Goal: Task Accomplishment & Management: Manage account settings

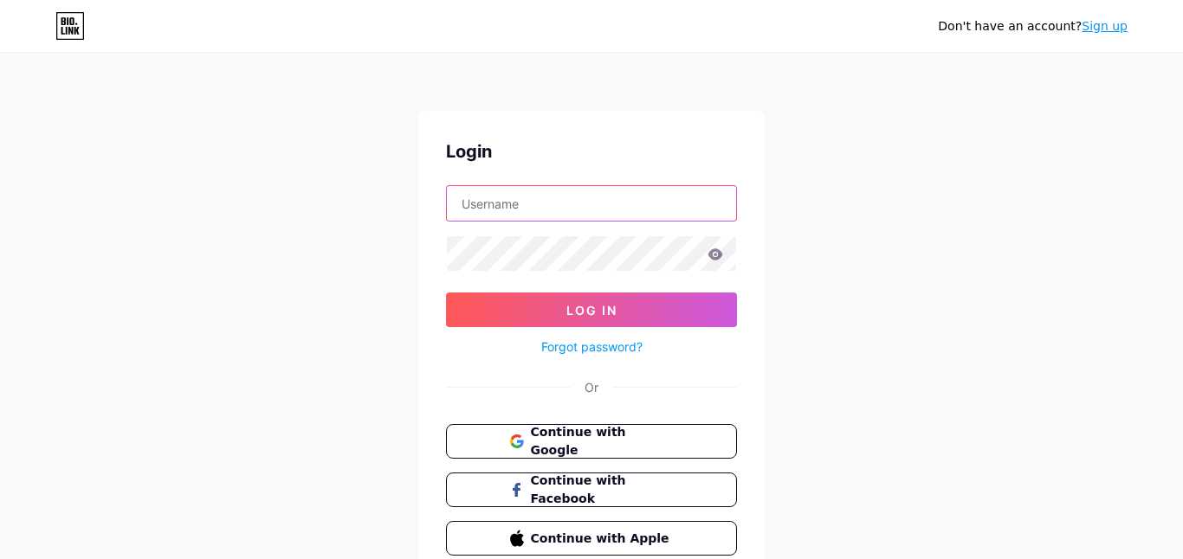
type input "[EMAIL_ADDRESS][DOMAIN_NAME]"
click at [715, 255] on icon at bounding box center [715, 253] width 15 height 11
click at [806, 282] on div "Don't have an account? Sign up Login [EMAIL_ADDRESS][DOMAIN_NAME] Log In Forgot…" at bounding box center [591, 319] width 1183 height 639
click at [607, 210] on input "[EMAIL_ADDRESS][DOMAIN_NAME]" at bounding box center [591, 203] width 289 height 35
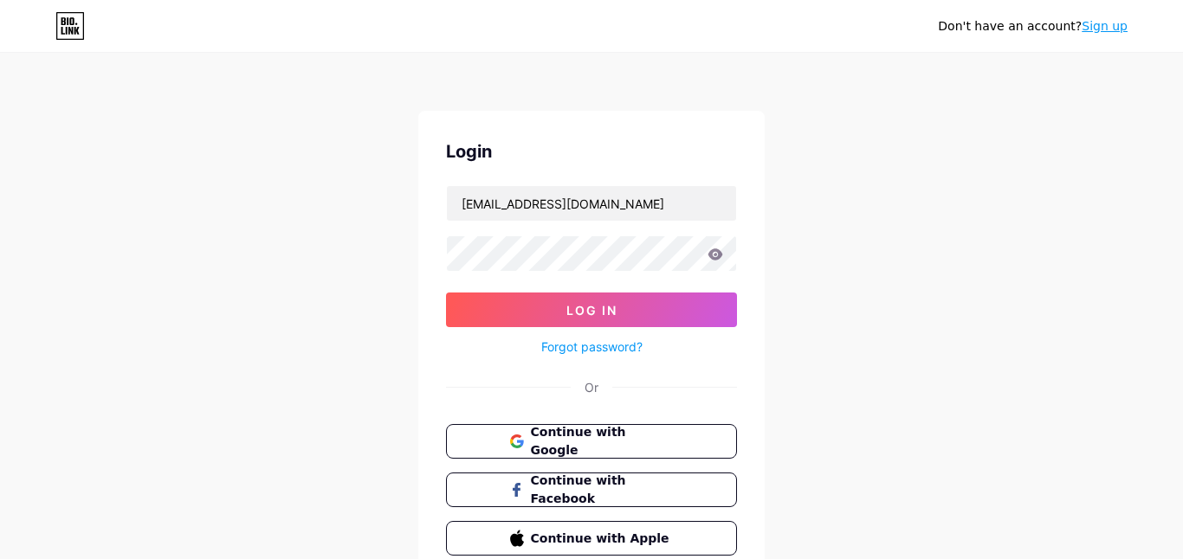
click at [798, 210] on div "Don't have an account? Sign up Login [EMAIL_ADDRESS][DOMAIN_NAME] Log In Forgot…" at bounding box center [591, 319] width 1183 height 639
click at [718, 260] on icon at bounding box center [715, 254] width 16 height 12
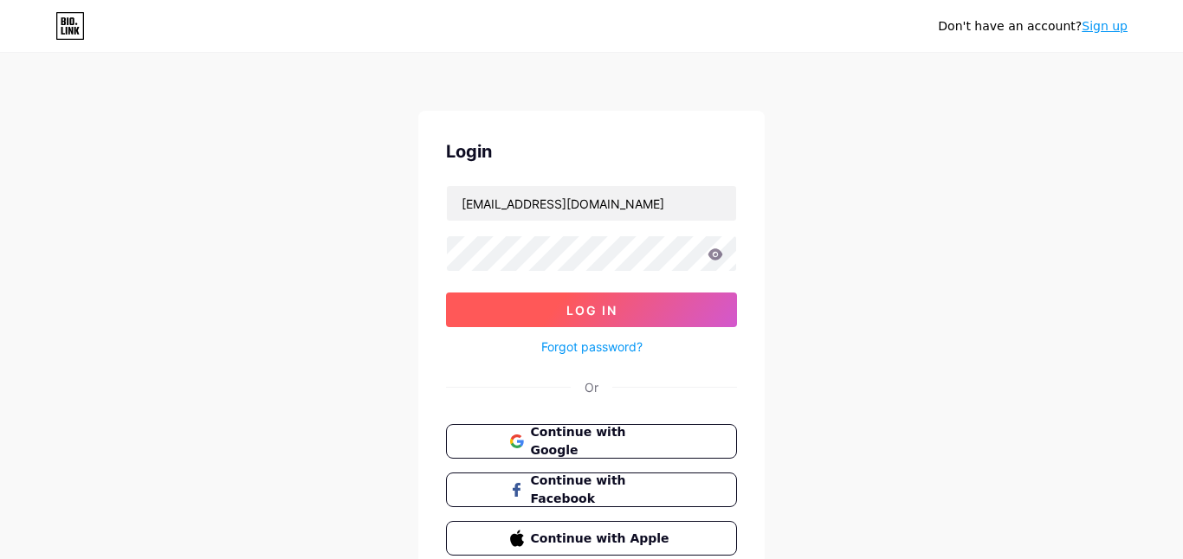
click at [641, 316] on button "Log In" at bounding box center [591, 310] width 291 height 35
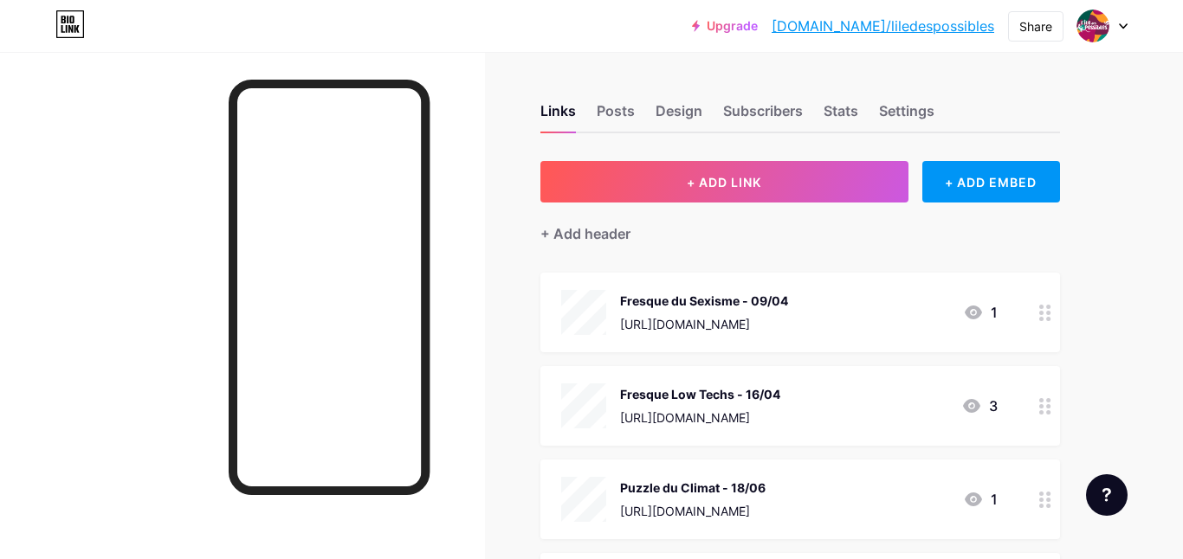
click at [1118, 19] on div at bounding box center [1102, 25] width 50 height 31
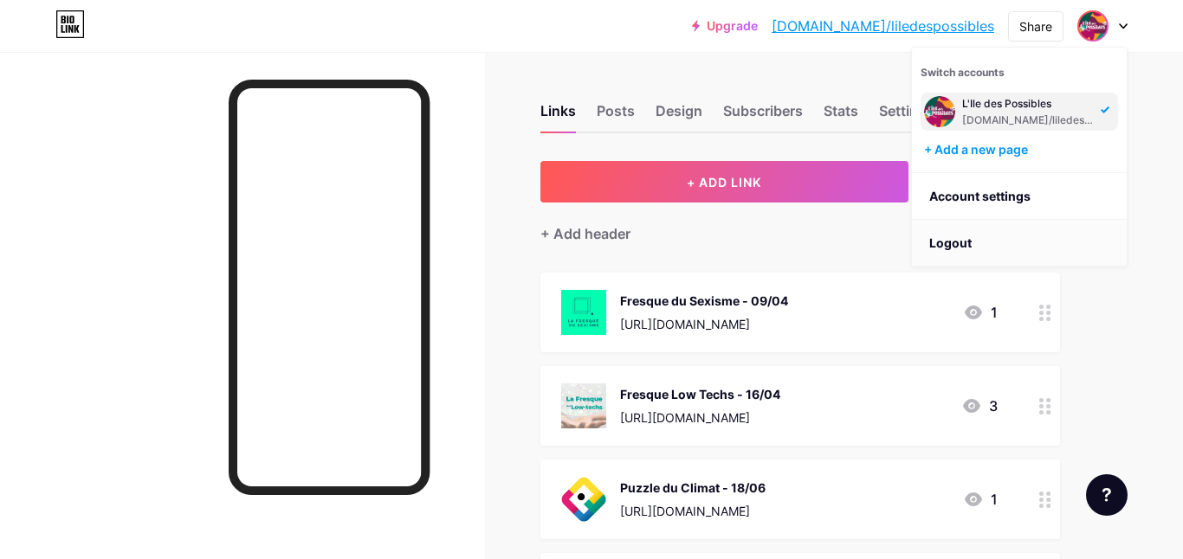
click at [1011, 247] on li "Logout" at bounding box center [1019, 243] width 215 height 47
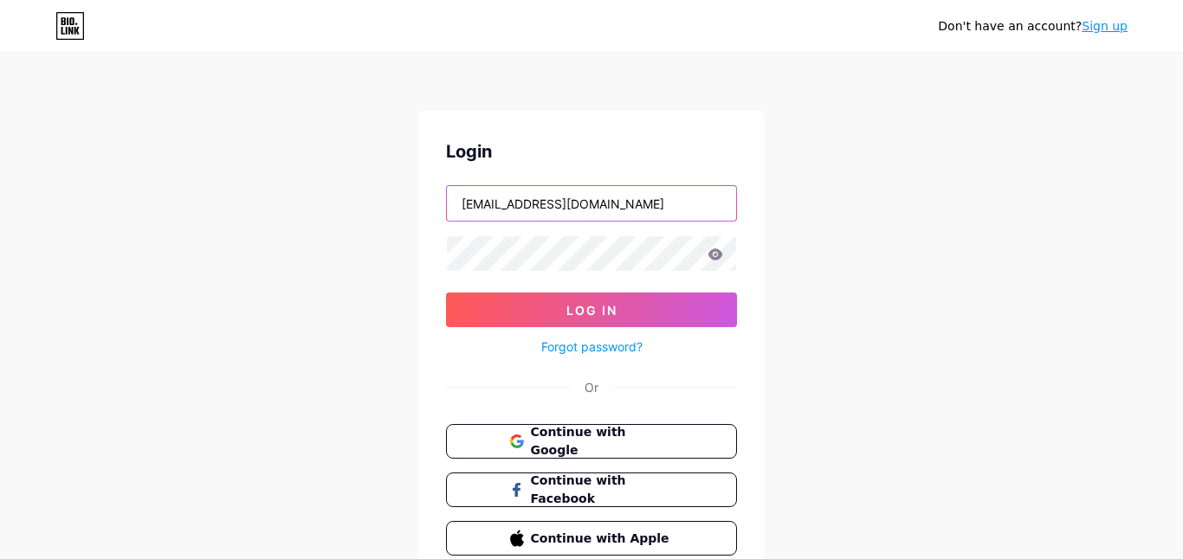
click at [630, 203] on input "[EMAIL_ADDRESS][DOMAIN_NAME]" at bounding box center [591, 203] width 289 height 35
paste input "@lafabriquedespossibles.org"
type input "lucien@lafabriquedespossibles.org"
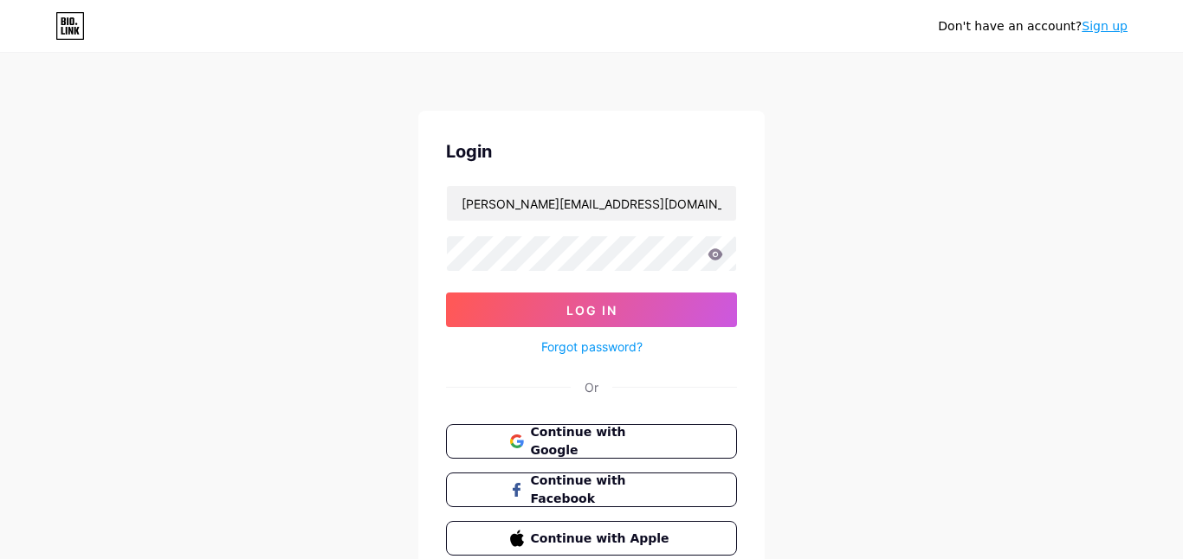
click at [722, 258] on icon at bounding box center [715, 254] width 16 height 12
click at [713, 257] on icon at bounding box center [715, 253] width 15 height 11
click at [826, 267] on div "Don't have an account? Sign up Login lucien@lafabriquedespossibles.org Log In F…" at bounding box center [591, 319] width 1183 height 639
click at [400, 235] on div "Don't have an account? Sign up Login lucien@lafabriquedespossibles.org Log In F…" at bounding box center [591, 319] width 1183 height 639
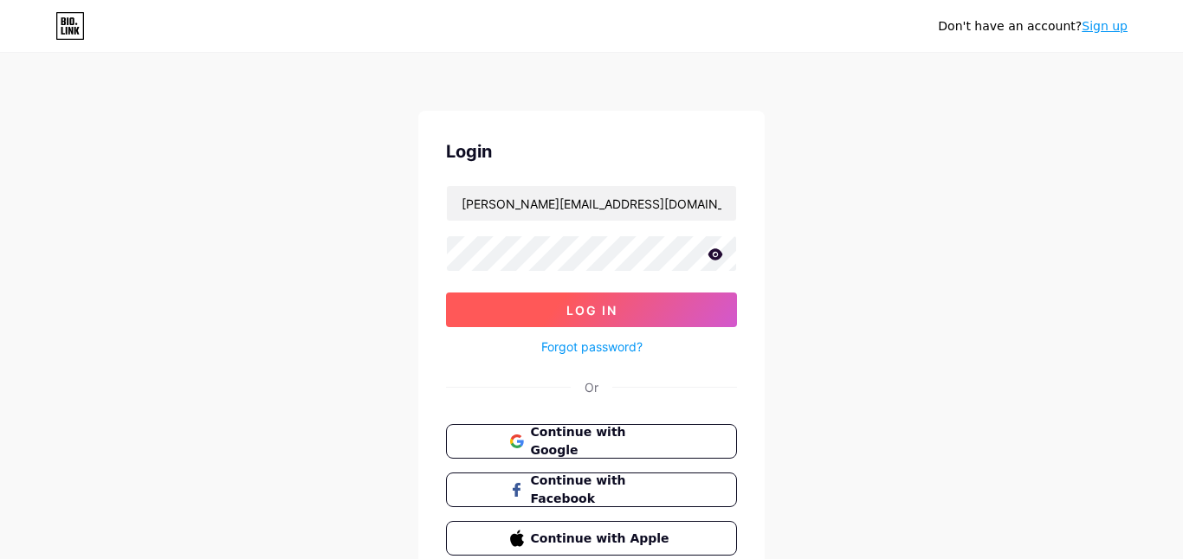
click at [544, 312] on button "Log In" at bounding box center [591, 310] width 291 height 35
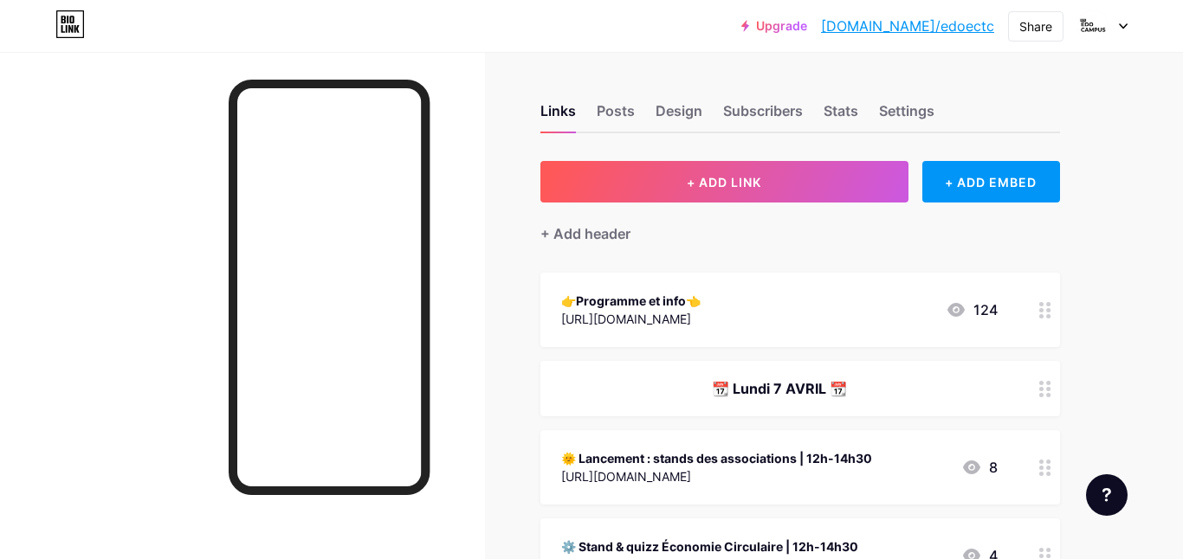
click at [1122, 24] on icon at bounding box center [1123, 26] width 9 height 6
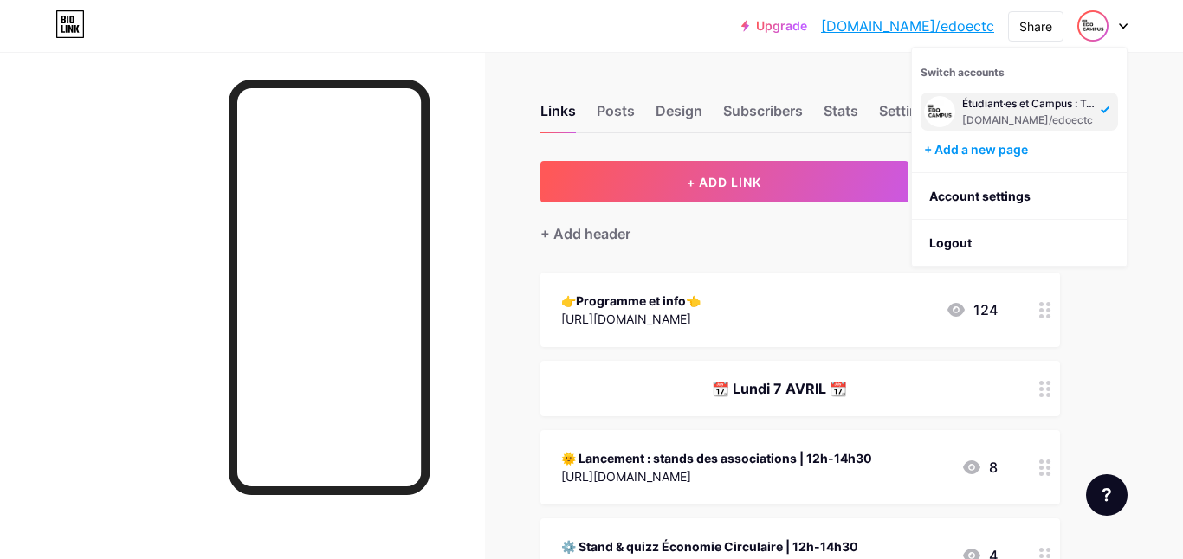
click at [1089, 107] on div "Étudiant·es et Campus : Tous·tes Circulaires EDO Campus" at bounding box center [1028, 104] width 133 height 14
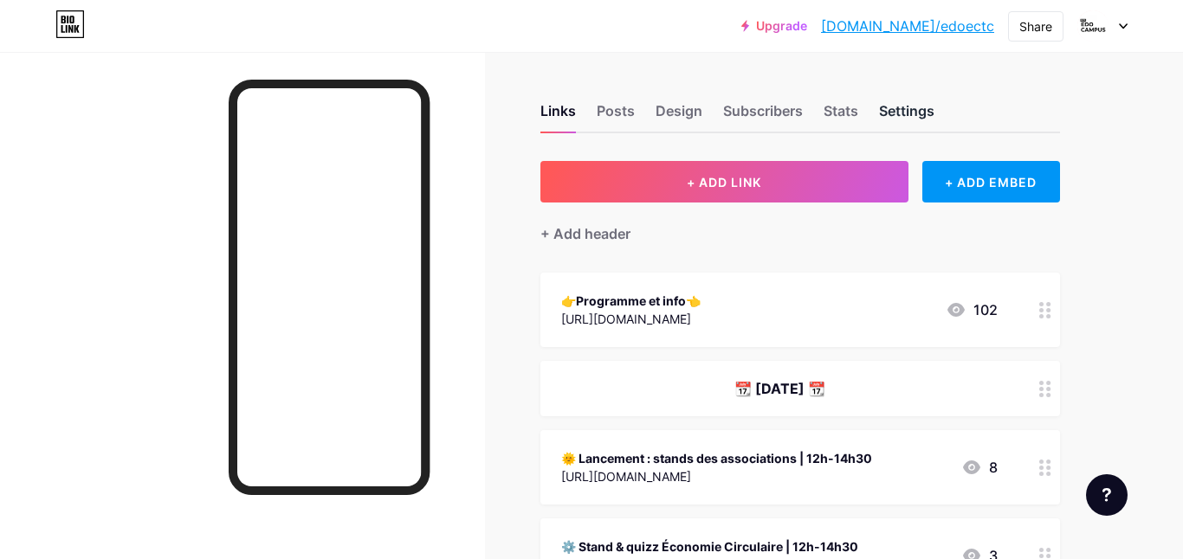
click at [910, 125] on div "Settings" at bounding box center [906, 115] width 55 height 31
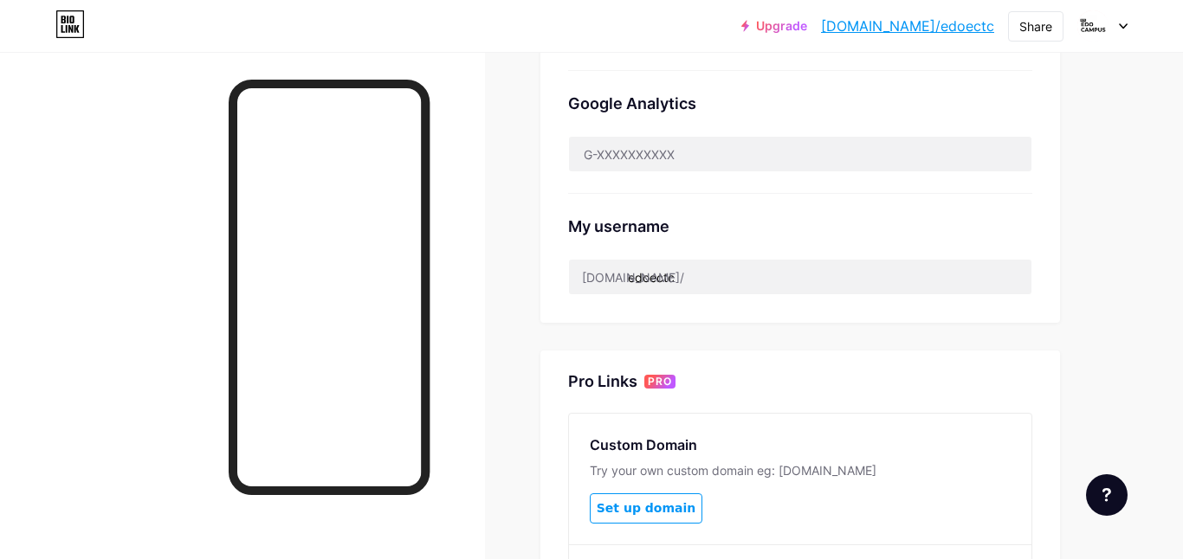
scroll to position [544, 0]
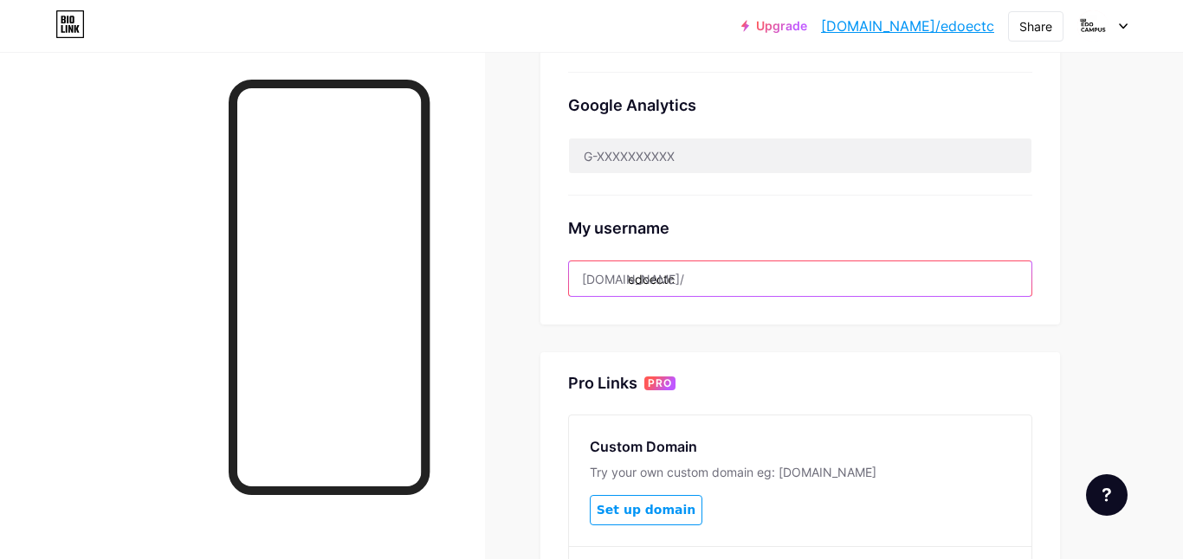
drag, startPoint x: 711, startPoint y: 287, endPoint x: 630, endPoint y: 283, distance: 80.6
click at [630, 283] on input "edoectc" at bounding box center [800, 278] width 462 height 35
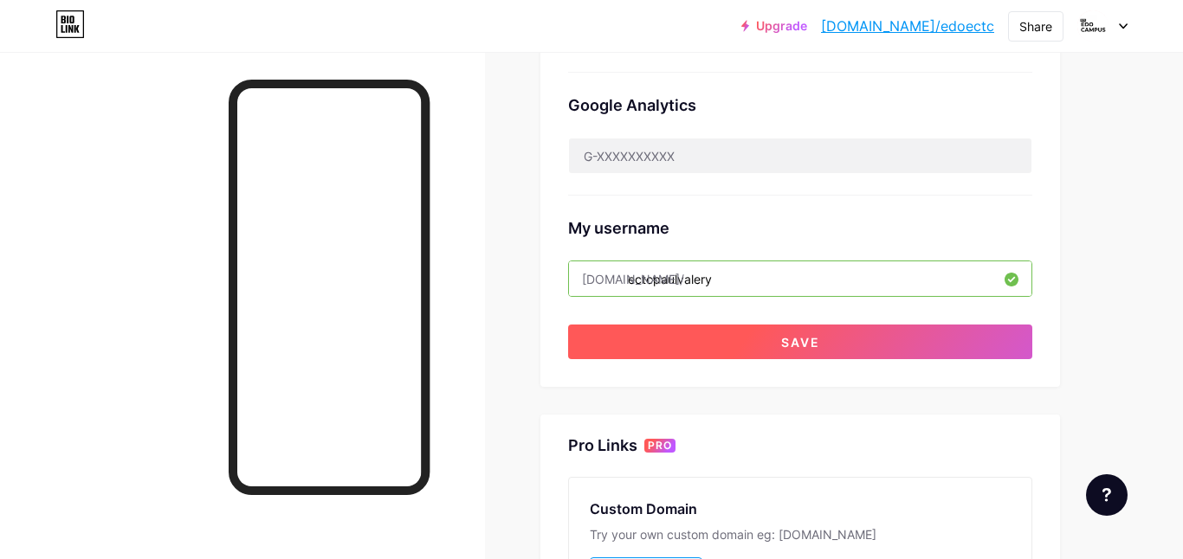
type input "ectcpaulvalery"
click at [652, 335] on button "Save" at bounding box center [800, 342] width 464 height 35
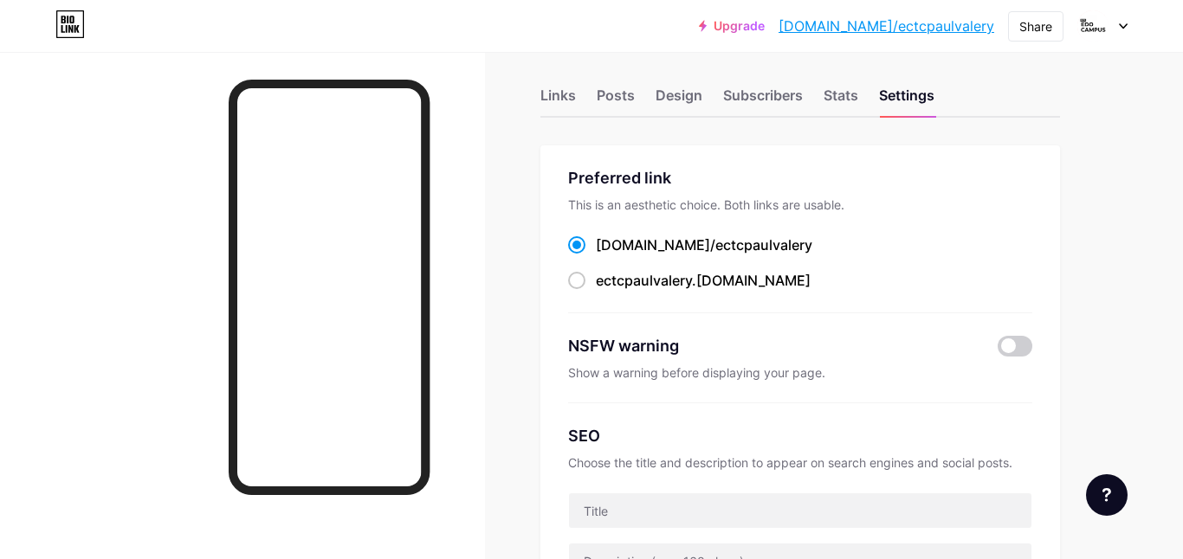
scroll to position [15, 0]
click at [604, 94] on div "Posts" at bounding box center [616, 101] width 38 height 31
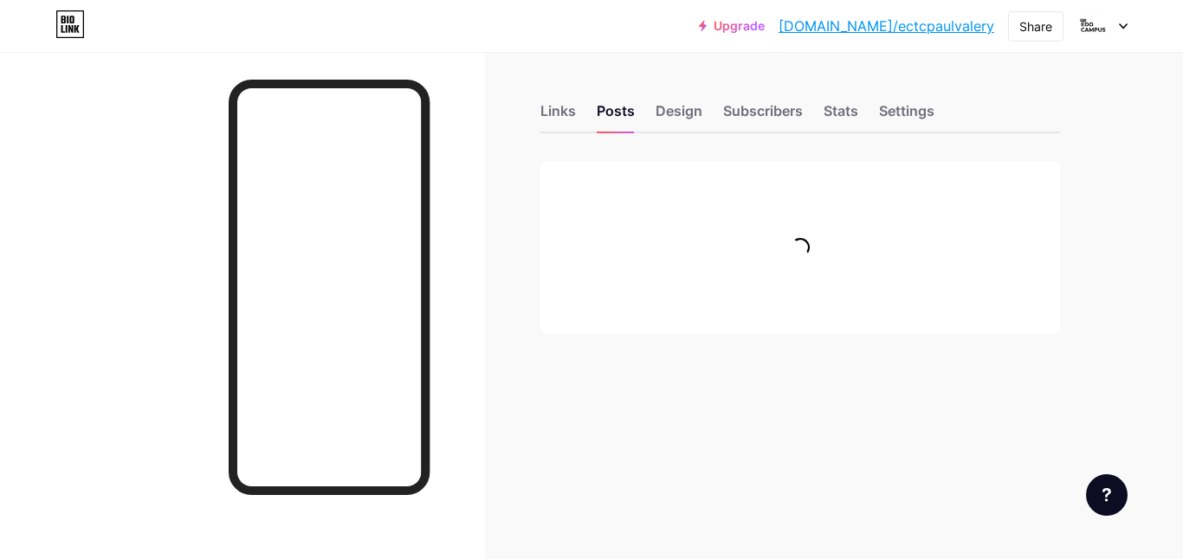
click at [679, 91] on div "Links Posts Design Subscribers Stats Settings" at bounding box center [799, 103] width 519 height 61
click at [670, 121] on div "Design" at bounding box center [678, 115] width 47 height 31
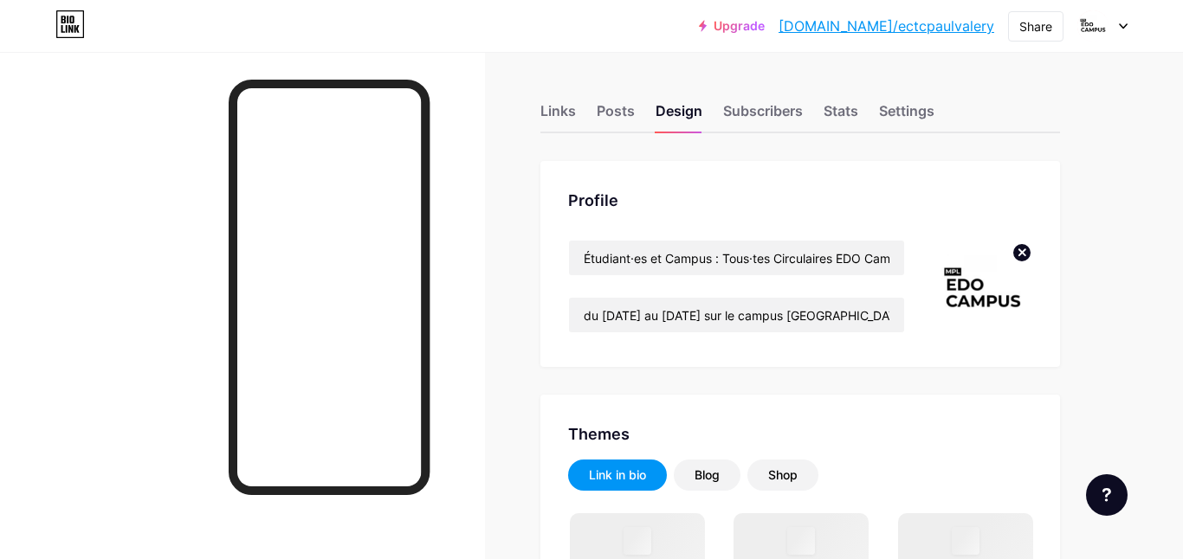
click at [1014, 247] on circle at bounding box center [1021, 252] width 19 height 19
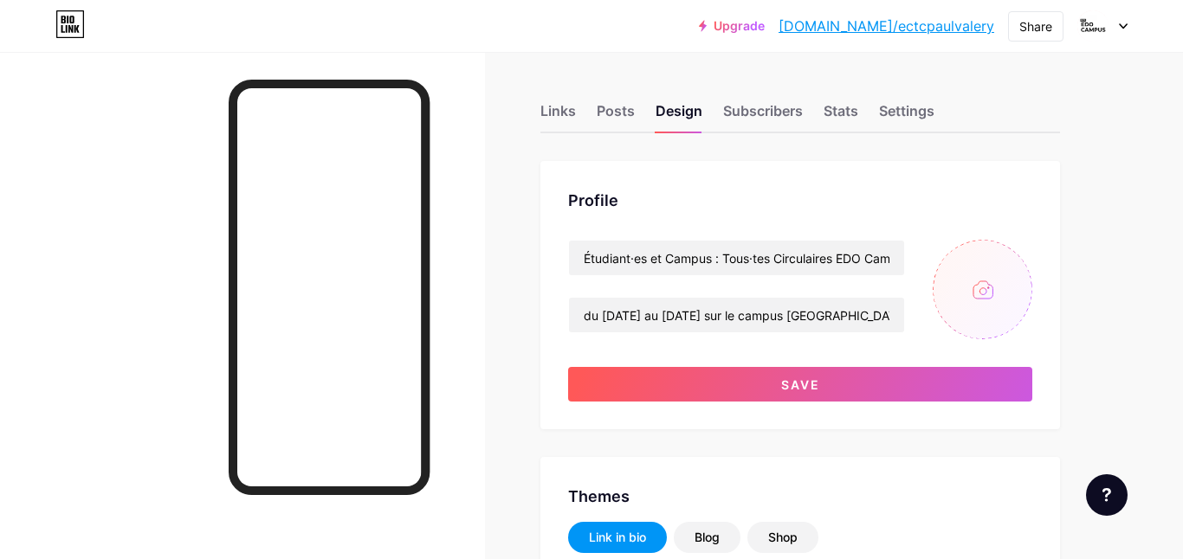
click at [965, 304] on input "file" at bounding box center [982, 290] width 100 height 100
click at [754, 255] on input "Étudiant·es et Campus : Tous·tes Circulaires EDO Campus" at bounding box center [736, 258] width 335 height 35
click at [842, 262] on input "Étudiant·es et Campus : Tous·tes Circulaires EDO Campus" at bounding box center [736, 258] width 335 height 35
drag, startPoint x: 839, startPoint y: 262, endPoint x: 923, endPoint y: 256, distance: 84.2
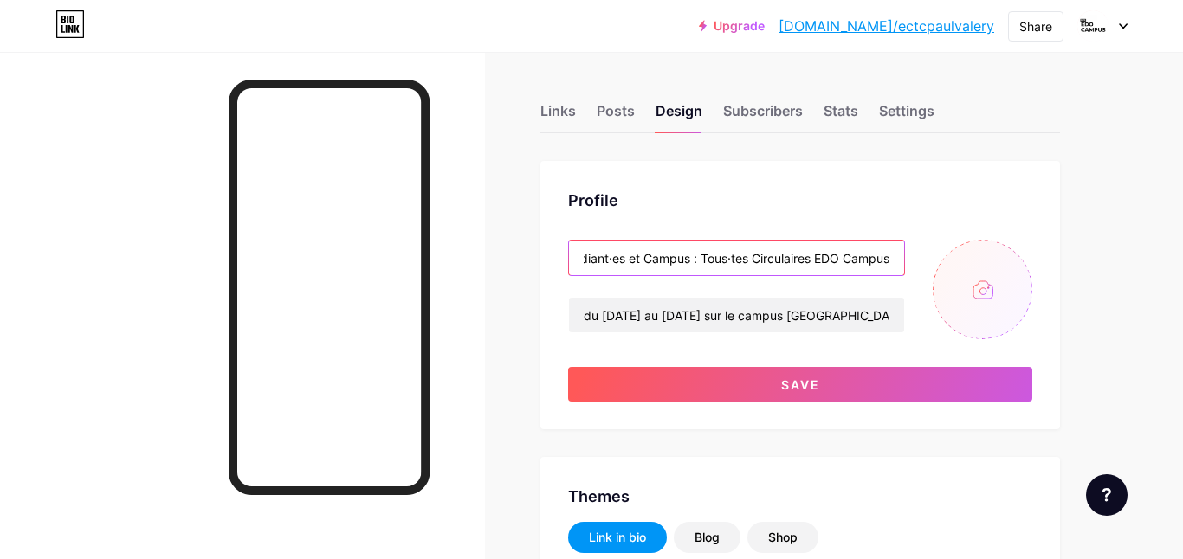
click at [923, 256] on div "Étudiant·es et Campus : Tous·tes Circulaires EDO Campus du [GEOGRAPHIC_DATA][DA…" at bounding box center [800, 290] width 464 height 100
type input "Étudiant·es et Campus : Tous·tes Circulaires [GEOGRAPHIC_DATA][PERSON_NAME]"
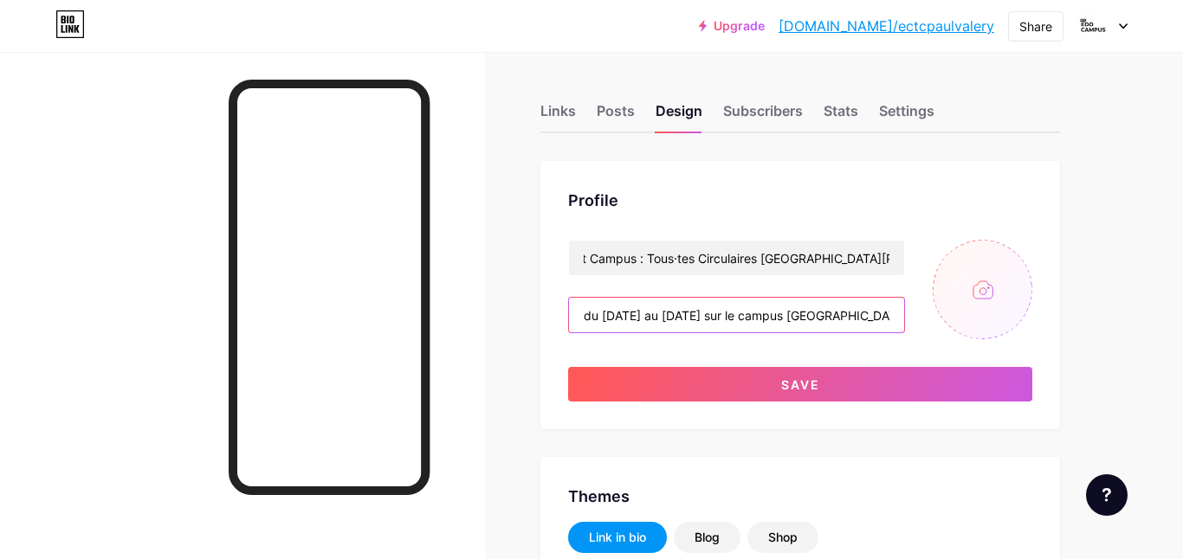
click at [858, 306] on input "du [DATE] au [DATE] sur le campus [GEOGRAPHIC_DATA]" at bounding box center [736, 315] width 335 height 35
click at [635, 314] on input "du [DATE] au [DATE] sur le campus [GEOGRAPHIC_DATA]" at bounding box center [736, 315] width 335 height 35
drag, startPoint x: 684, startPoint y: 315, endPoint x: 603, endPoint y: 315, distance: 81.4
click at [603, 315] on input "du [DATE] au [DATE] sur le campus [GEOGRAPHIC_DATA]" at bounding box center [736, 315] width 335 height 35
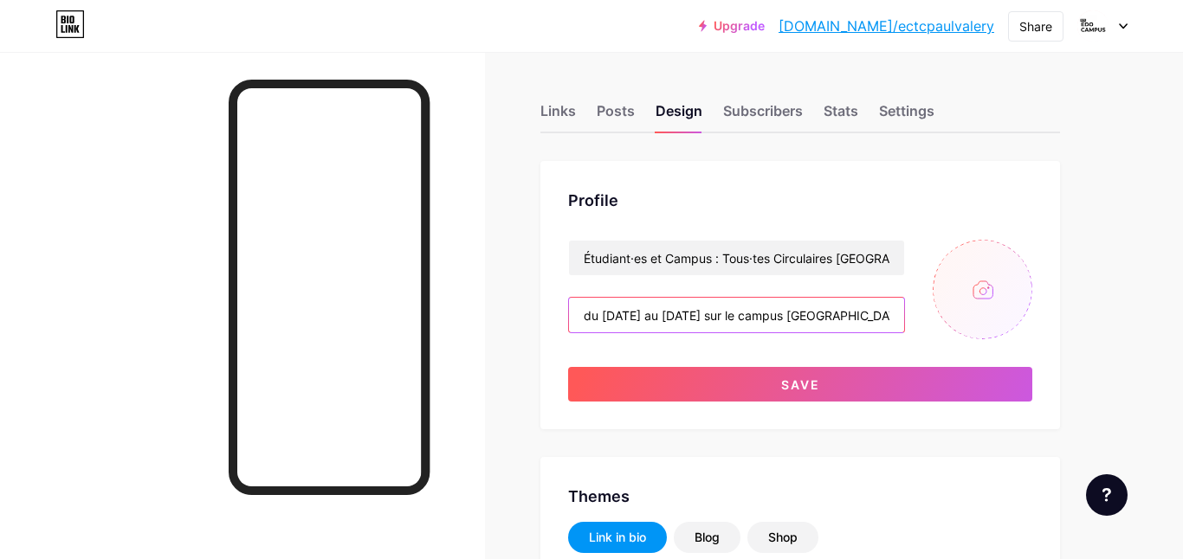
drag, startPoint x: 871, startPoint y: 316, endPoint x: 759, endPoint y: 316, distance: 111.7
click at [759, 316] on input "du [DATE] au [DATE] sur le campus [GEOGRAPHIC_DATA]" at bounding box center [736, 315] width 335 height 35
click at [885, 314] on input "du [DATE] au [DATE] sur le campus [GEOGRAPHIC_DATA]" at bounding box center [736, 315] width 335 height 35
drag, startPoint x: 886, startPoint y: 313, endPoint x: 864, endPoint y: 313, distance: 21.6
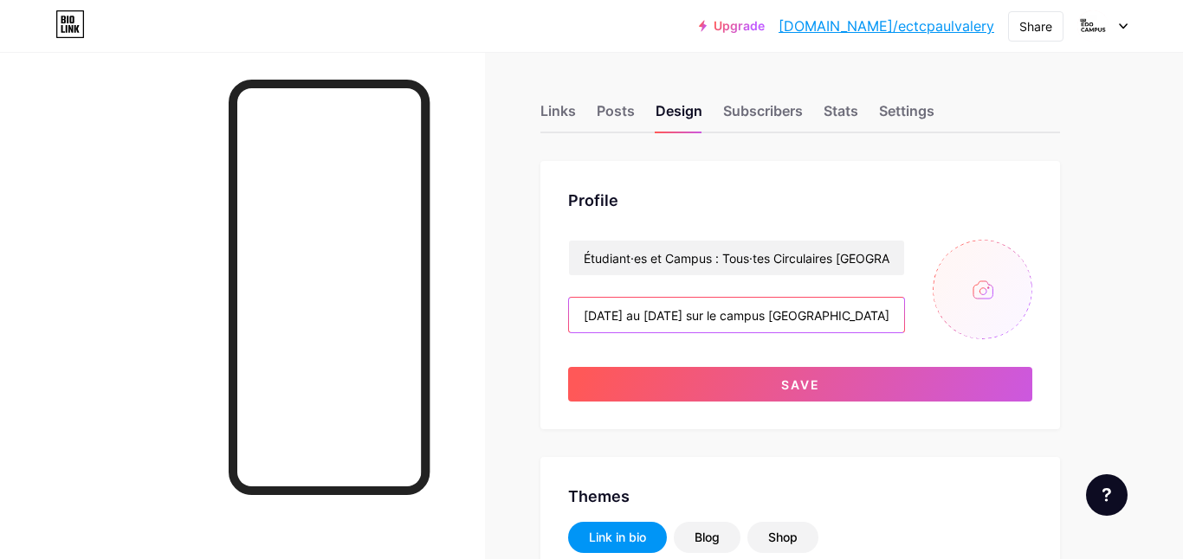
click at [864, 313] on input "du [DATE] au [DATE] sur le campus [GEOGRAPHIC_DATA]" at bounding box center [736, 315] width 335 height 35
type input "du [DATE] au [DATE] sur le campus Route de [GEOGRAPHIC_DATA]"
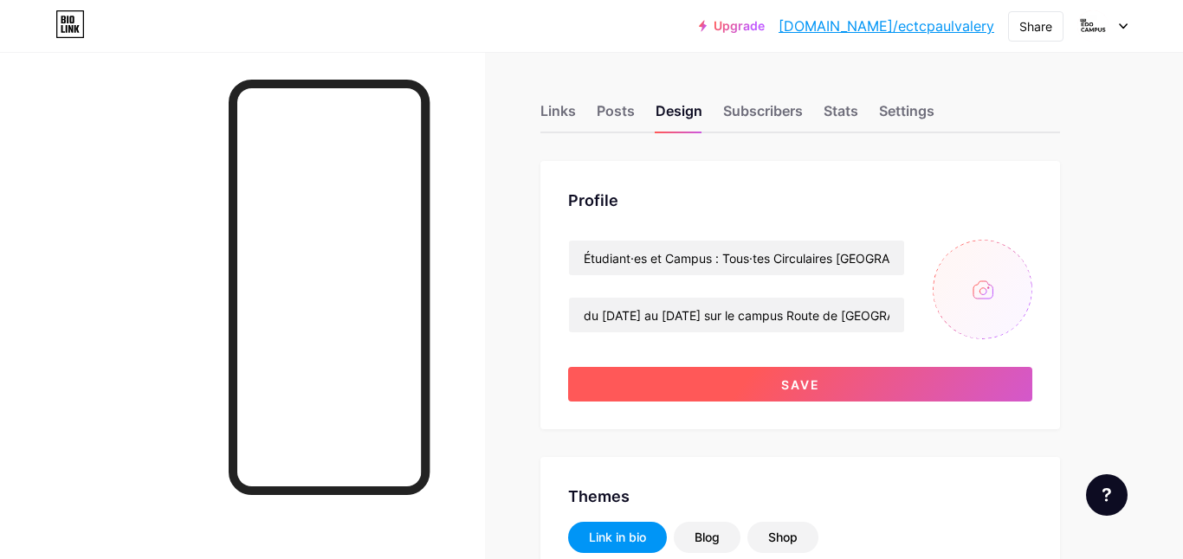
click at [935, 375] on button "Save" at bounding box center [800, 384] width 464 height 35
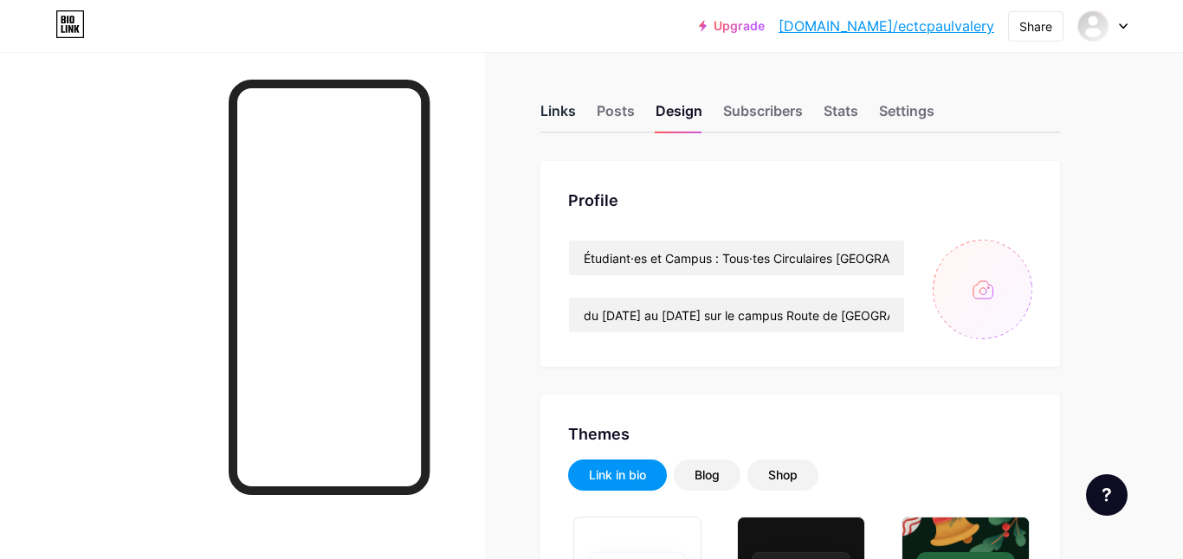
click at [555, 107] on div "Links" at bounding box center [557, 115] width 35 height 31
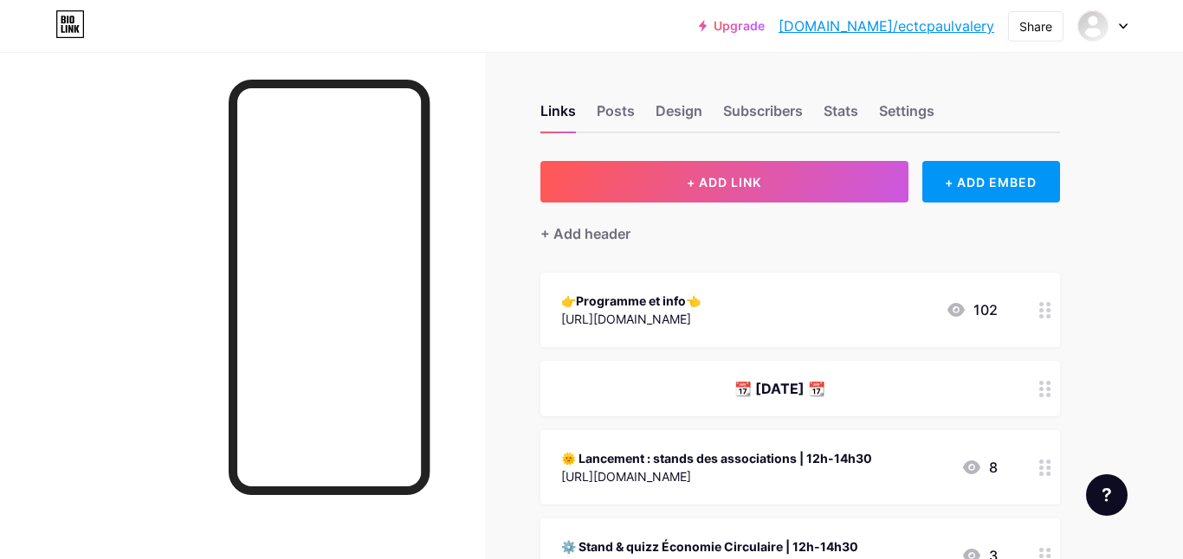
click at [1030, 310] on div at bounding box center [1044, 310] width 29 height 74
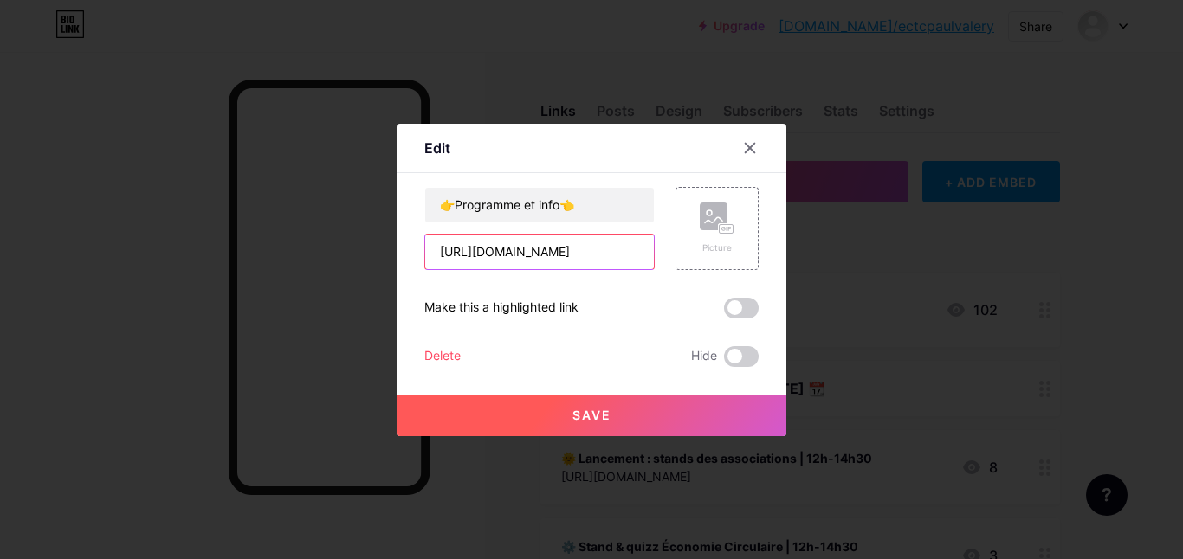
click at [597, 251] on input "[URL][DOMAIN_NAME]" at bounding box center [539, 252] width 229 height 35
click at [447, 349] on div "Delete" at bounding box center [442, 356] width 36 height 21
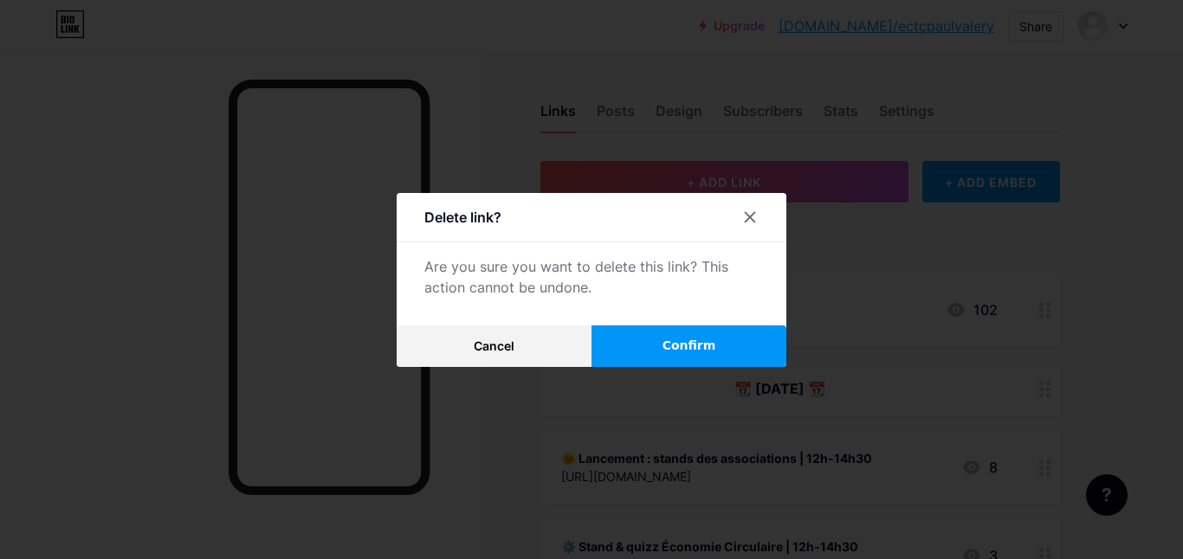
click at [695, 347] on span "Confirm" at bounding box center [689, 346] width 54 height 18
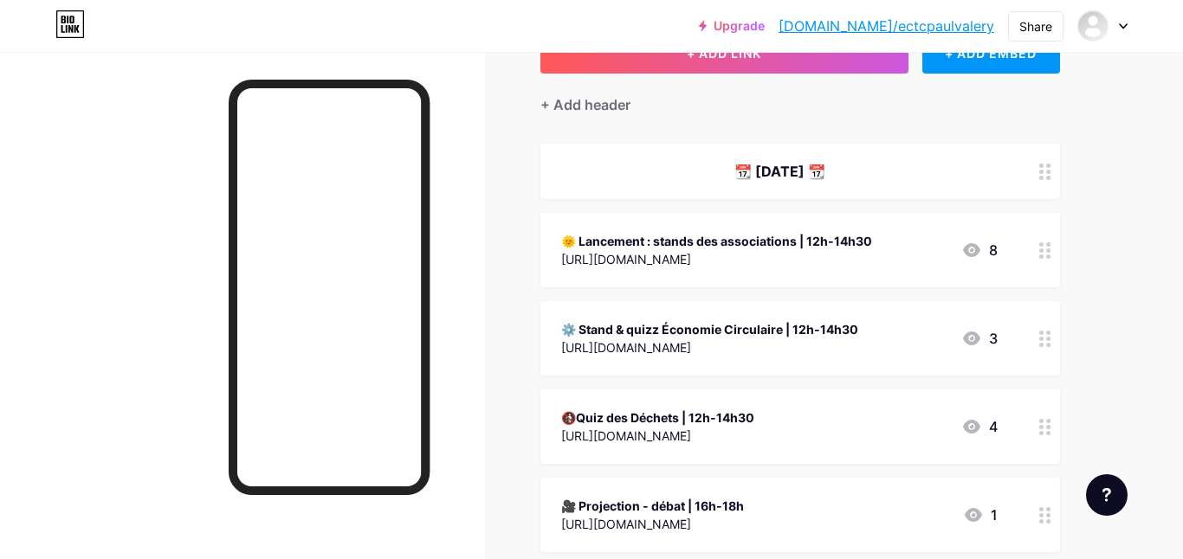
scroll to position [124, 0]
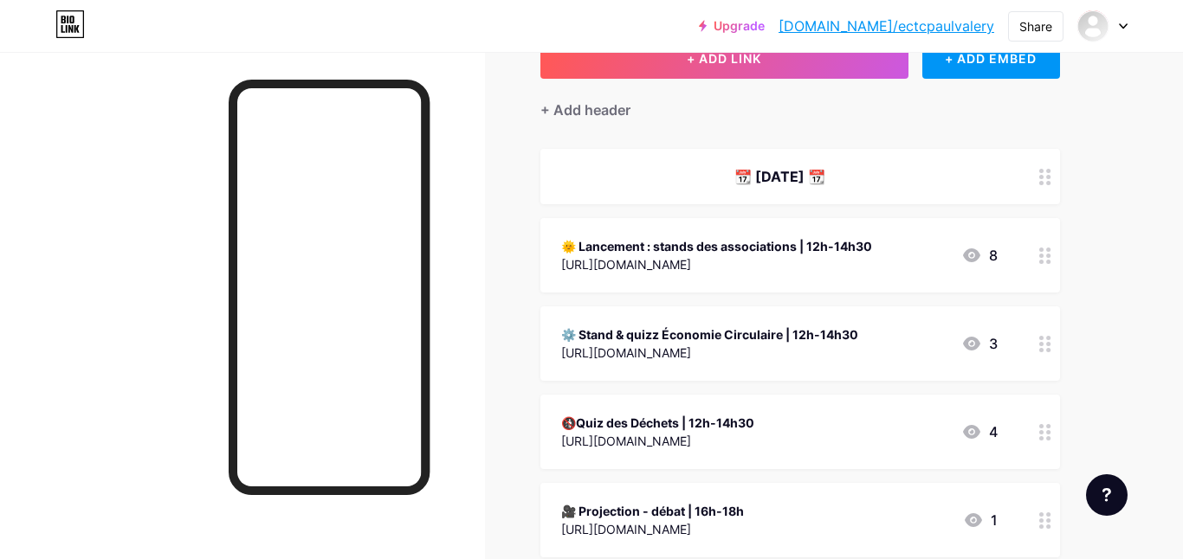
click at [1047, 254] on circle at bounding box center [1048, 256] width 4 height 4
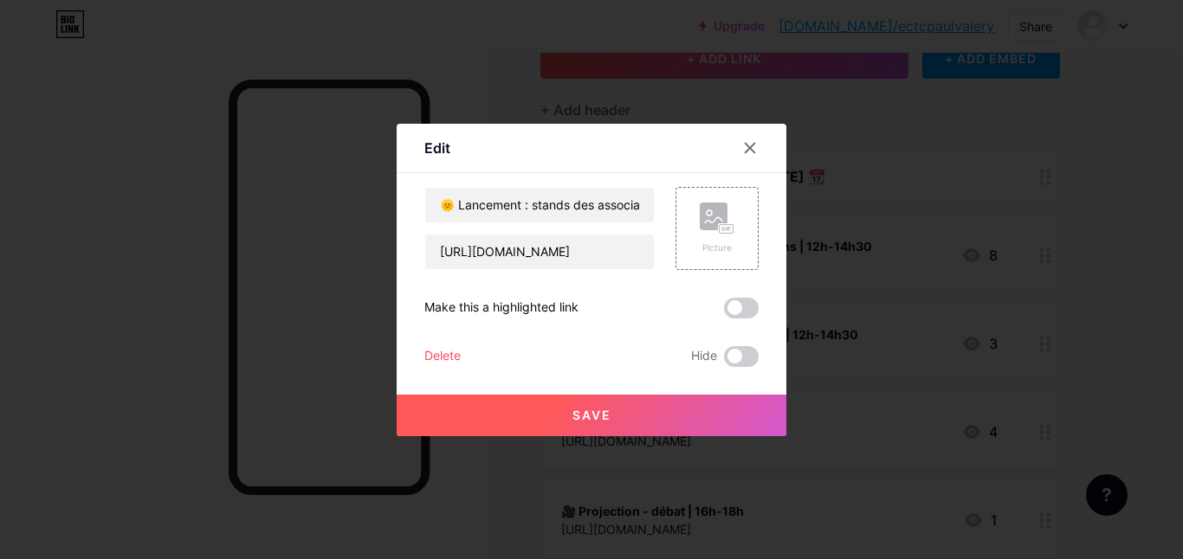
click at [450, 364] on div "Delete" at bounding box center [442, 356] width 36 height 21
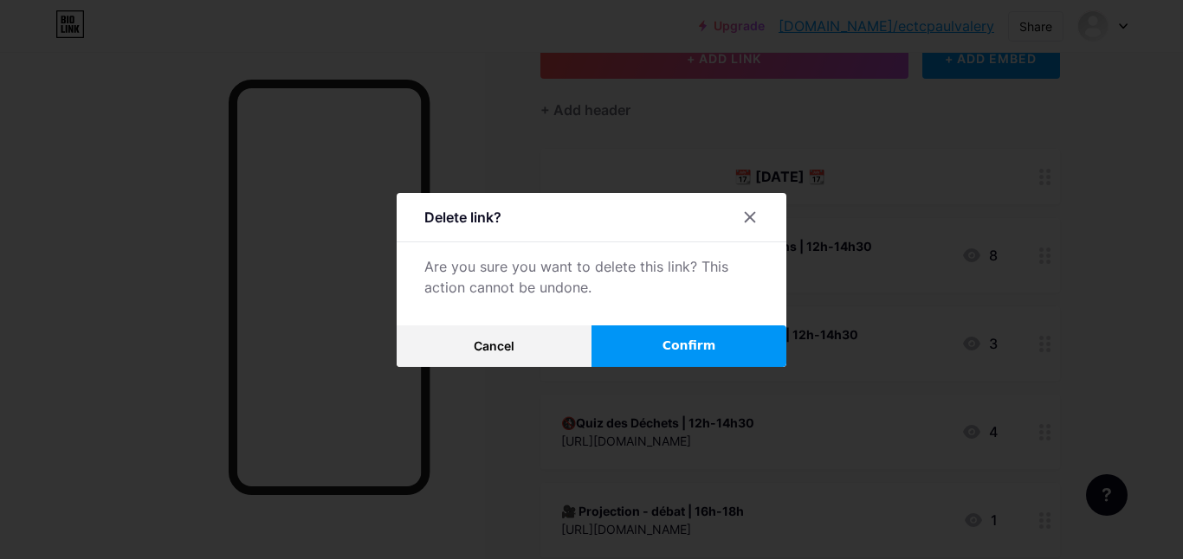
click at [697, 358] on button "Confirm" at bounding box center [688, 347] width 195 height 42
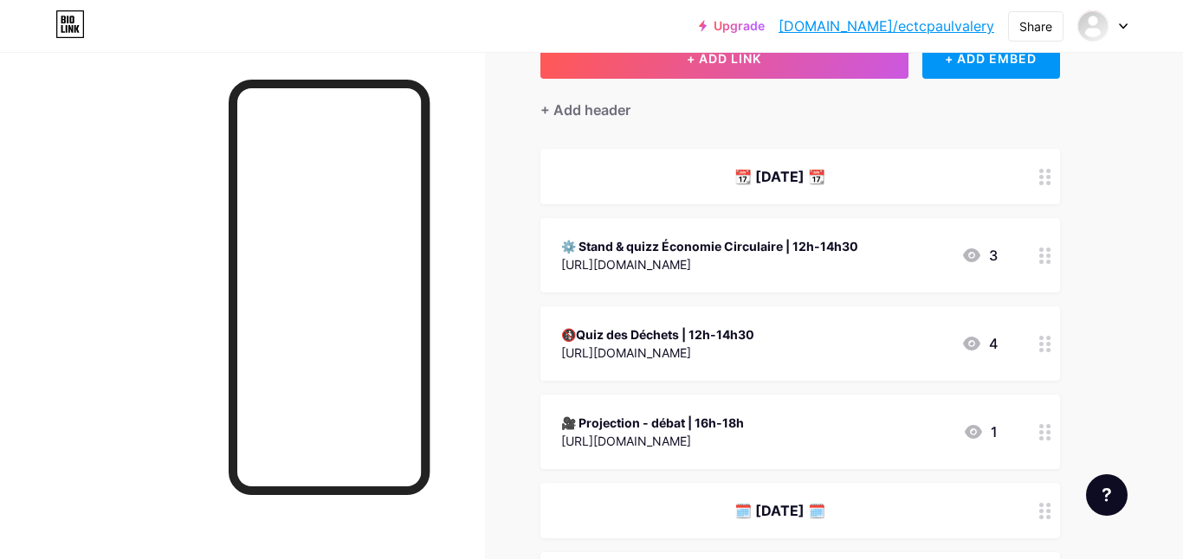
click at [769, 159] on div "📆 [DATE] 📆" at bounding box center [799, 176] width 519 height 55
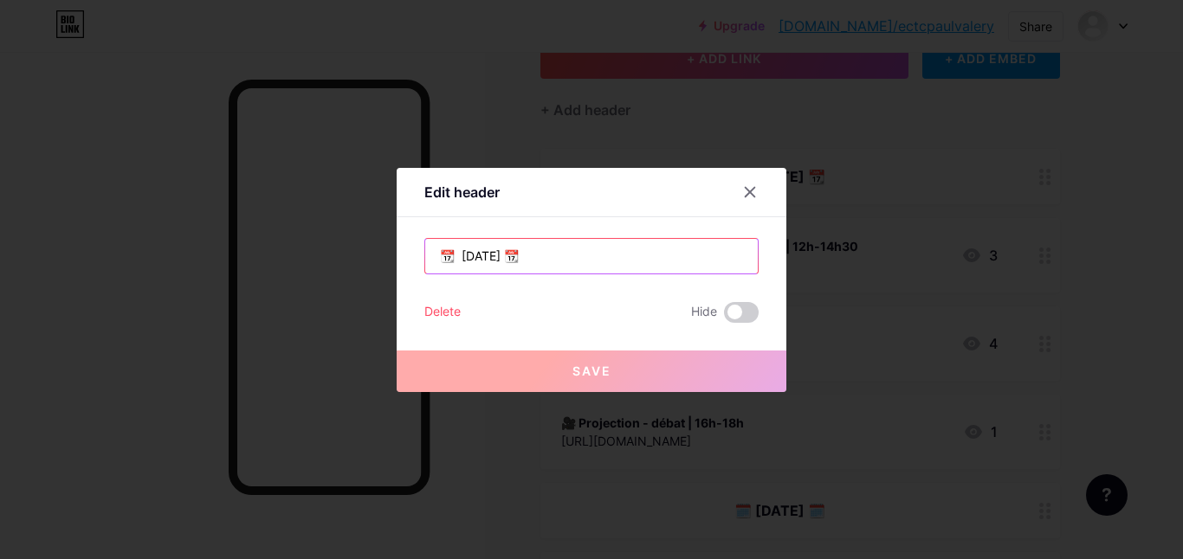
drag, startPoint x: 537, startPoint y: 256, endPoint x: 470, endPoint y: 256, distance: 66.7
click at [471, 256] on input "📆 [DATE] 📆" at bounding box center [591, 256] width 332 height 35
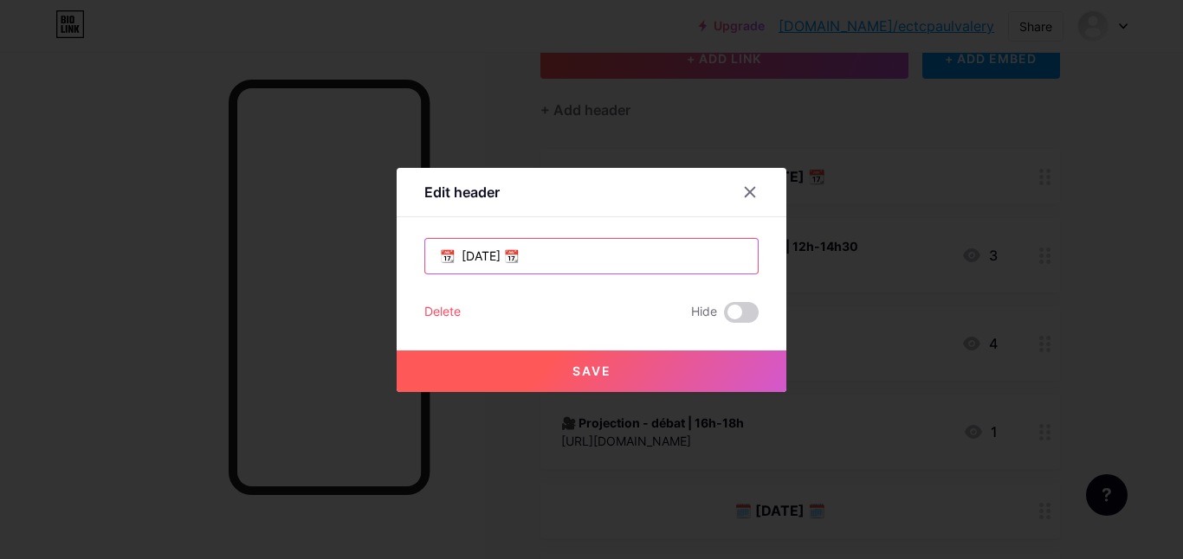
type input "📆 [DATE] 📆"
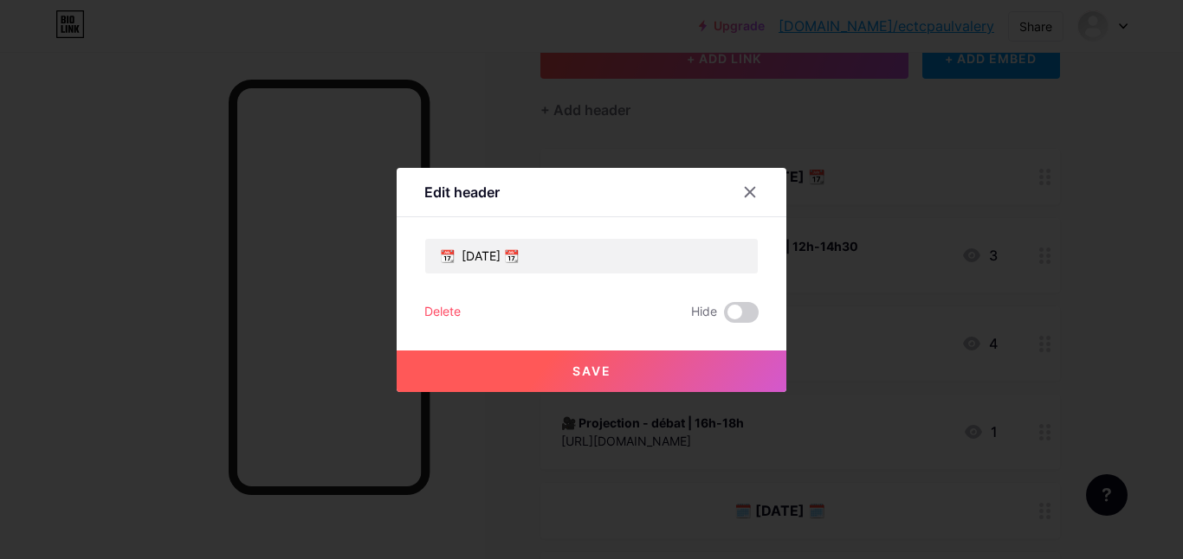
click at [536, 363] on button "Save" at bounding box center [592, 372] width 390 height 42
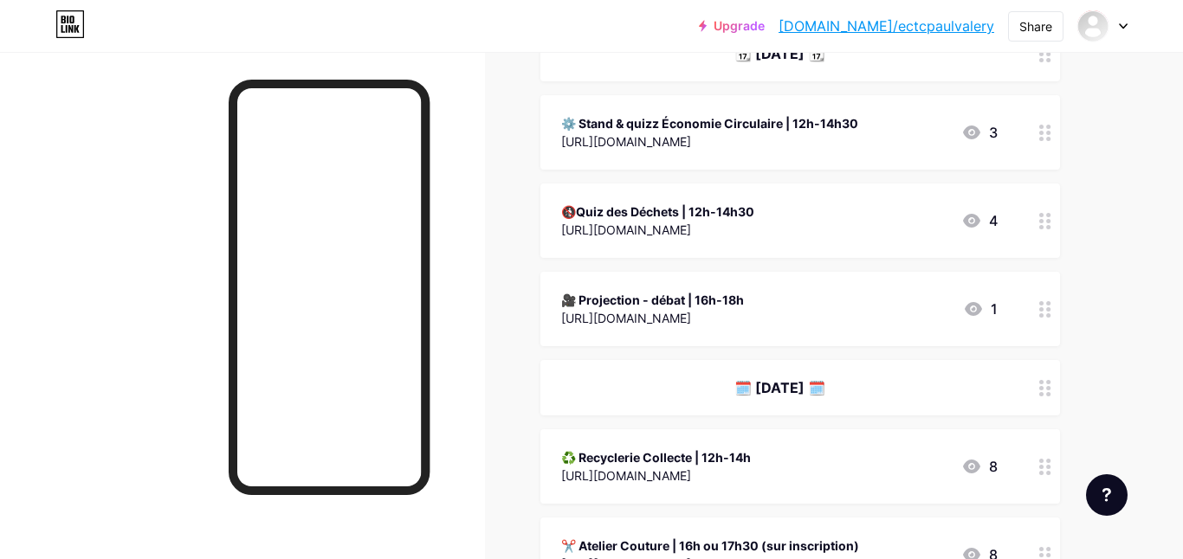
scroll to position [269, 0]
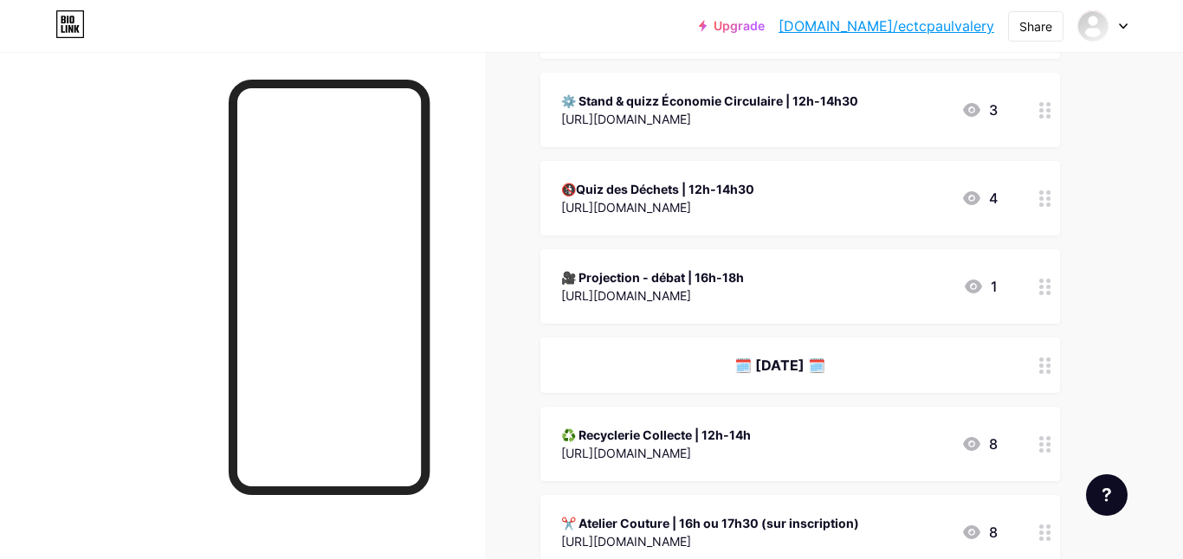
click at [1025, 103] on div "⚙️ Stand & quizz Économie Circulaire | 12h-14h30 [URL][DOMAIN_NAME] 3" at bounding box center [799, 110] width 519 height 74
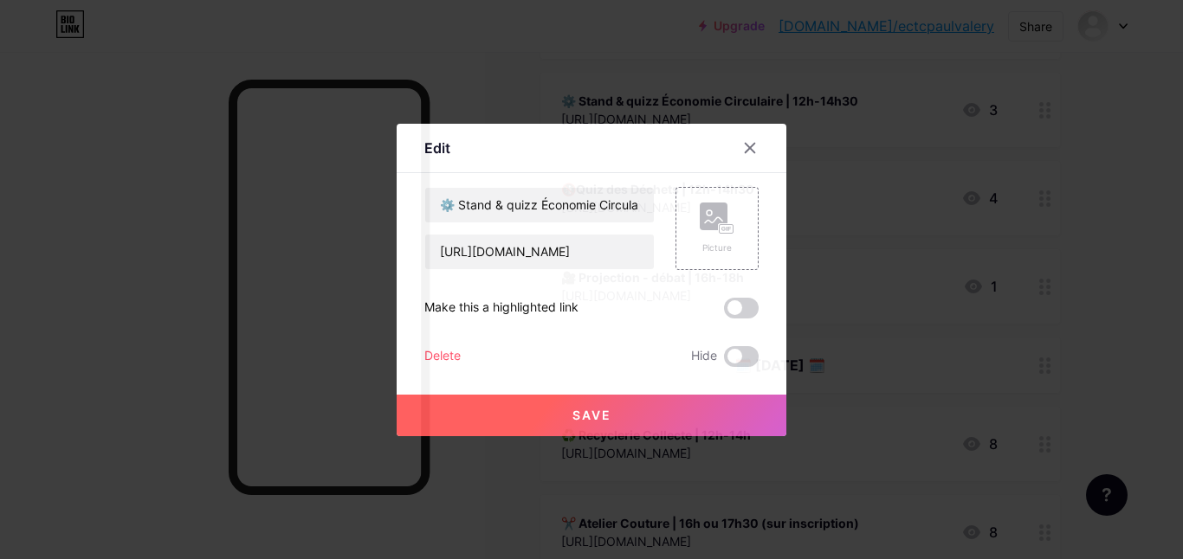
click at [453, 355] on div "Delete" at bounding box center [442, 356] width 36 height 21
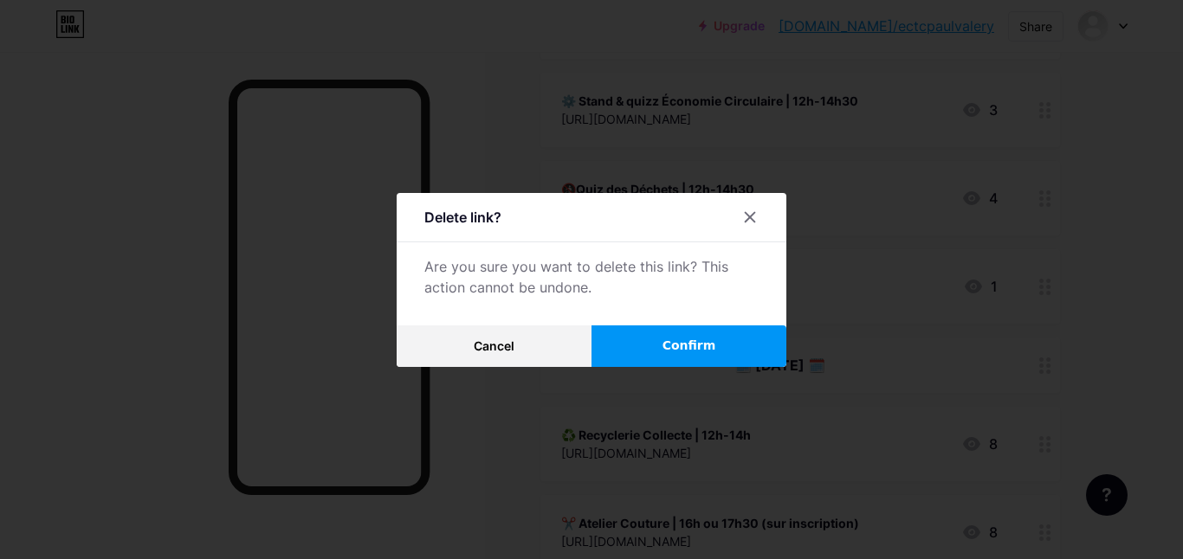
click at [669, 337] on span "Confirm" at bounding box center [689, 346] width 54 height 18
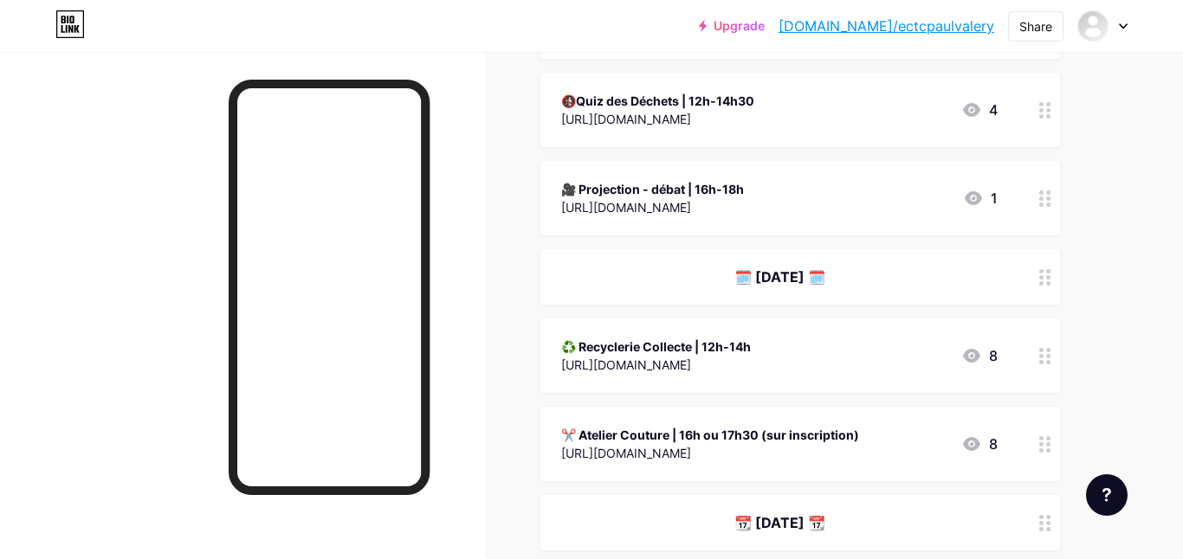
click at [1042, 142] on div at bounding box center [1044, 110] width 29 height 74
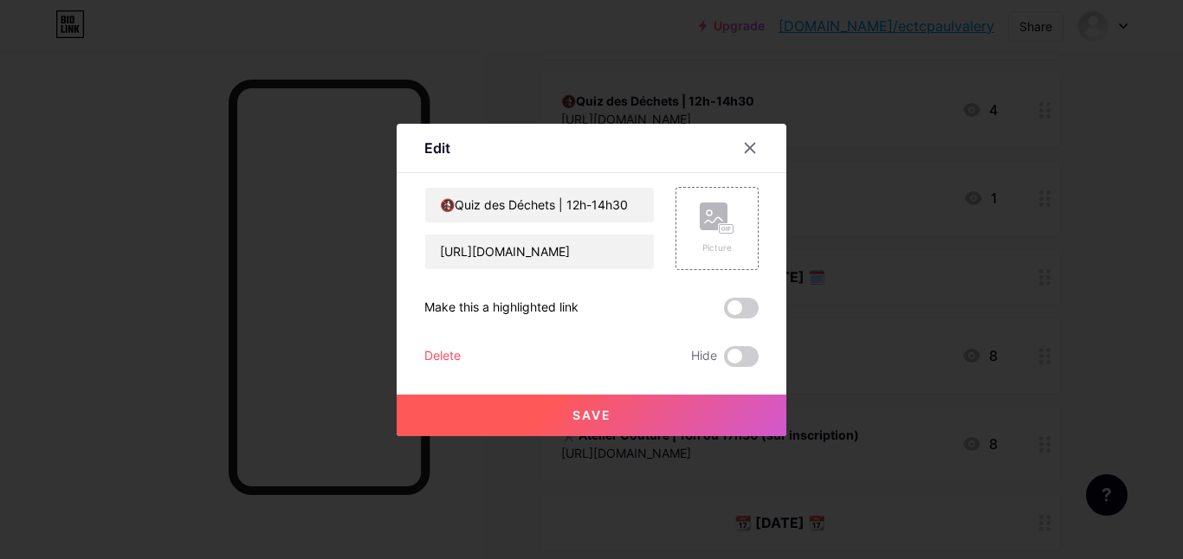
click at [432, 354] on div "Delete" at bounding box center [442, 356] width 36 height 21
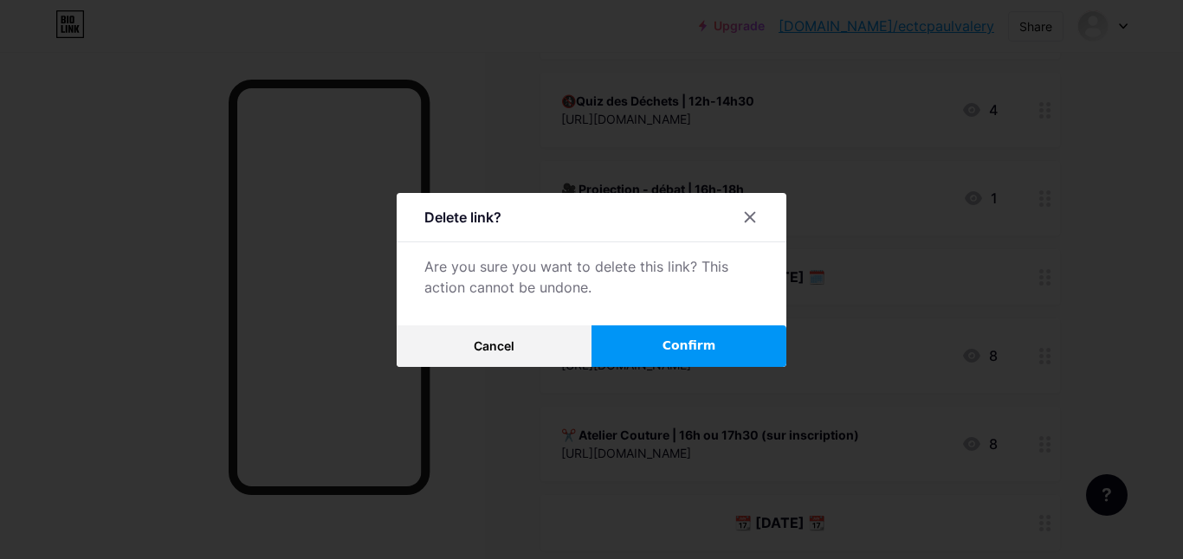
click at [660, 329] on button "Confirm" at bounding box center [688, 347] width 195 height 42
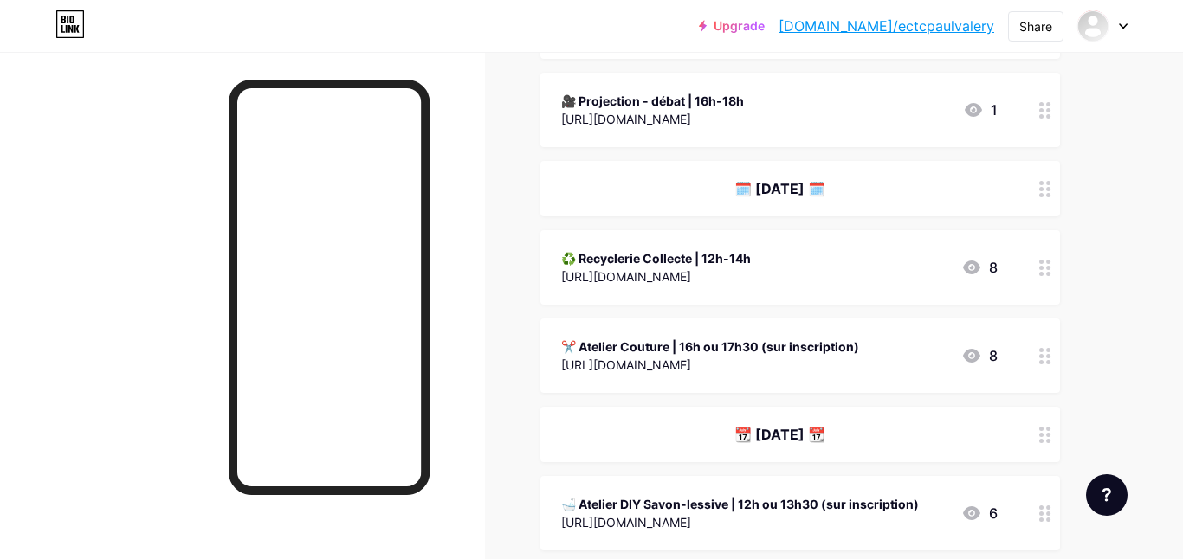
click at [1046, 96] on div at bounding box center [1044, 110] width 29 height 74
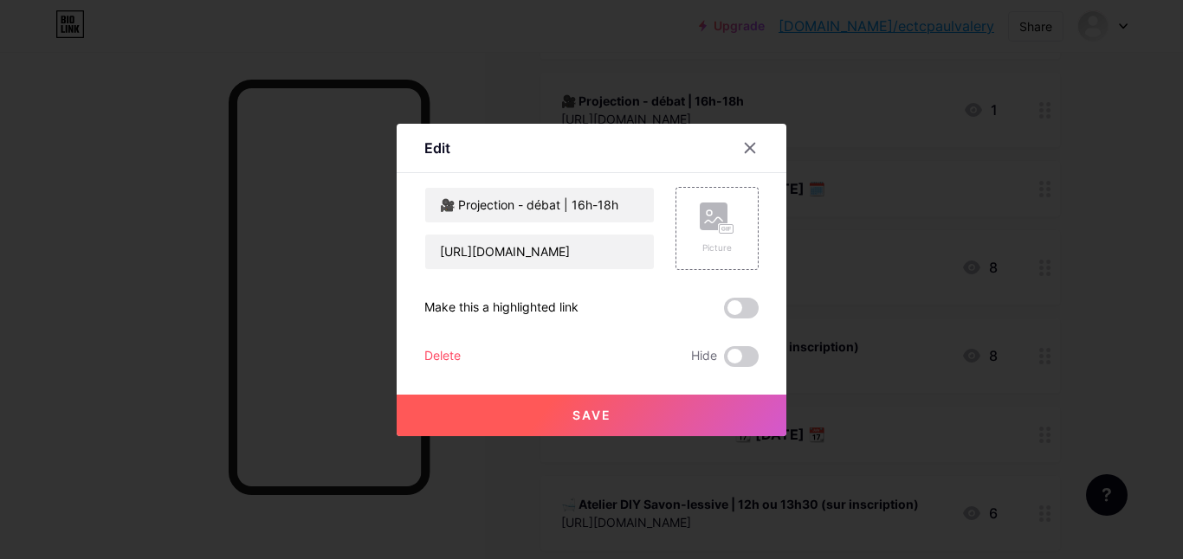
click at [445, 351] on div "Delete" at bounding box center [442, 356] width 36 height 21
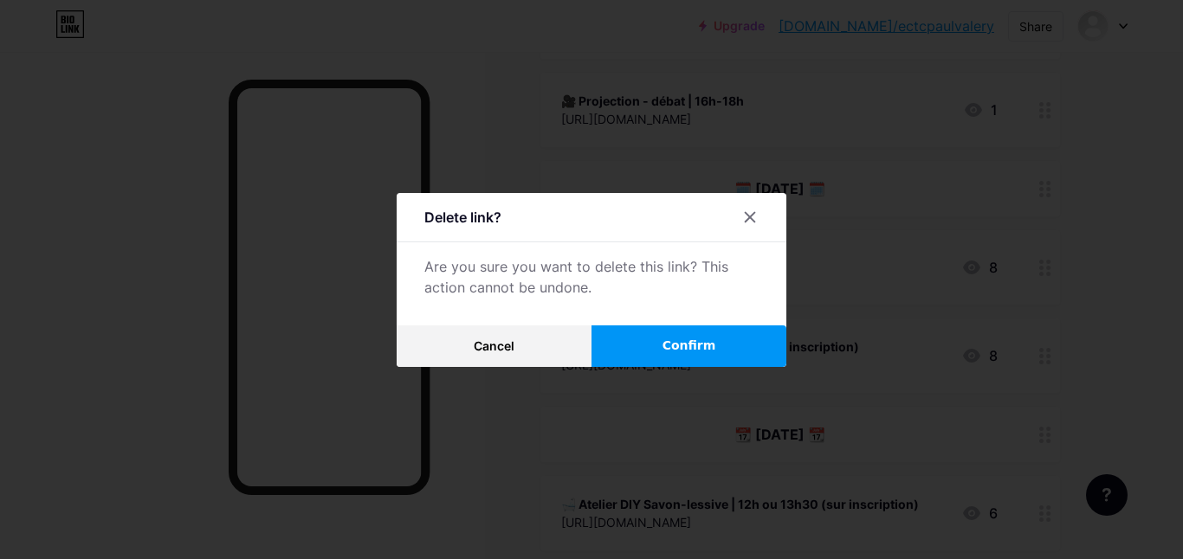
click at [671, 340] on span "Confirm" at bounding box center [689, 346] width 54 height 18
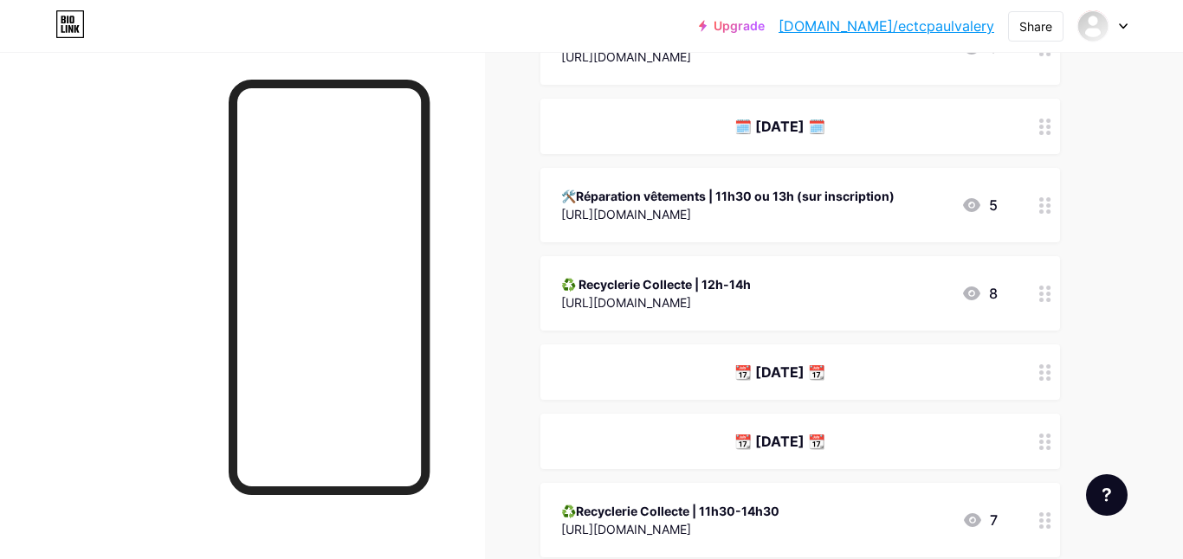
scroll to position [417, 0]
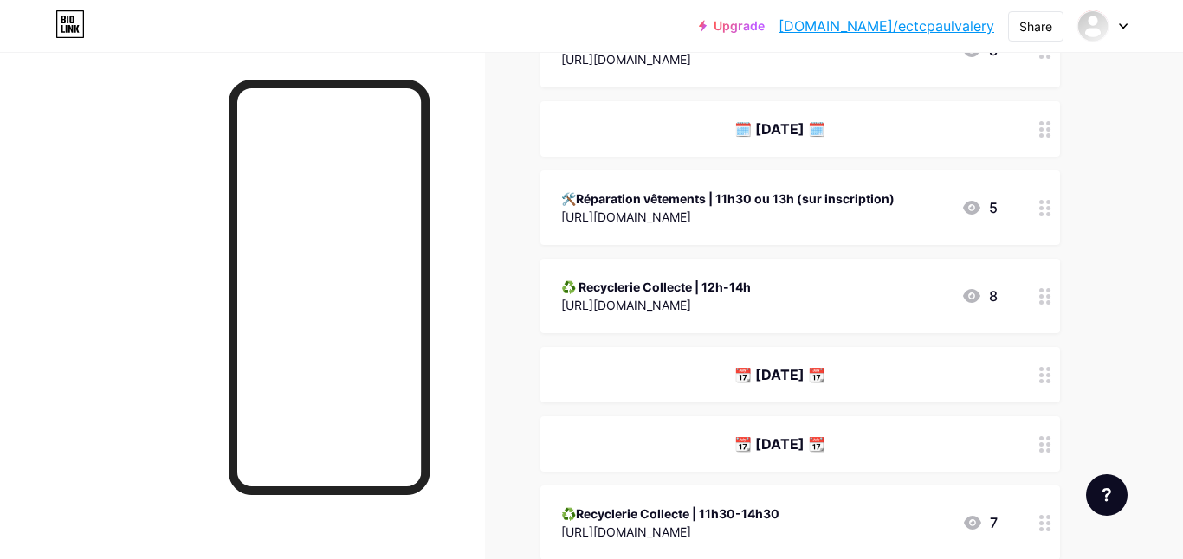
click at [1046, 296] on icon at bounding box center [1045, 296] width 12 height 16
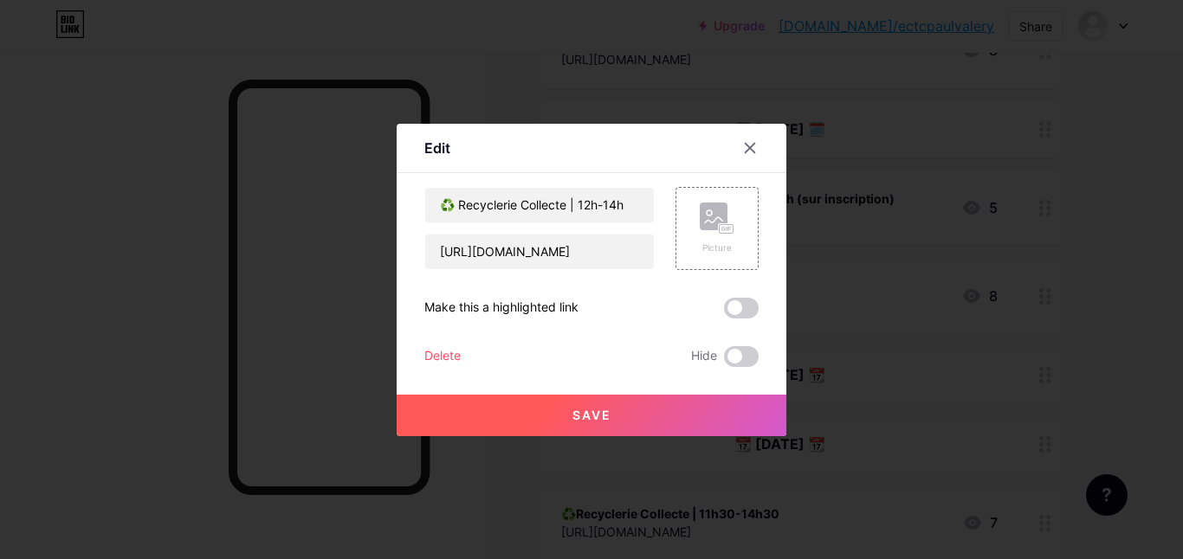
click at [441, 365] on div "Delete" at bounding box center [442, 356] width 36 height 21
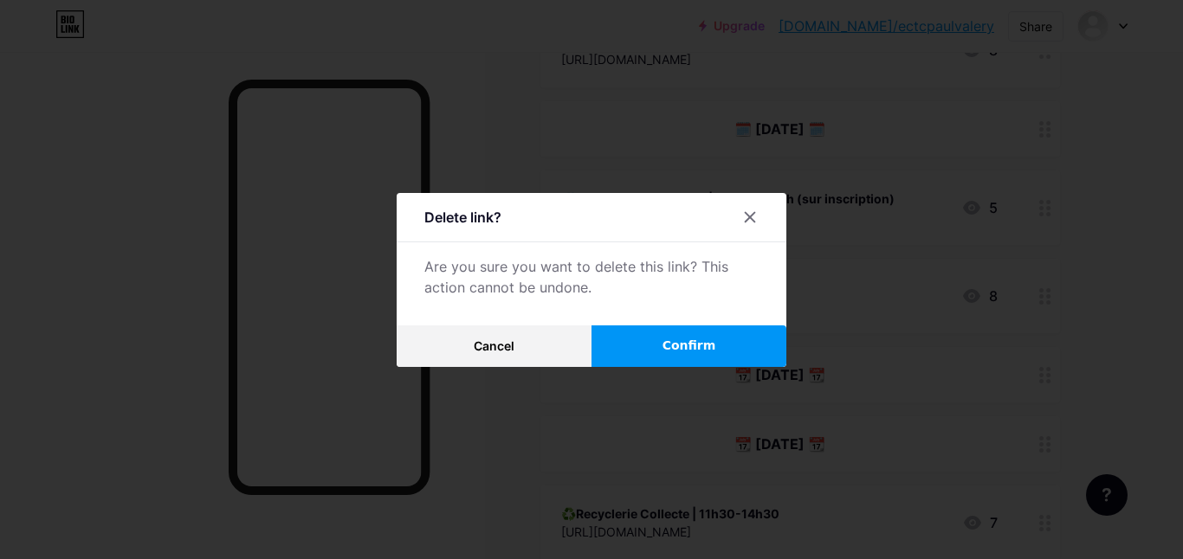
click at [662, 342] on button "Confirm" at bounding box center [688, 347] width 195 height 42
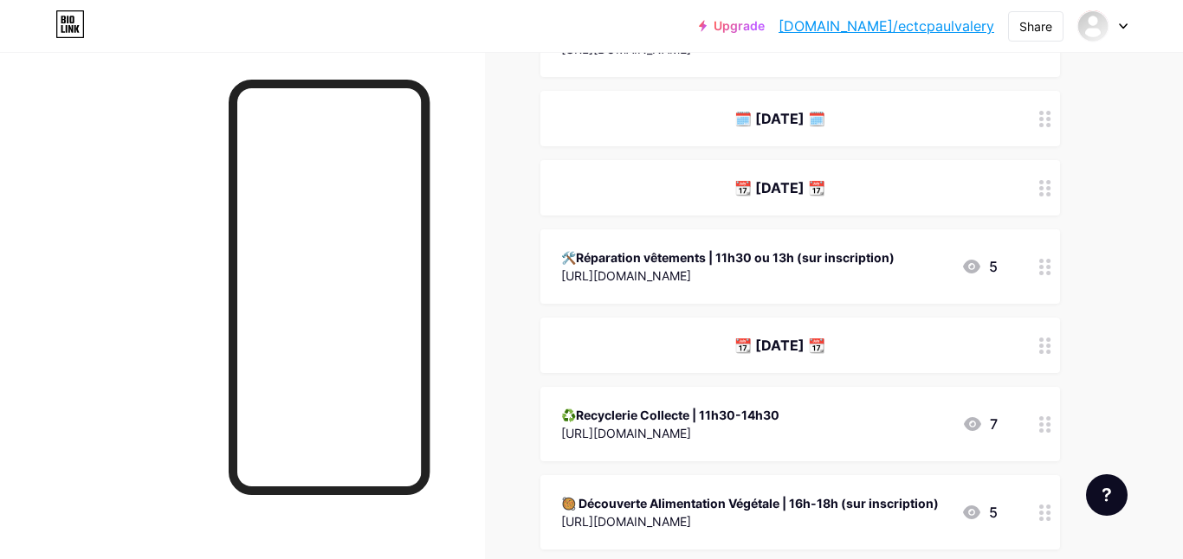
scroll to position [426, 0]
drag, startPoint x: 1029, startPoint y: 511, endPoint x: 962, endPoint y: 213, distance: 305.2
click at [962, 213] on span "📆 [DATE] 📆 🛁 Atelier DIY Savon-lessive | 12h ou 13h30 (sur inscription) [URL][D…" at bounding box center [799, 366] width 519 height 1039
click at [1118, 406] on div "Links Posts Design Subscribers Stats Settings + ADD LINK + ADD EMBED + Add head…" at bounding box center [566, 357] width 1133 height 1462
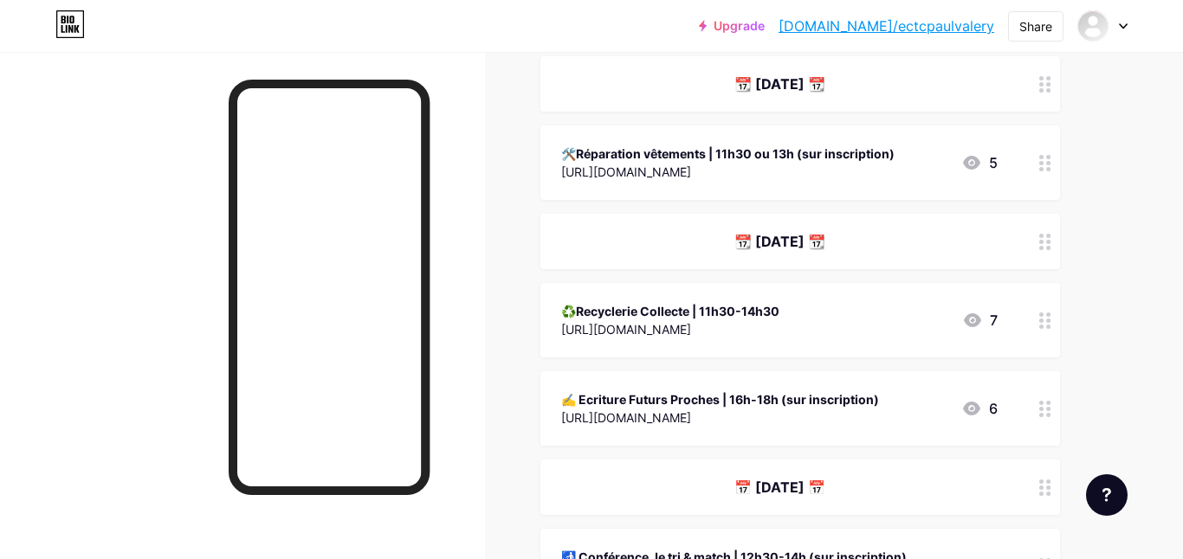
scroll to position [650, 0]
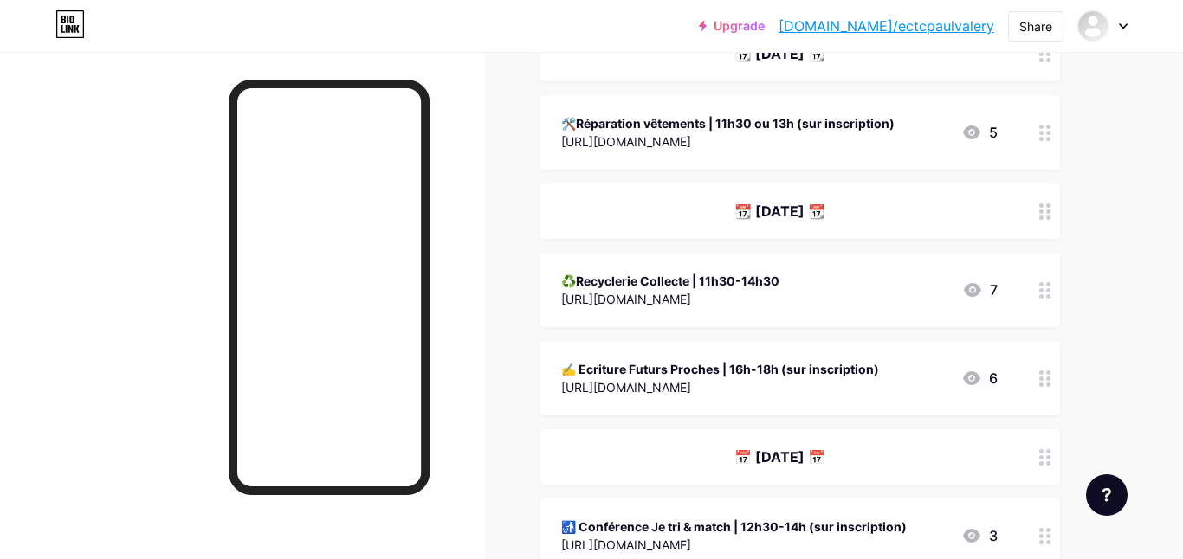
click at [1037, 296] on div at bounding box center [1044, 290] width 29 height 74
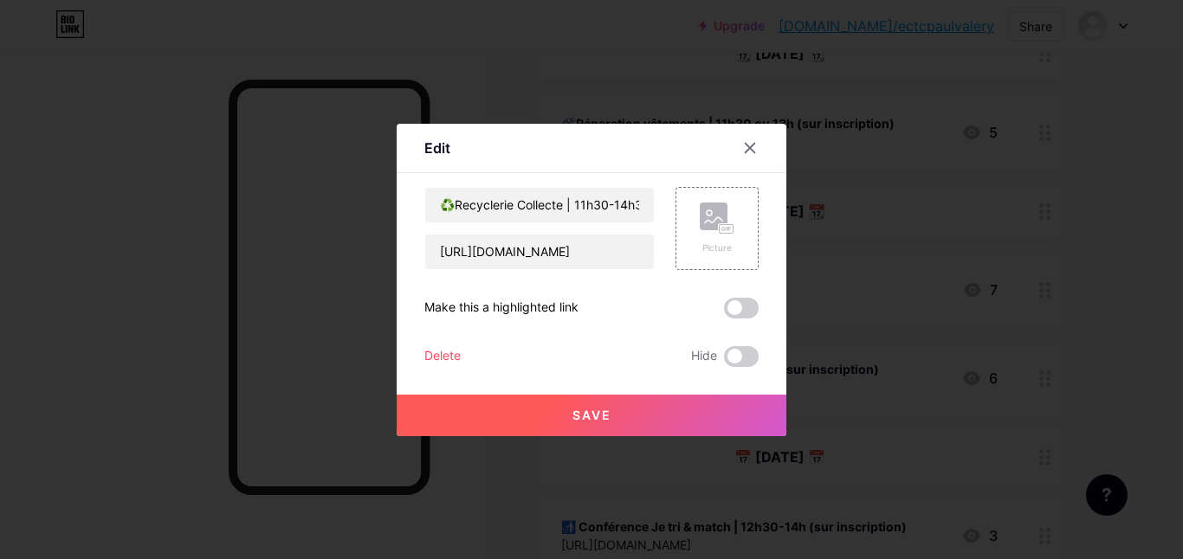
click at [443, 360] on div "Delete" at bounding box center [442, 356] width 36 height 21
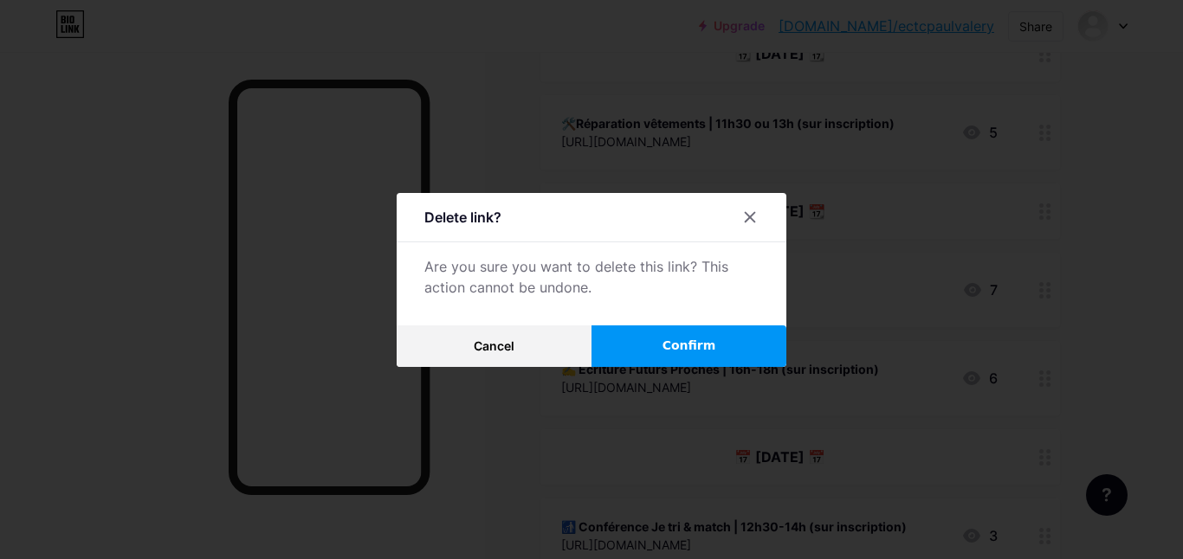
click at [677, 330] on button "Confirm" at bounding box center [688, 347] width 195 height 42
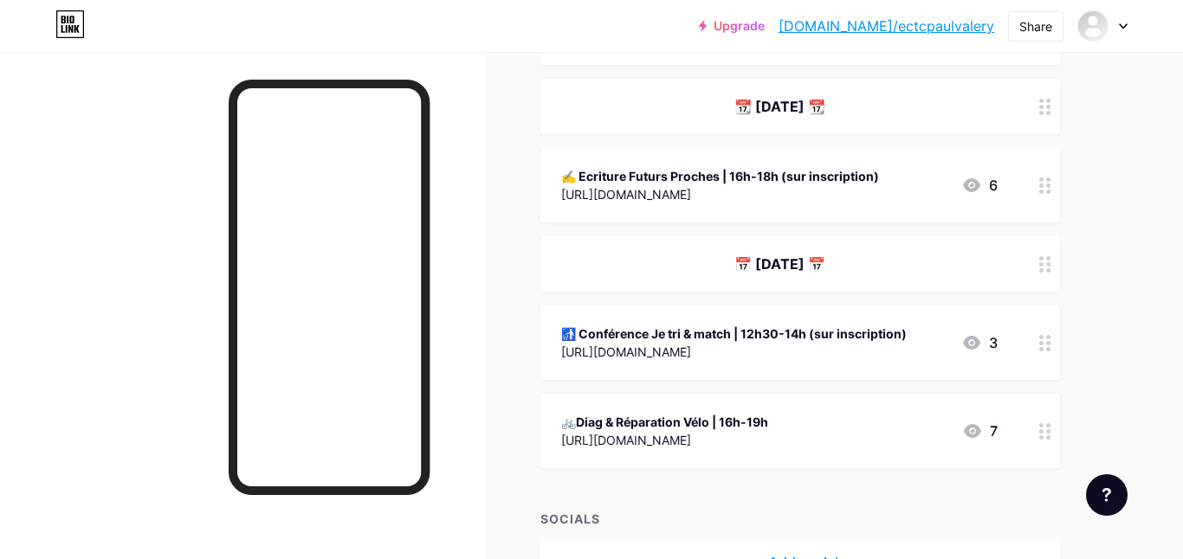
scroll to position [783, 0]
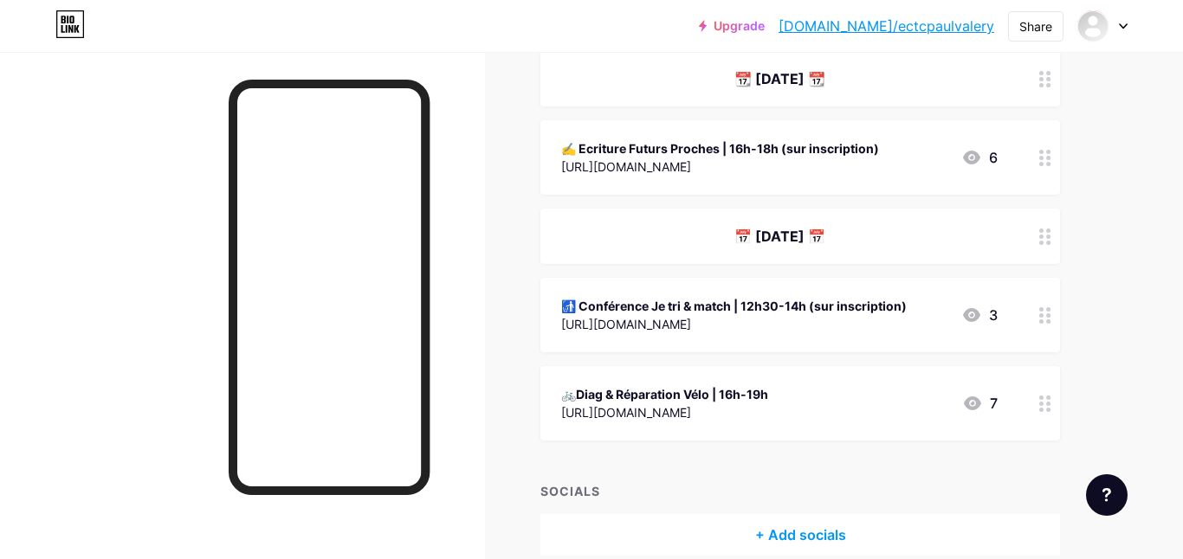
click at [1051, 240] on div at bounding box center [1044, 236] width 29 height 55
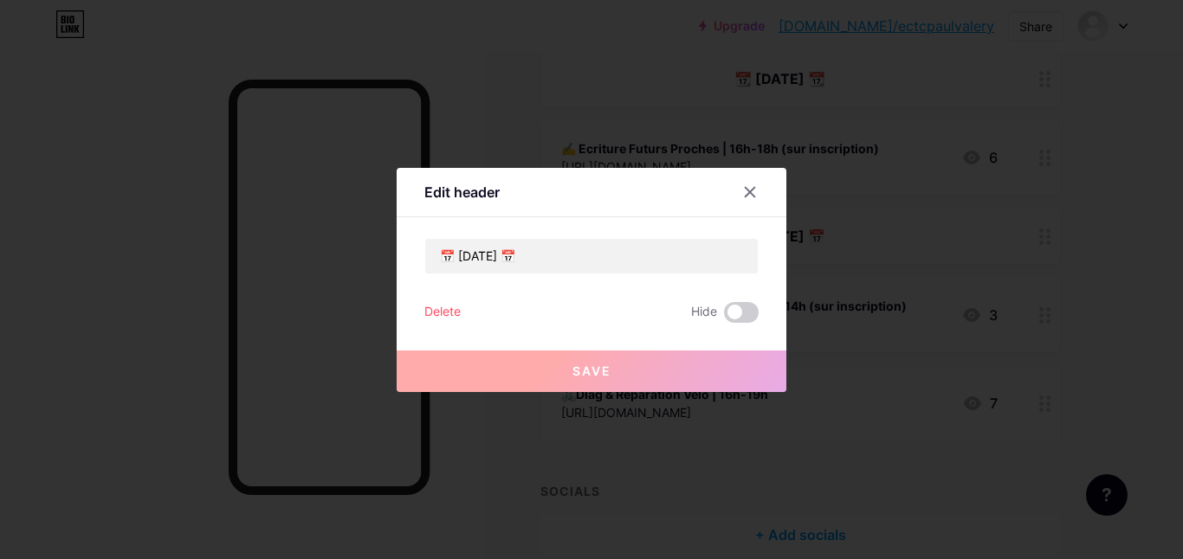
click at [450, 311] on div "Delete" at bounding box center [442, 312] width 36 height 21
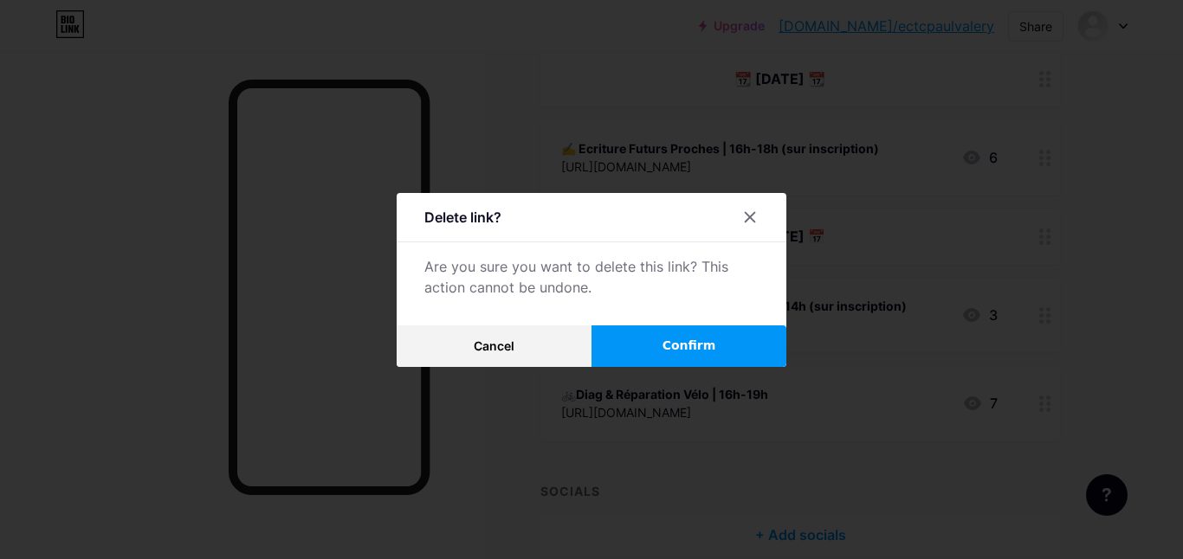
click at [668, 339] on span "Confirm" at bounding box center [689, 346] width 54 height 18
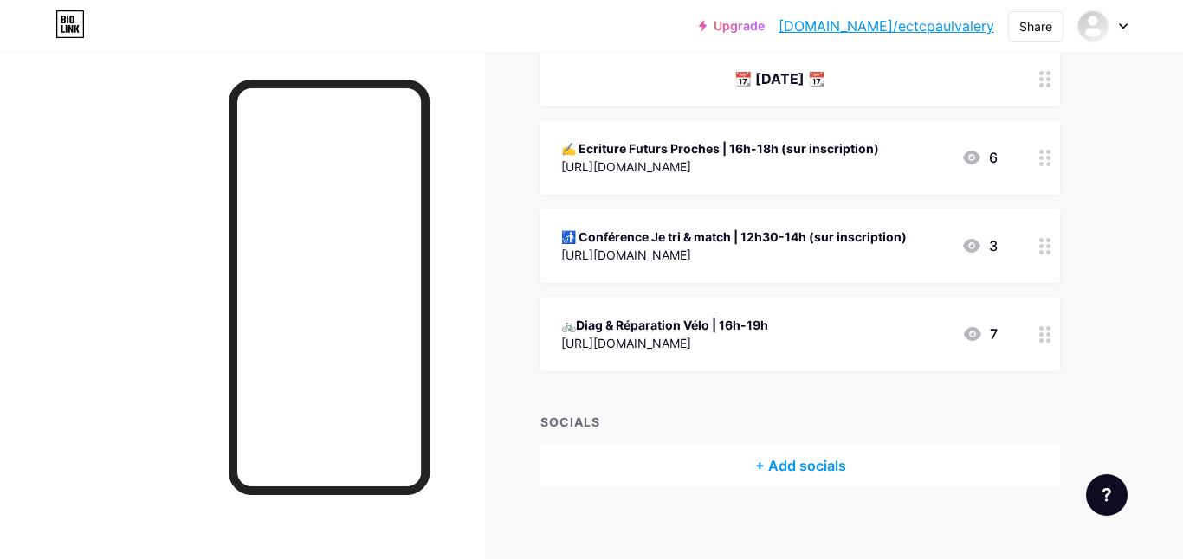
click at [1048, 246] on circle at bounding box center [1048, 246] width 4 height 4
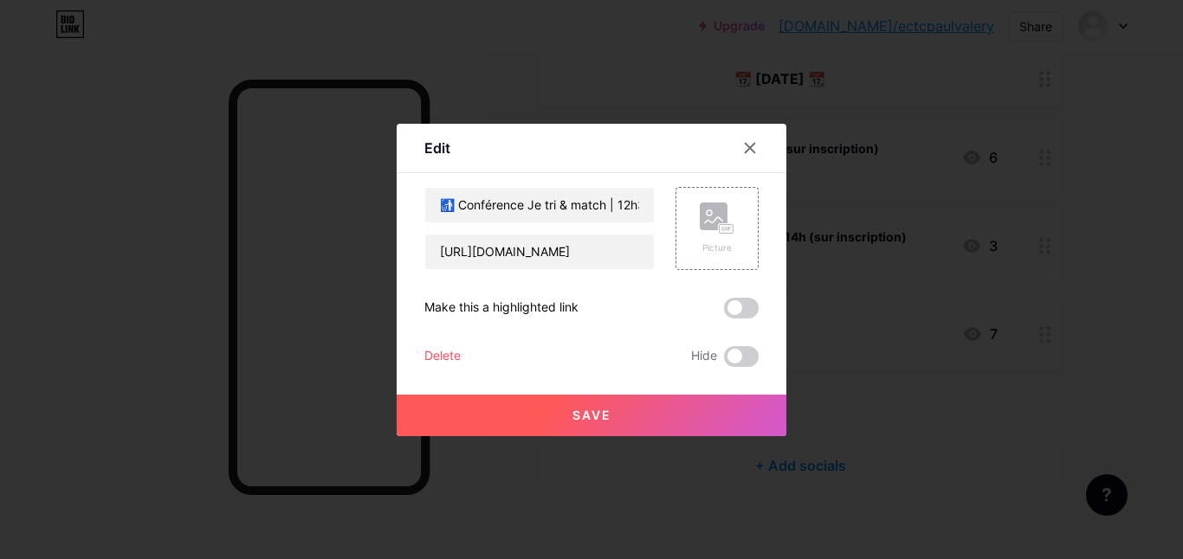
click at [442, 357] on div "Delete" at bounding box center [442, 356] width 36 height 21
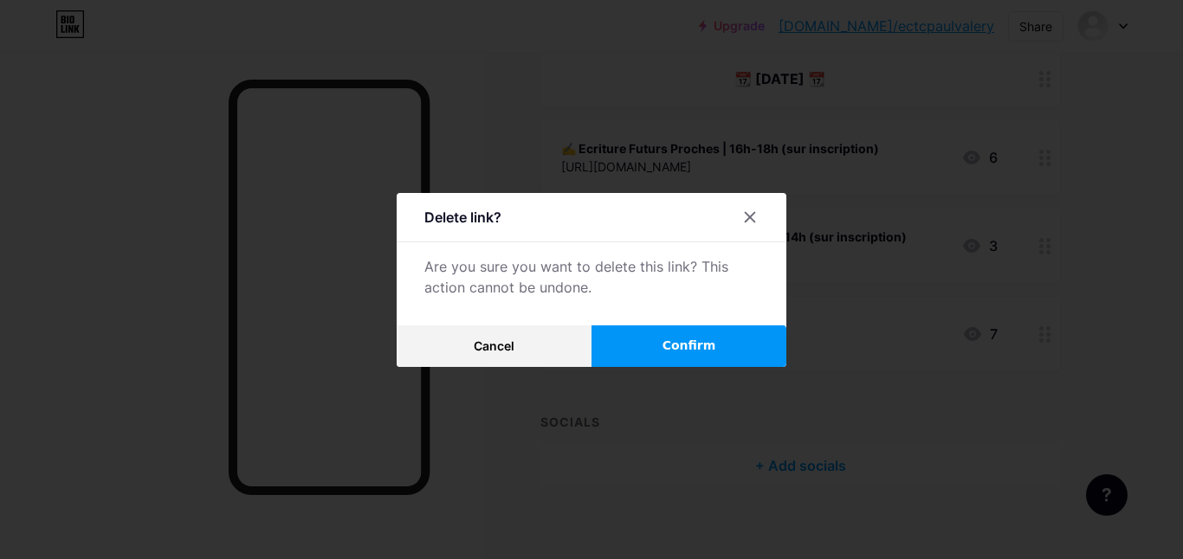
click at [664, 352] on span "Confirm" at bounding box center [689, 346] width 54 height 18
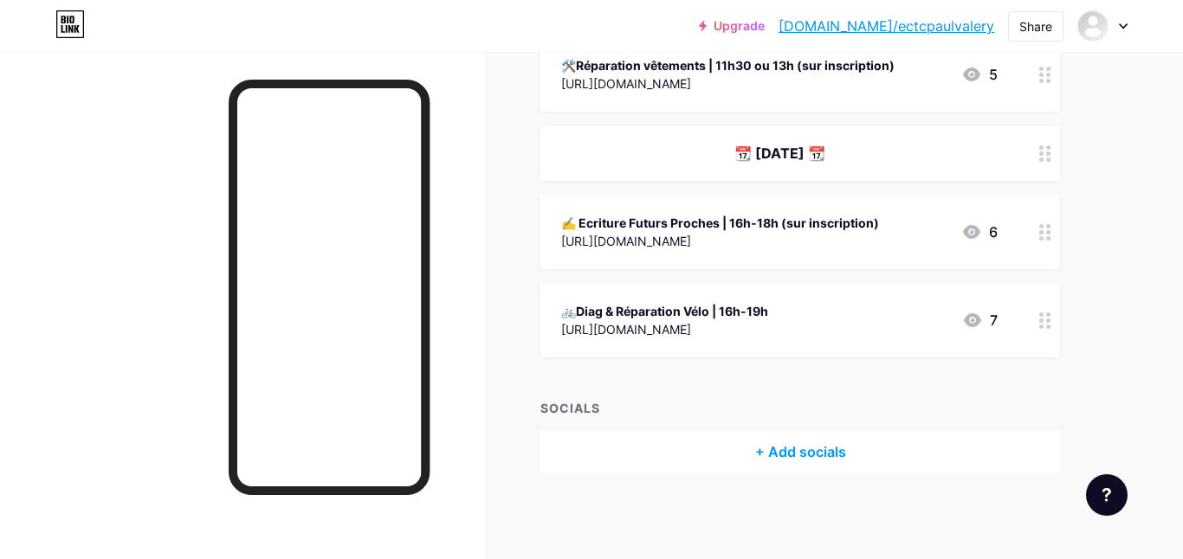
scroll to position [707, 0]
click at [1046, 319] on circle at bounding box center [1048, 321] width 4 height 4
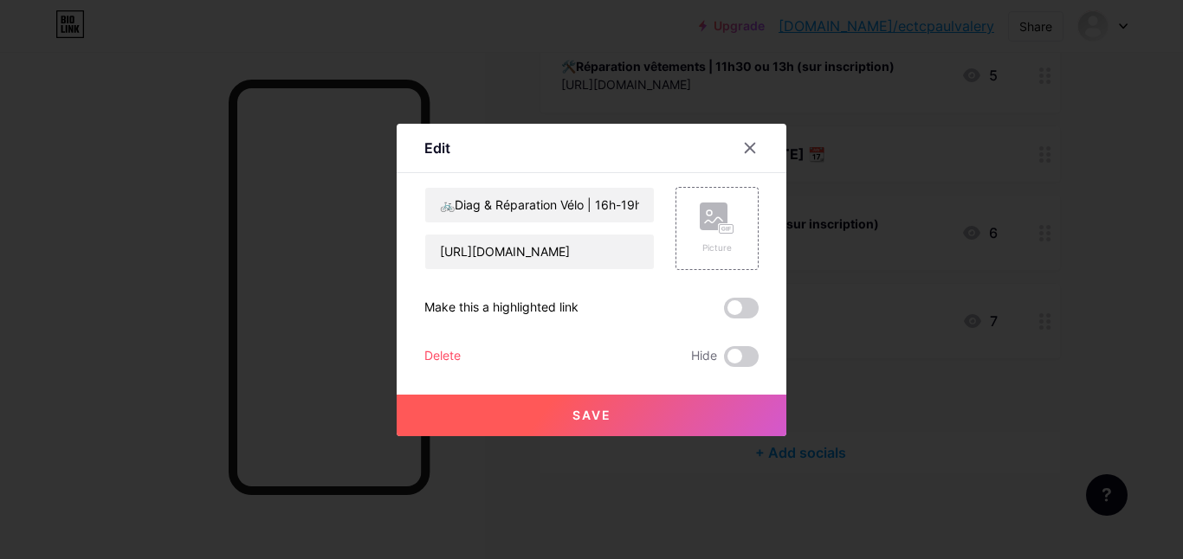
click at [444, 354] on div "Delete" at bounding box center [442, 356] width 36 height 21
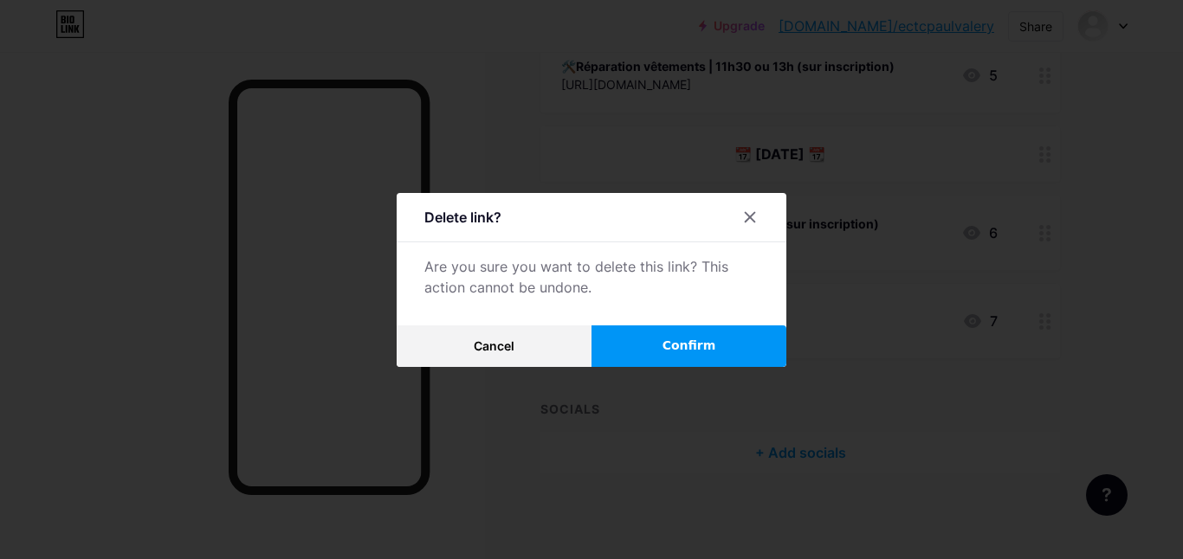
click at [631, 337] on button "Confirm" at bounding box center [688, 347] width 195 height 42
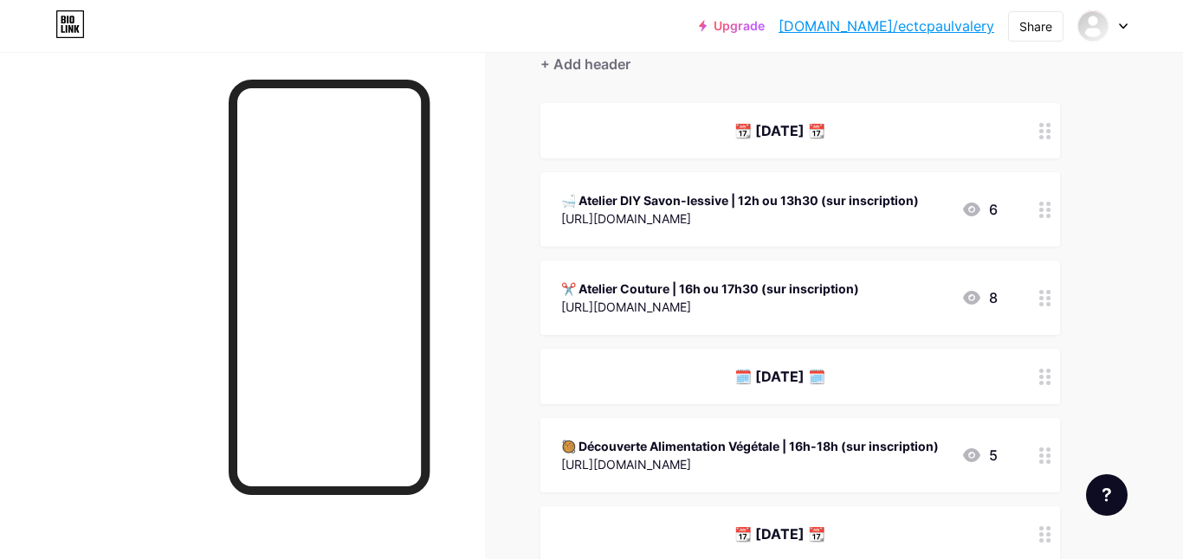
scroll to position [172, 0]
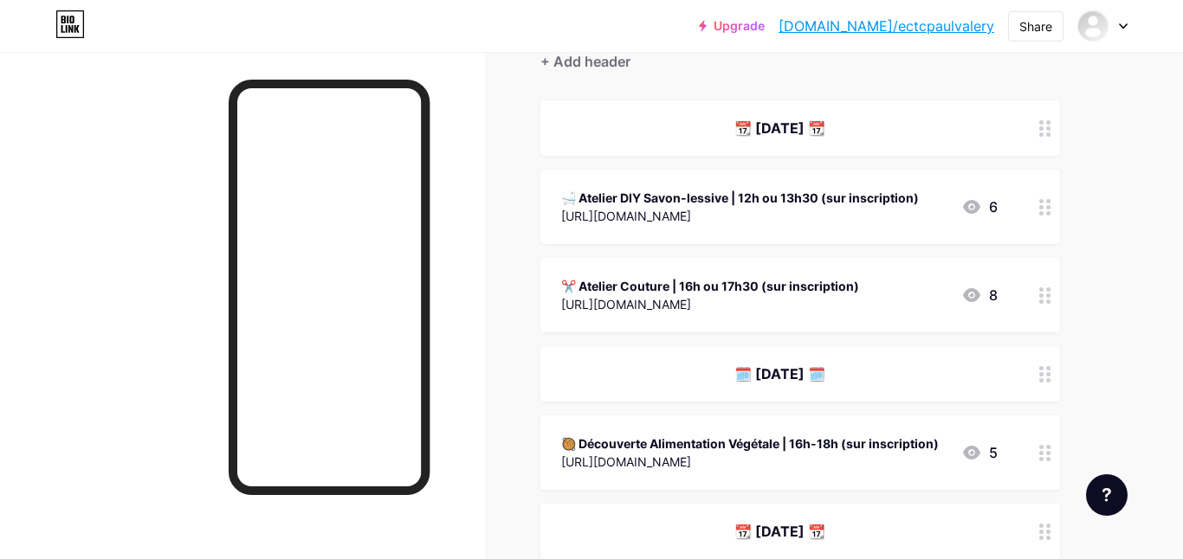
click at [760, 364] on div "🗓️ [DATE] 🗓️" at bounding box center [779, 374] width 436 height 21
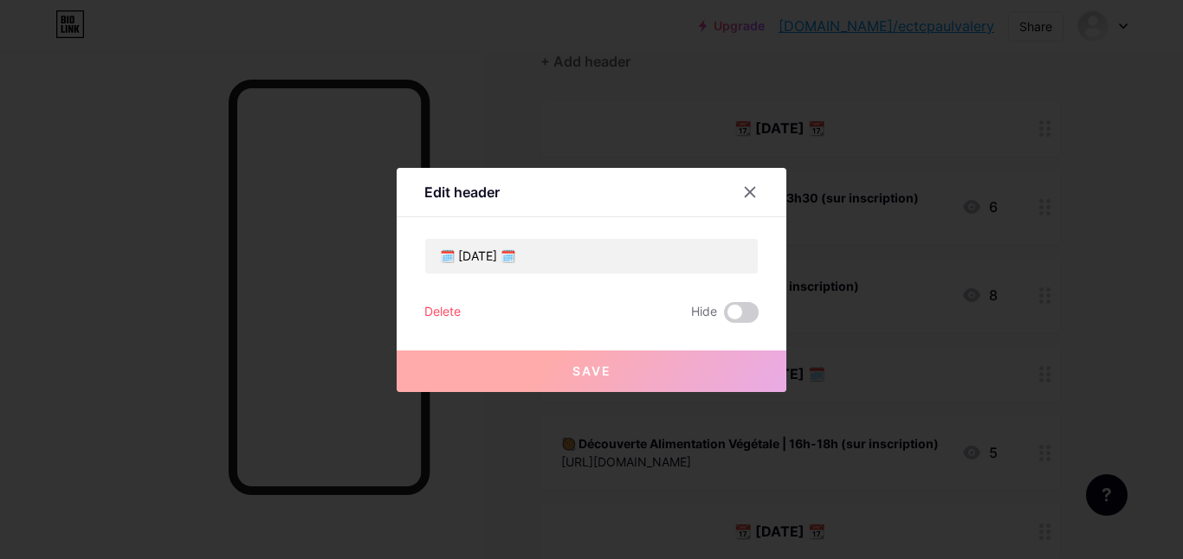
click at [760, 363] on button "Save" at bounding box center [592, 372] width 390 height 42
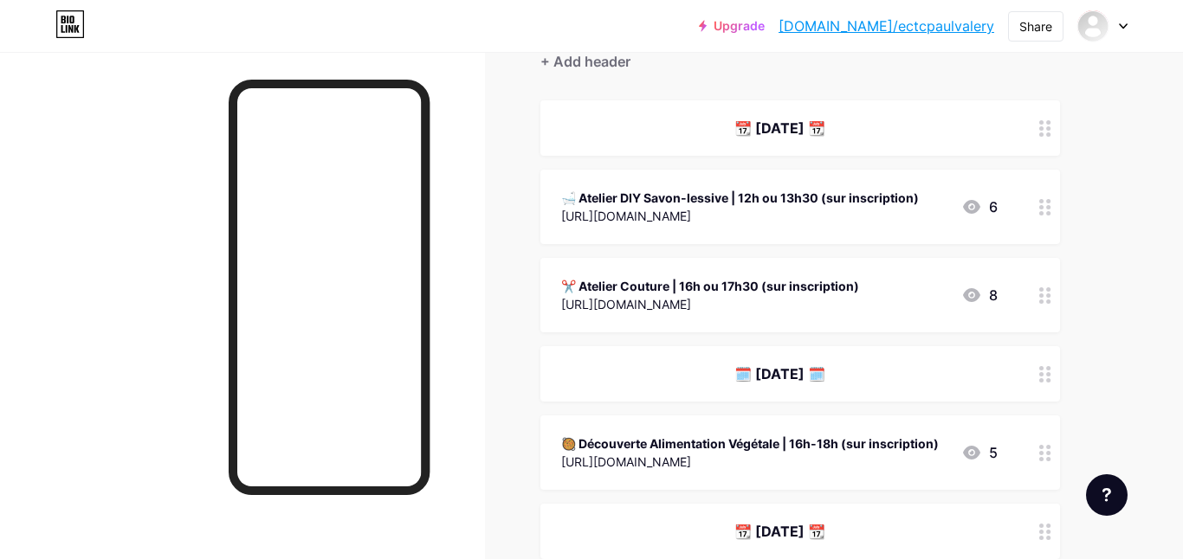
drag, startPoint x: 538, startPoint y: 255, endPoint x: 469, endPoint y: 252, distance: 68.5
click at [724, 365] on div "🗓️ [DATE] 🗓️" at bounding box center [779, 374] width 436 height 21
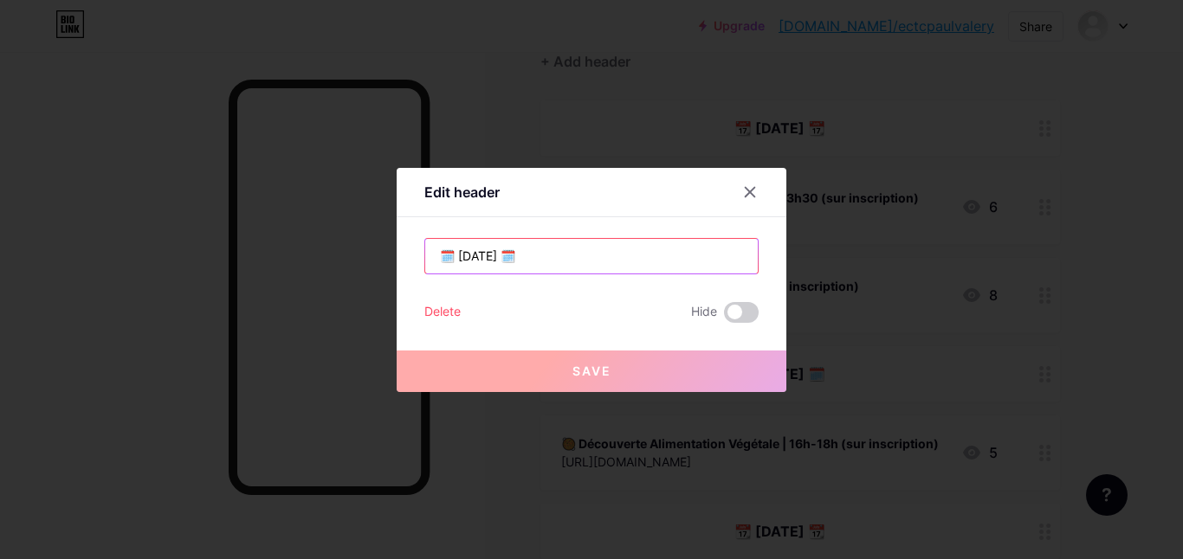
drag, startPoint x: 536, startPoint y: 258, endPoint x: 465, endPoint y: 259, distance: 71.0
click at [465, 259] on input "🗓️ [DATE] 🗓️" at bounding box center [591, 256] width 332 height 35
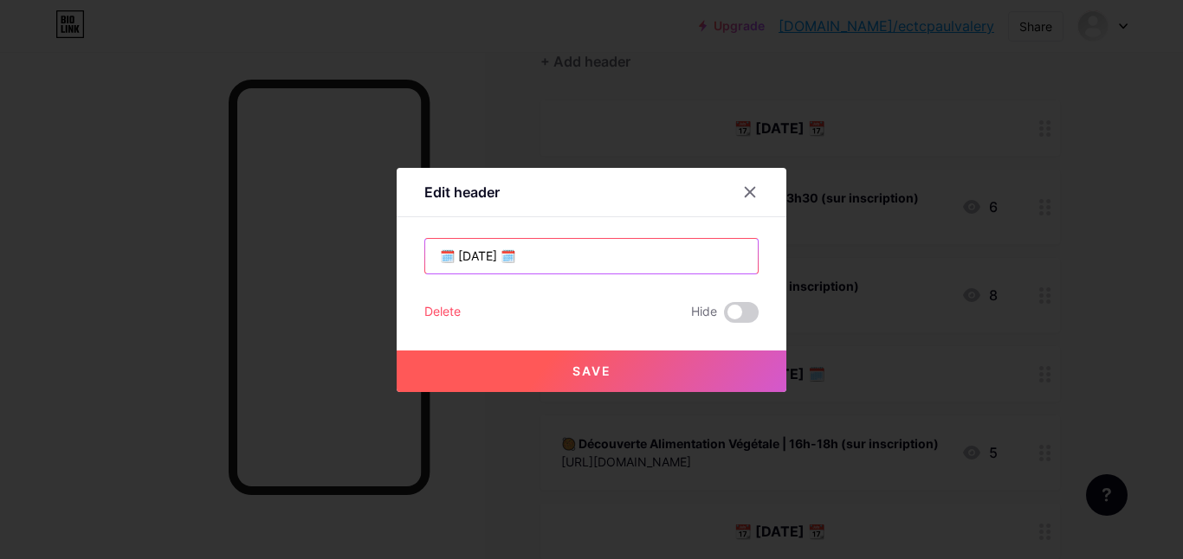
type input "🗓️ [DATE] 🗓️"
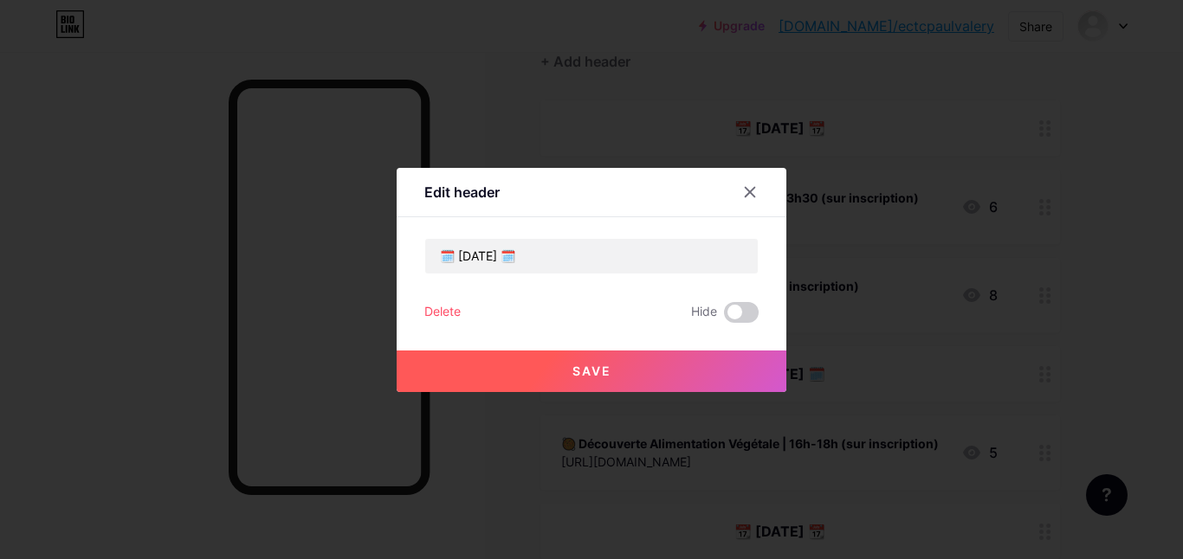
click at [519, 371] on button "Save" at bounding box center [592, 372] width 390 height 42
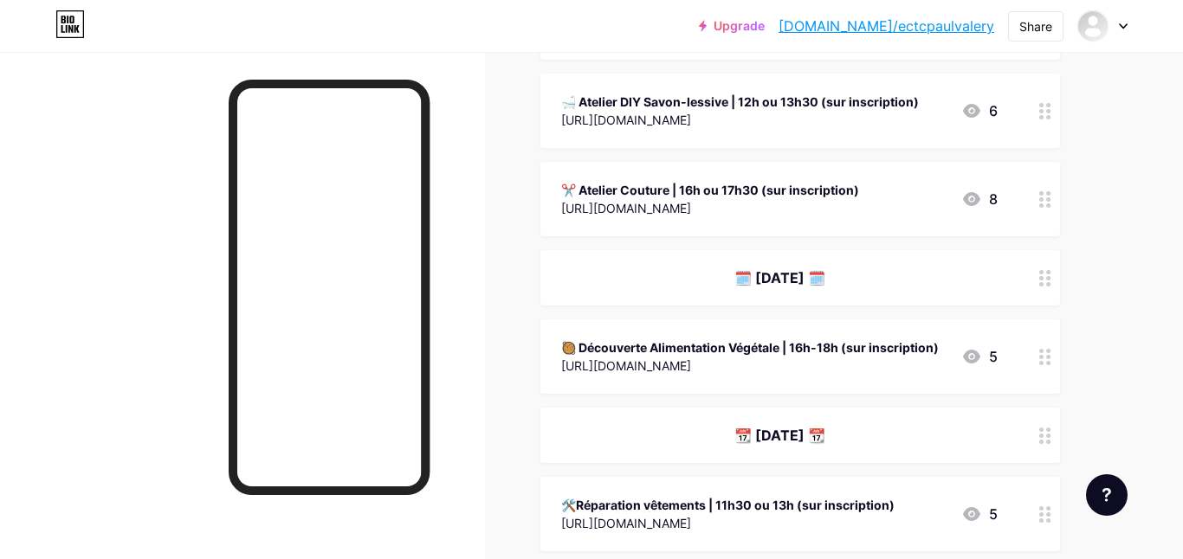
scroll to position [285, 0]
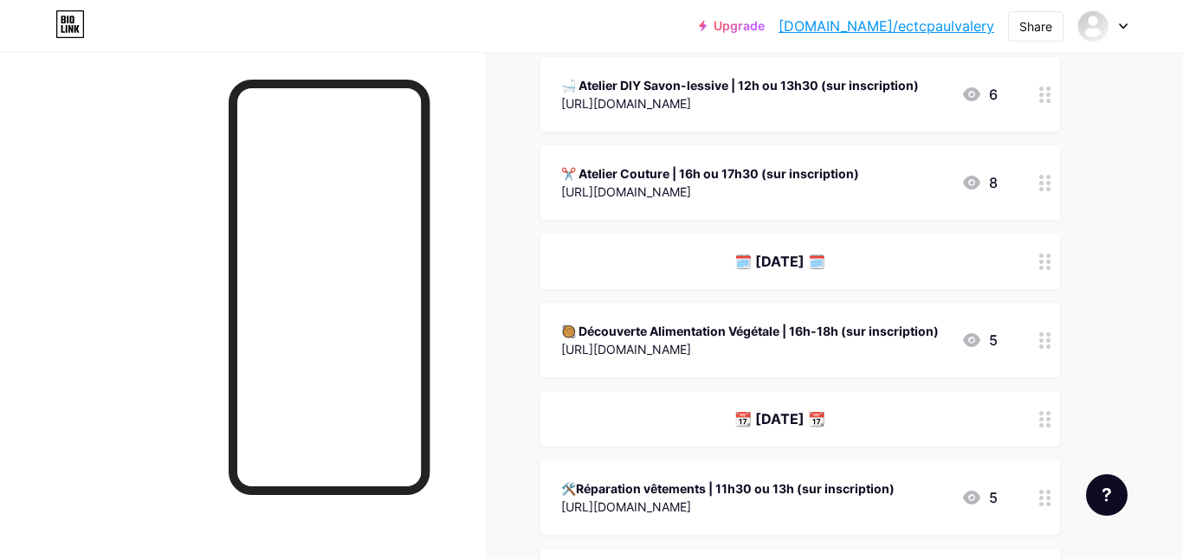
click at [784, 422] on div "📆 [DATE] 📆" at bounding box center [779, 419] width 436 height 21
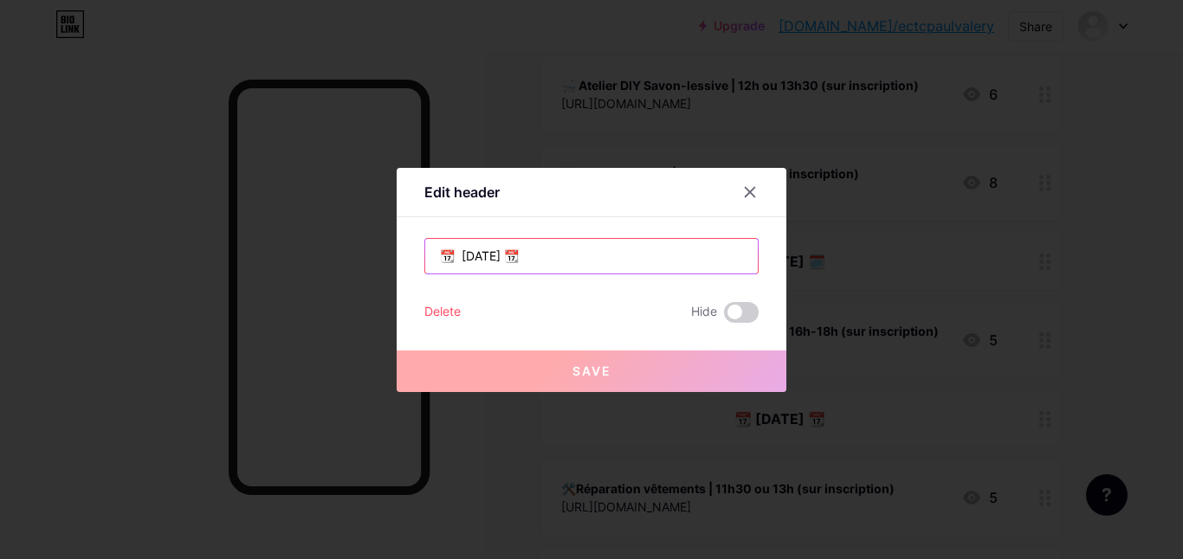
drag, startPoint x: 563, startPoint y: 261, endPoint x: 515, endPoint y: 255, distance: 47.9
click at [515, 255] on input "📆 [DATE] 📆" at bounding box center [591, 256] width 332 height 35
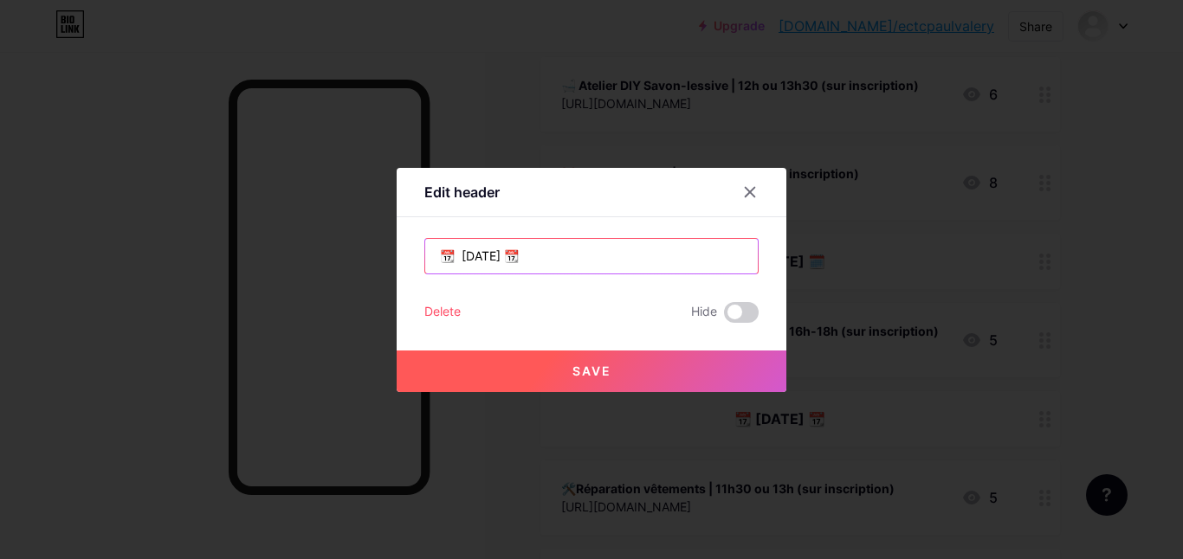
type input "📆 [DATE] 📆"
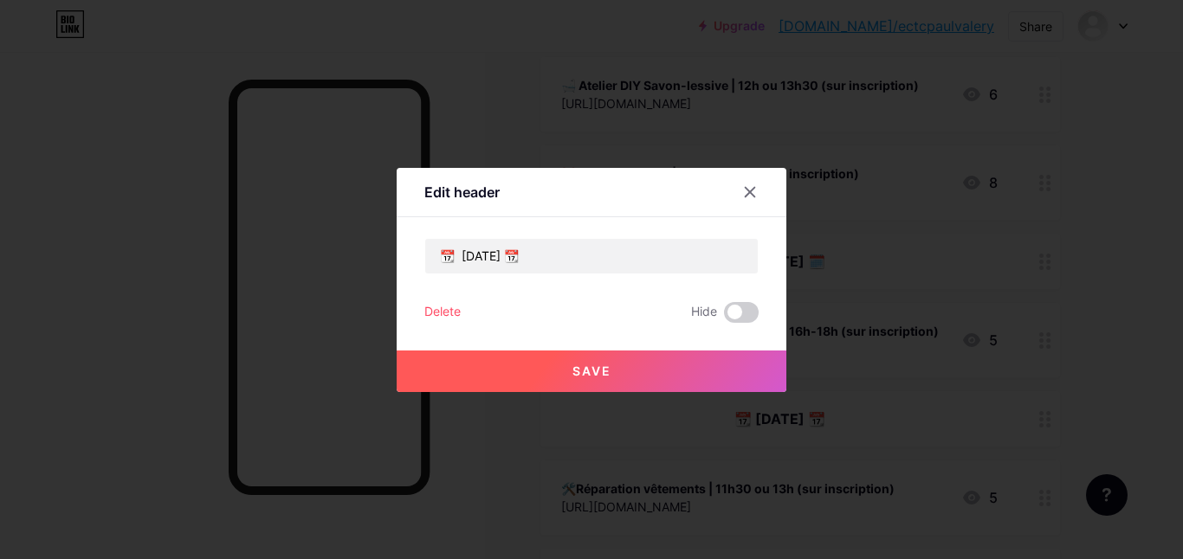
click at [594, 380] on button "Save" at bounding box center [592, 372] width 390 height 42
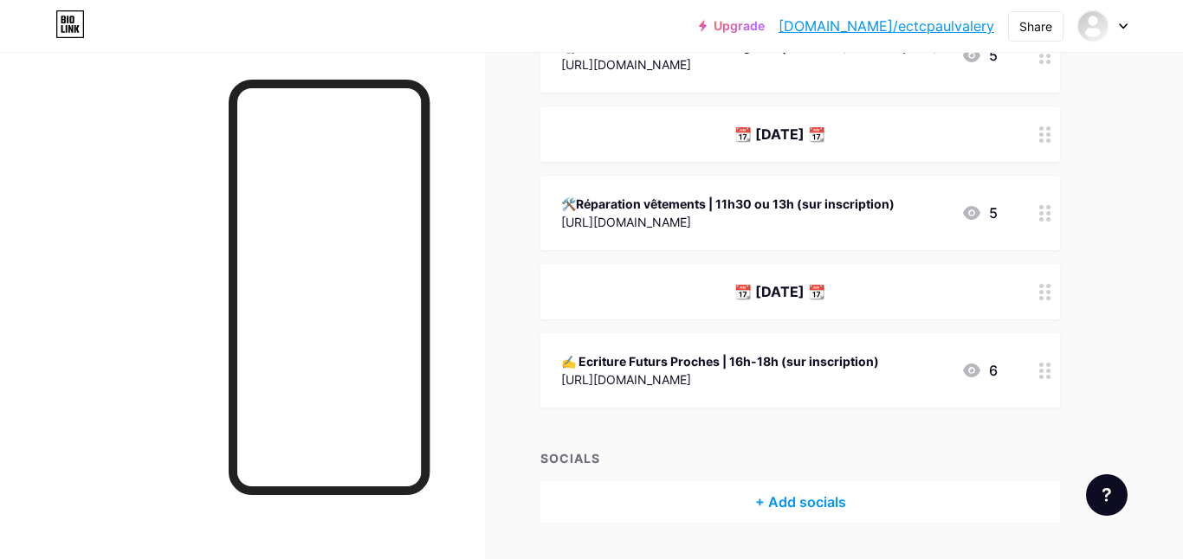
scroll to position [571, 0]
click at [808, 303] on div "📆 [DATE] 📆" at bounding box center [799, 290] width 519 height 55
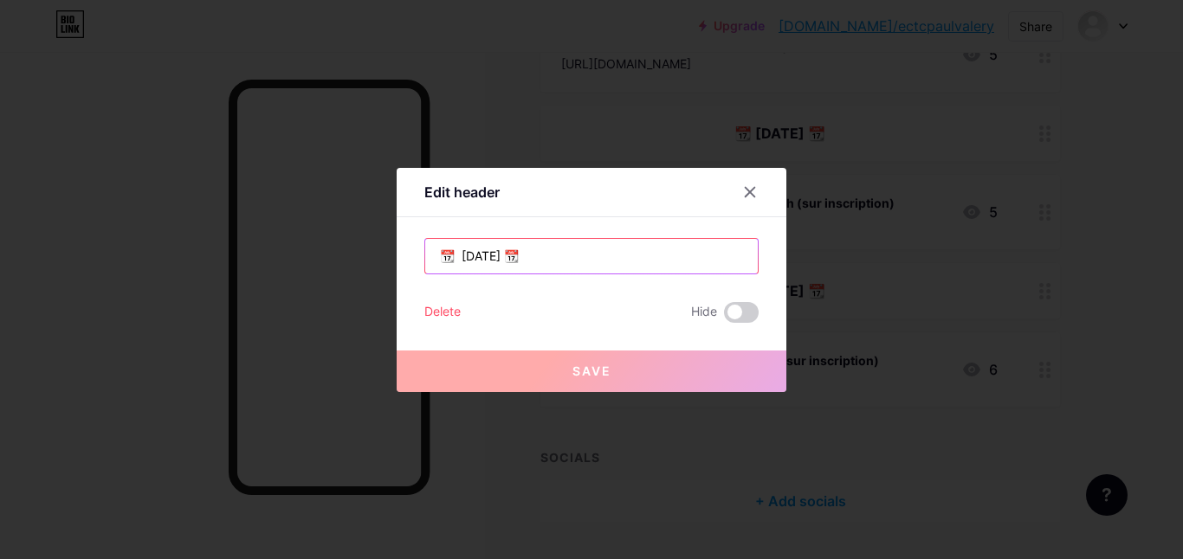
drag, startPoint x: 544, startPoint y: 255, endPoint x: 507, endPoint y: 257, distance: 37.3
click at [507, 257] on input "📆 [DATE] 📆" at bounding box center [591, 256] width 332 height 35
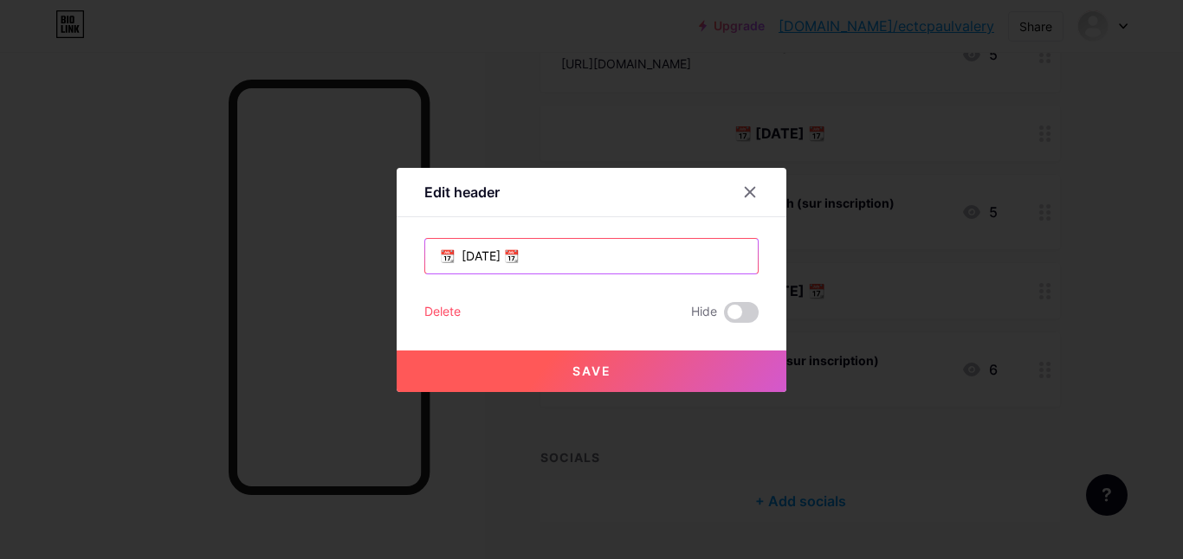
type input "📆 [DATE] 📆"
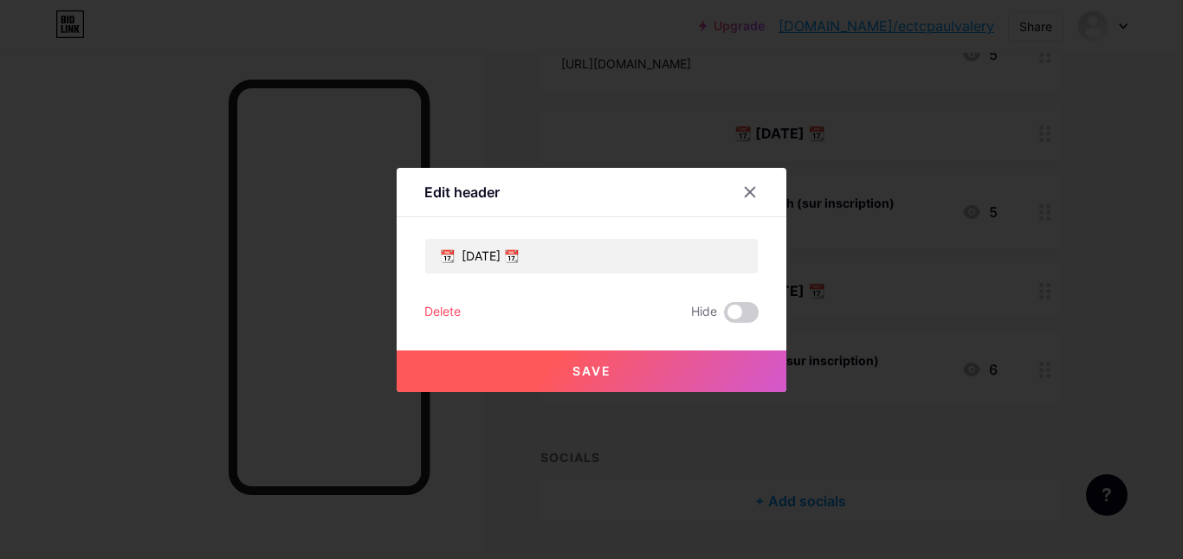
click at [622, 388] on button "Save" at bounding box center [592, 372] width 390 height 42
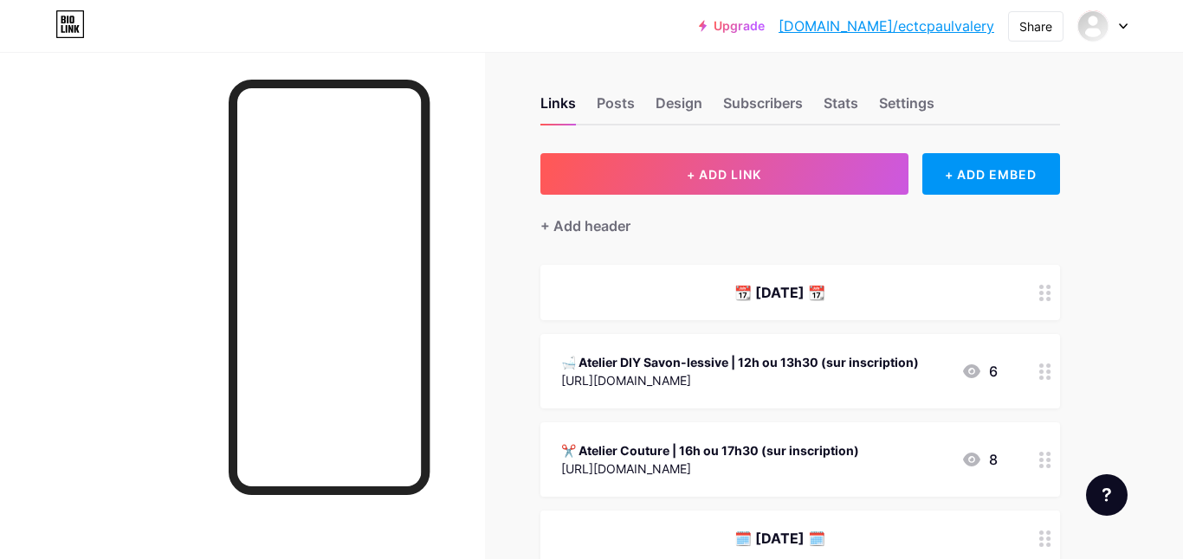
scroll to position [149, 0]
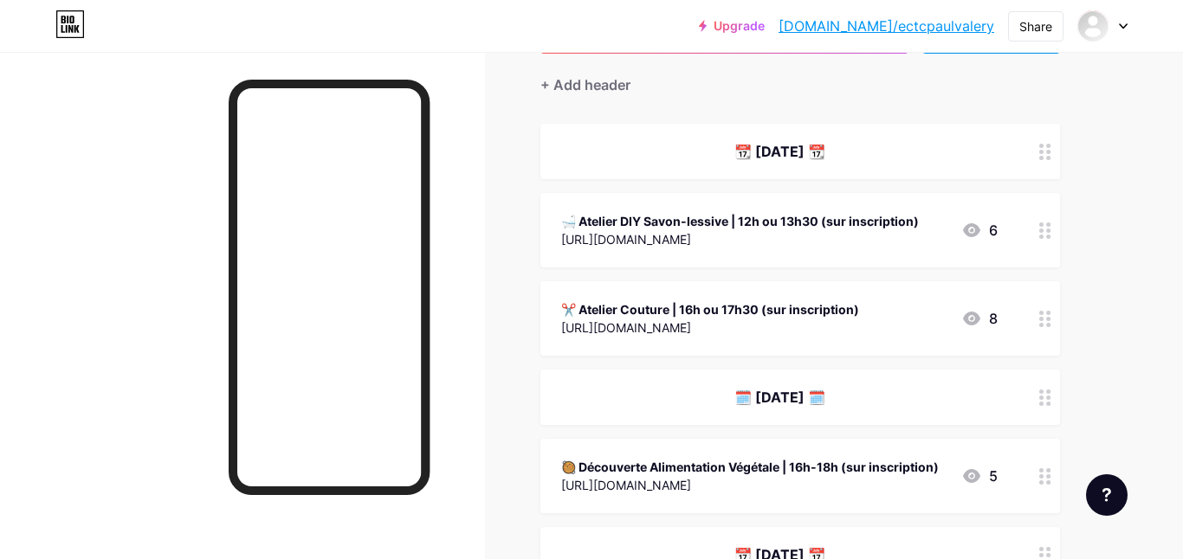
click at [744, 231] on div "[URL][DOMAIN_NAME]" at bounding box center [740, 239] width 358 height 18
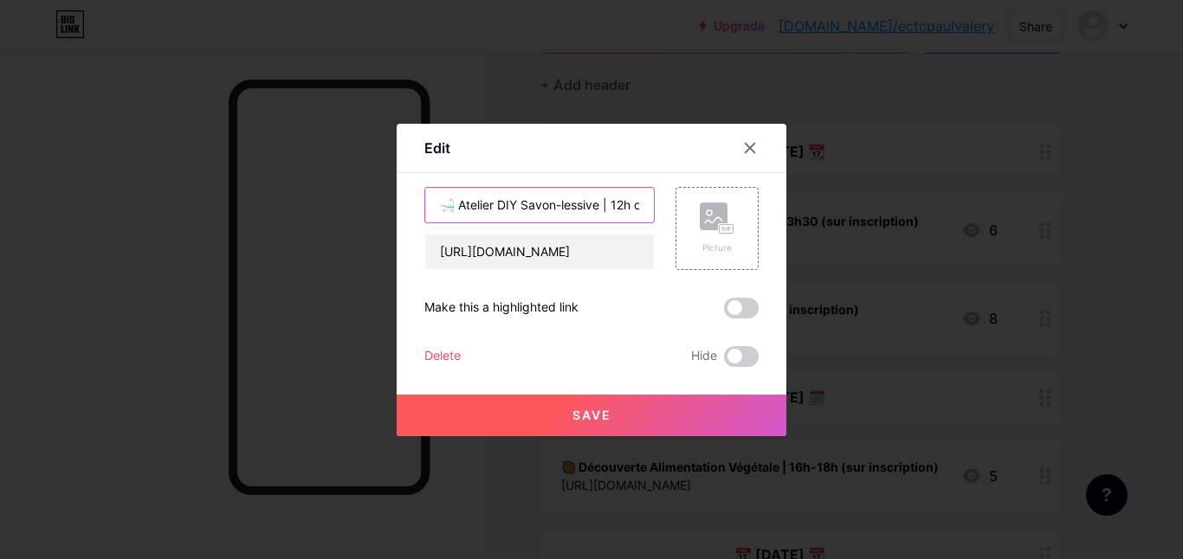
drag, startPoint x: 494, startPoint y: 203, endPoint x: 519, endPoint y: 203, distance: 24.2
click at [519, 203] on input "🛁 Atelier DIY Savon-lessive | 12h ou 13h30 (sur inscription)" at bounding box center [539, 205] width 229 height 35
click at [516, 203] on input "🛁 Atelier Création de produit Savon-lessive | 12h ou 13h30 (sur inscription)" at bounding box center [539, 205] width 229 height 35
click at [590, 203] on input "🛁 Atelier Création de produit (savon-lessive | 12h ou 13h30 (sur inscription)" at bounding box center [539, 205] width 229 height 35
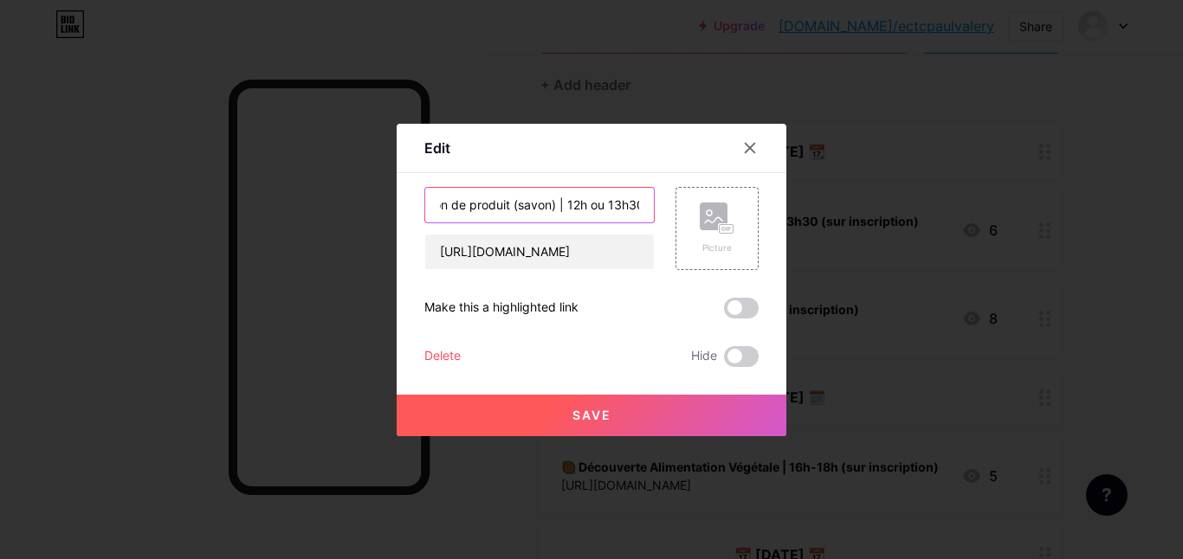
scroll to position [0, 197]
click at [481, 205] on input "🛁 Atelier Création de produit (savon) | 12h ou 13h30 (sur inscription)" at bounding box center [539, 205] width 229 height 35
click at [524, 209] on input "🛁 Atelier Création de produit (savon) | 11h30 ou 13h30 (sur inscription)" at bounding box center [539, 205] width 229 height 35
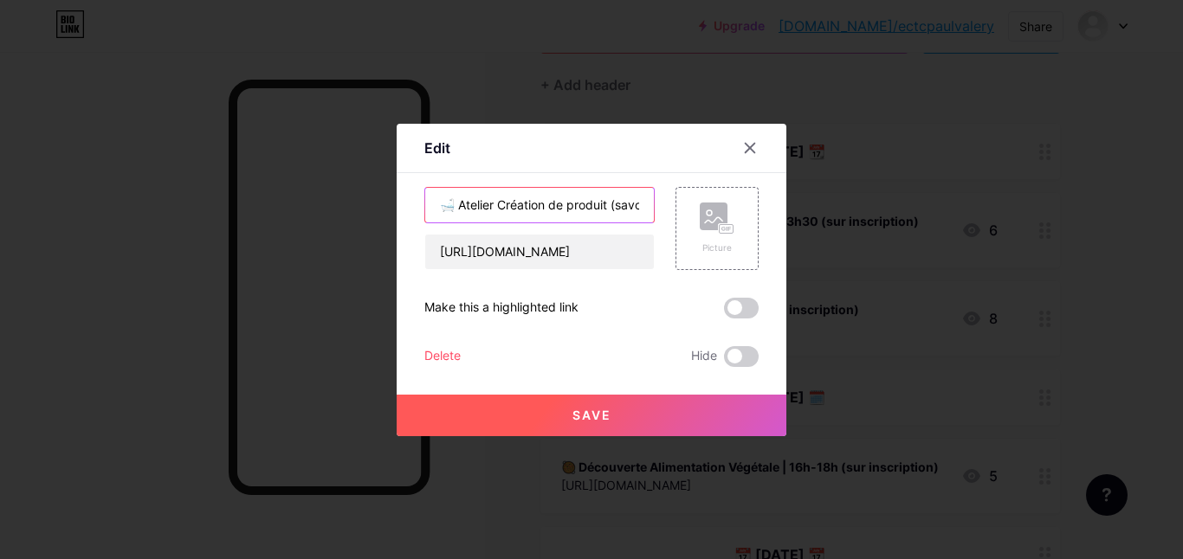
click at [580, 216] on input "🛁 Atelier Création de produit (savon) | 11h30 OU 13h30 (sur inscription)" at bounding box center [539, 205] width 229 height 35
click at [629, 209] on input "🛁 Atelier Création de produit (savon) | 11h30 OU 13h30 (sur inscription)" at bounding box center [539, 205] width 229 height 35
click at [544, 214] on input "🛁 Atelier Création de produit (savon) | 11h30 OU 13h30 (sur inscription)" at bounding box center [539, 205] width 229 height 35
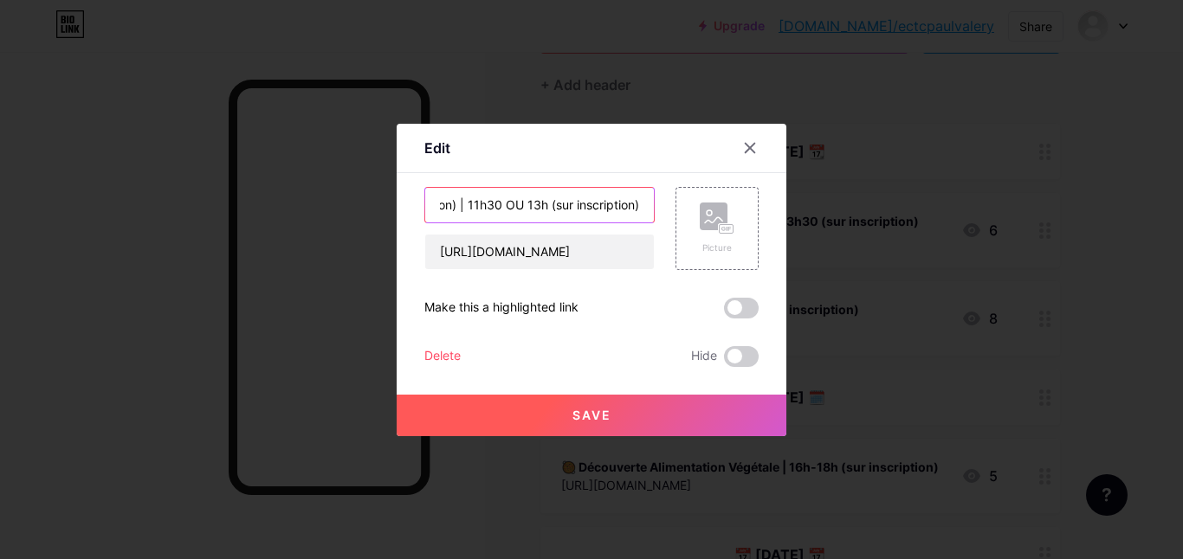
type input "🛁 Atelier Création de produit (savon) | 11h30 OU 13h (sur inscription)"
click at [636, 414] on button "Save" at bounding box center [592, 416] width 390 height 42
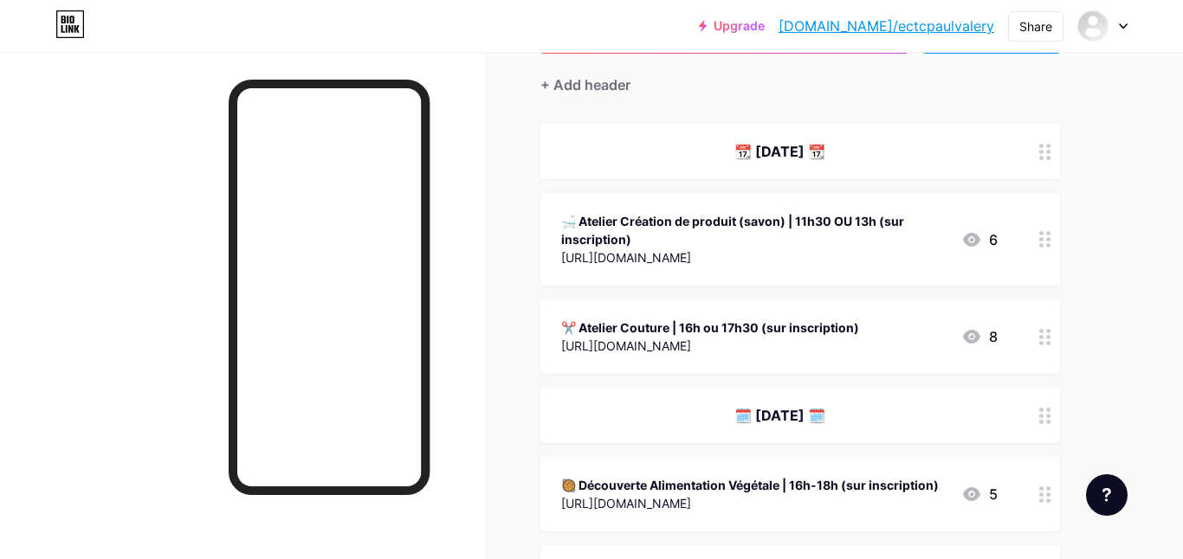
click at [772, 262] on div "[URL][DOMAIN_NAME]" at bounding box center [754, 257] width 386 height 18
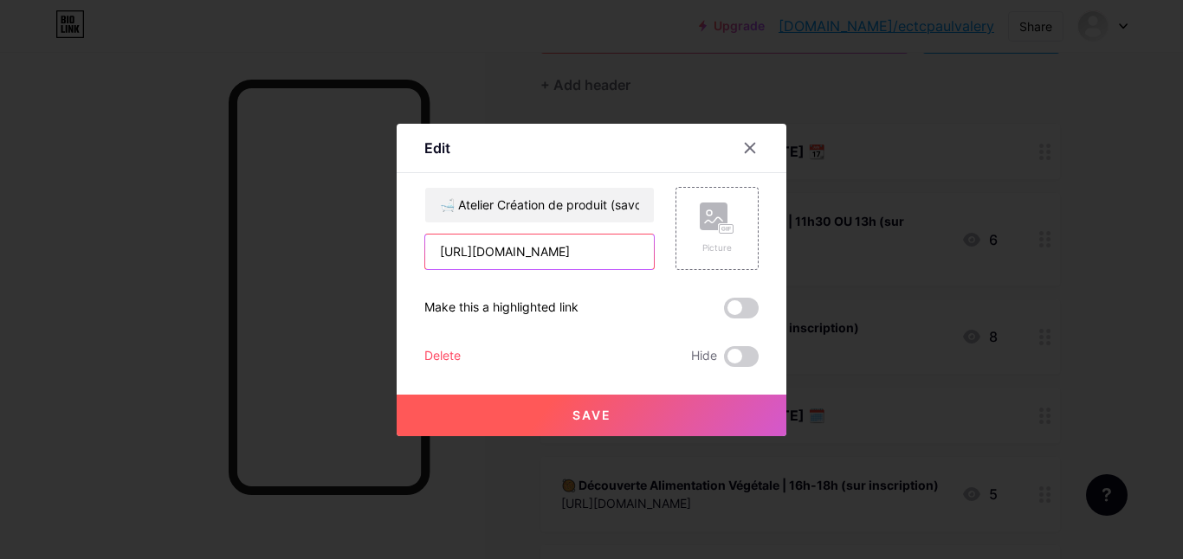
click at [517, 257] on input "[URL][DOMAIN_NAME]" at bounding box center [539, 252] width 229 height 35
click at [764, 147] on div at bounding box center [749, 147] width 31 height 31
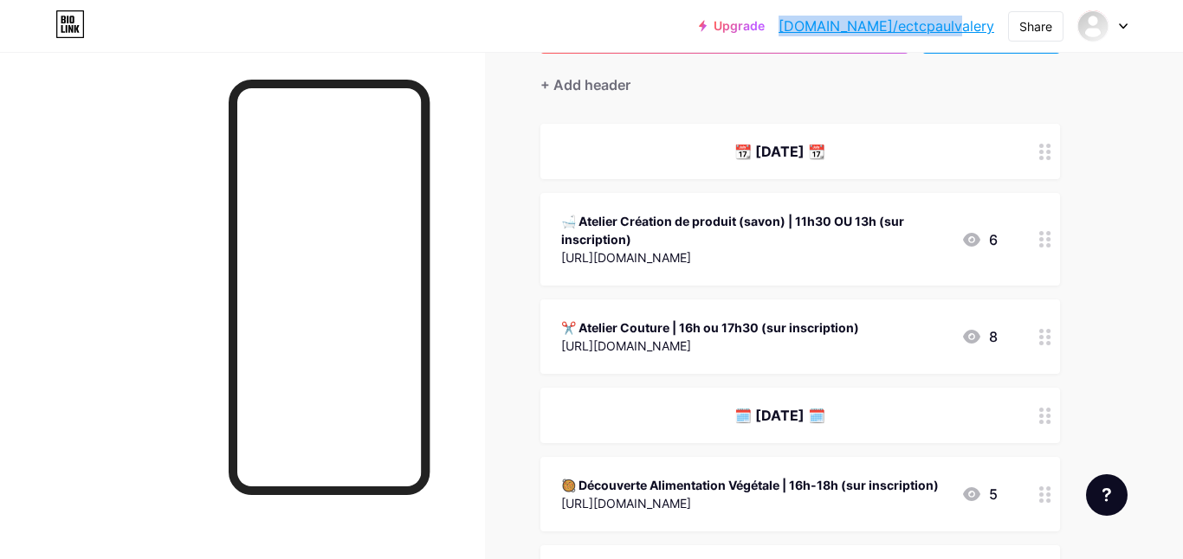
copy link "[DOMAIN_NAME]/ectcpaulvalery"
click at [664, 250] on div "[URL][DOMAIN_NAME]" at bounding box center [754, 257] width 386 height 18
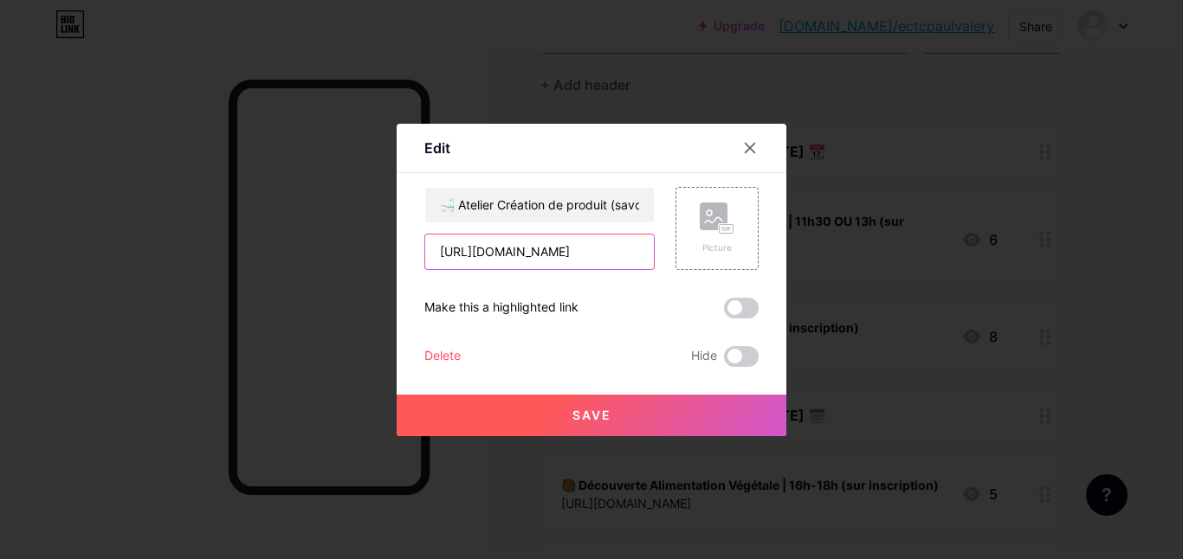
click at [472, 255] on input "[URL][DOMAIN_NAME]" at bounding box center [539, 252] width 229 height 35
paste input "[DOMAIN_NAME]/ectcpaulvalery"
type input "[DOMAIN_NAME]/ectcpaulvalery"
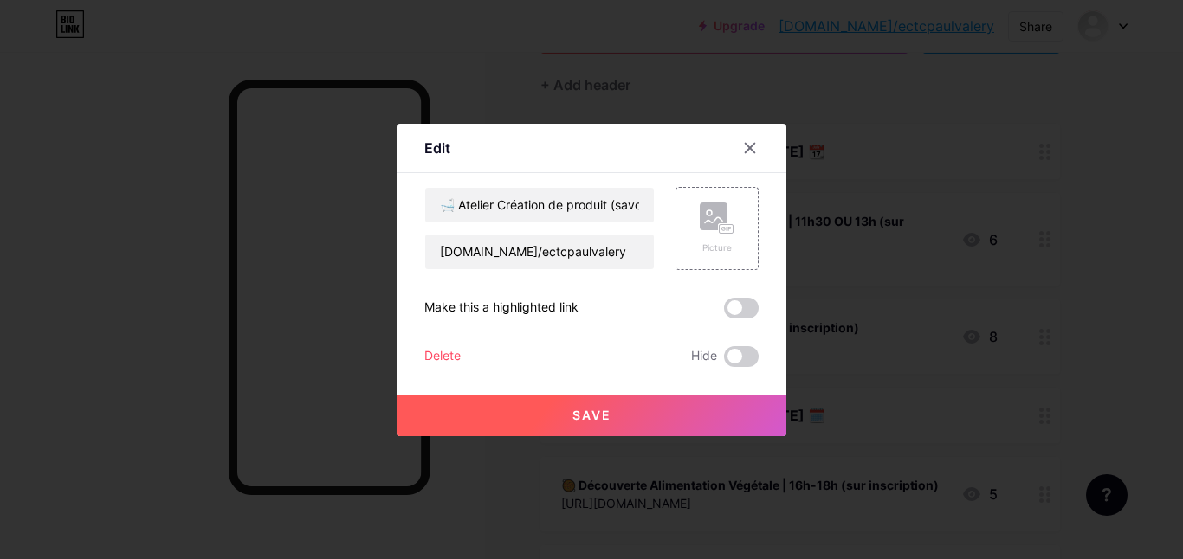
click at [584, 403] on button "Save" at bounding box center [592, 416] width 390 height 42
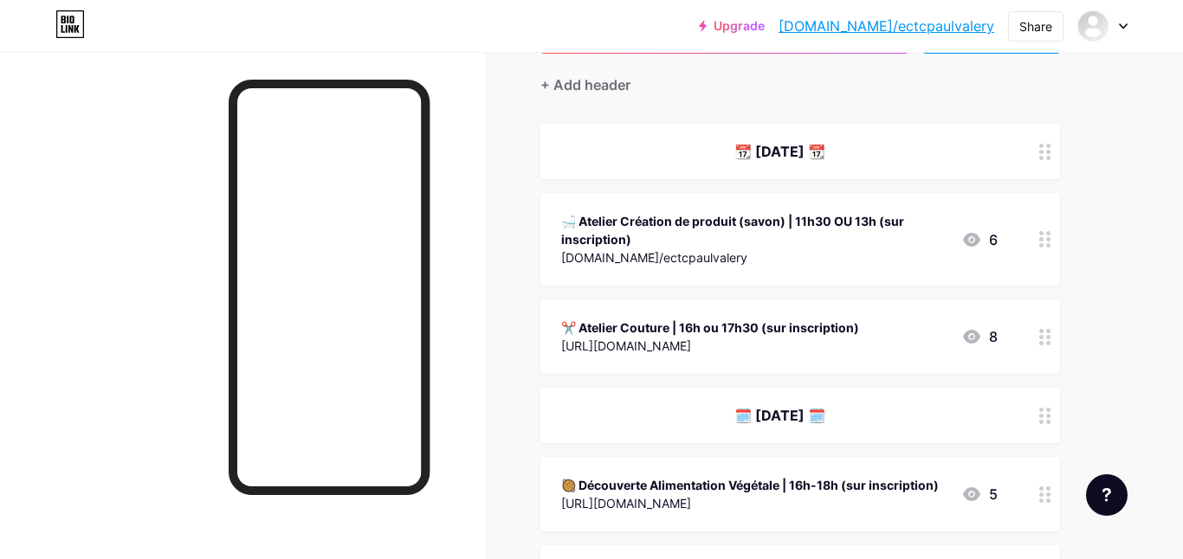
click at [694, 332] on div "✂️ Atelier Couture | 16h ou 17h30 (sur inscription)" at bounding box center [710, 328] width 298 height 18
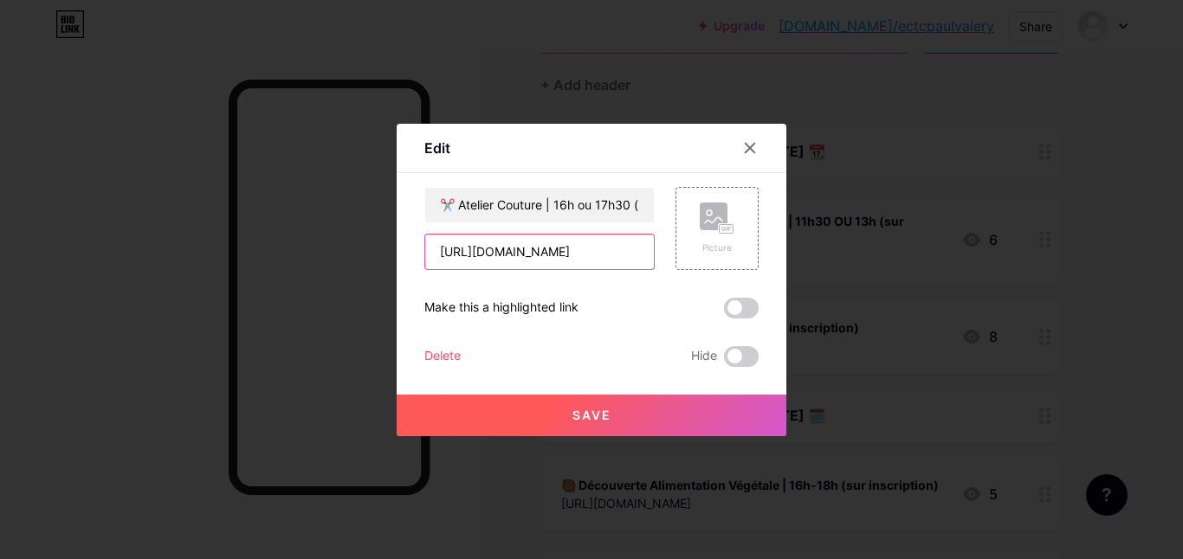
click at [592, 246] on input "[URL][DOMAIN_NAME]" at bounding box center [539, 252] width 229 height 35
type input "[URL][DOMAIN_NAME]"
click at [592, 246] on input "[URL][DOMAIN_NAME]" at bounding box center [539, 252] width 229 height 35
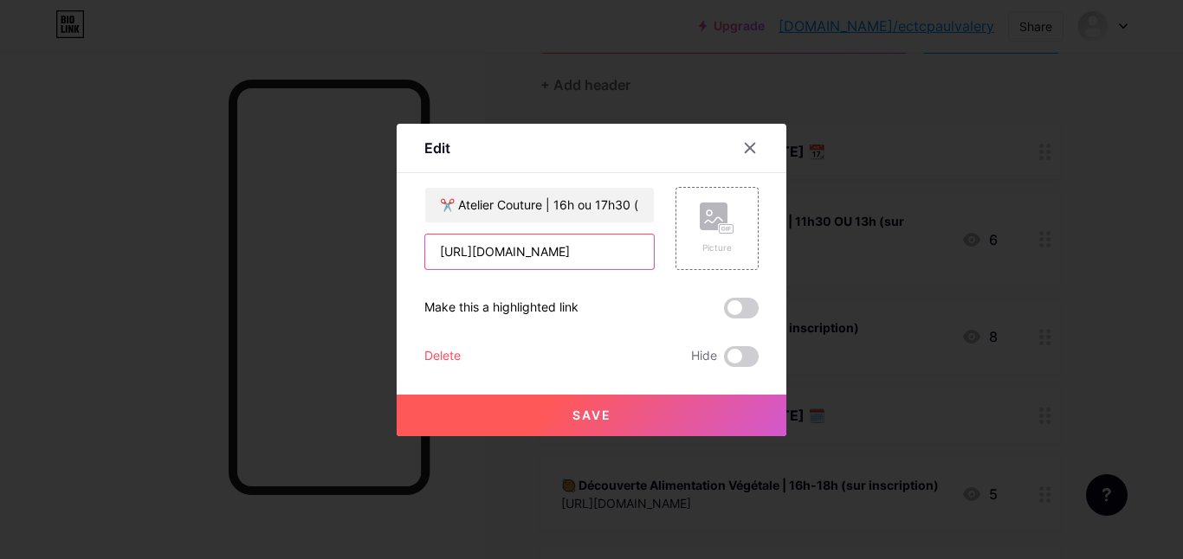
click at [592, 246] on input "[URL][DOMAIN_NAME]" at bounding box center [539, 252] width 229 height 35
paste input "[DOMAIN_NAME]/ectcpaulvalery"
type input "[DOMAIN_NAME]/ectcpaulvalery"
click at [633, 436] on button "Save" at bounding box center [592, 416] width 390 height 42
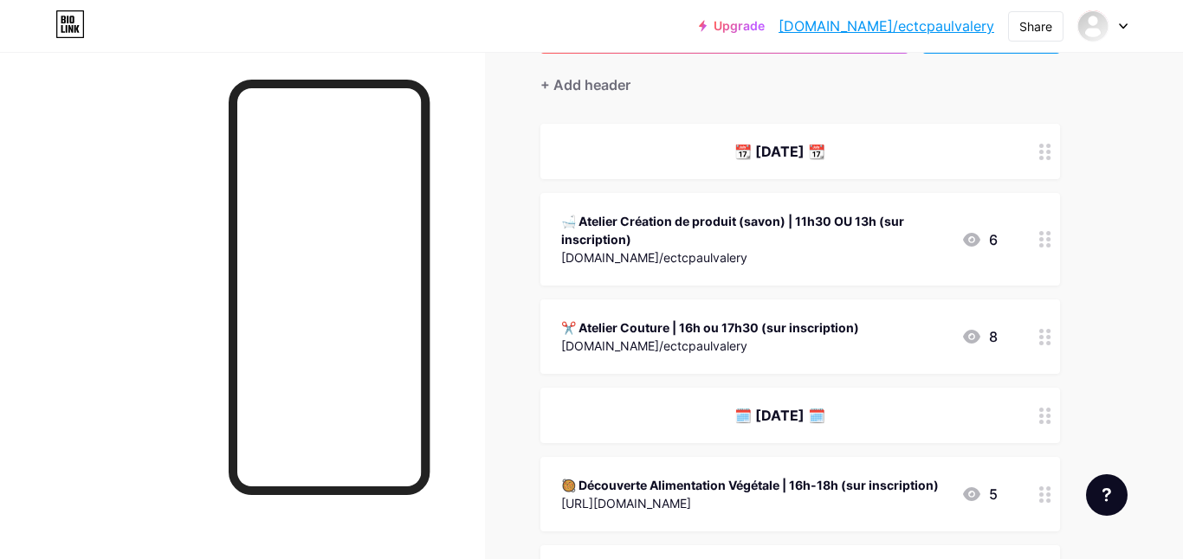
click at [684, 339] on div "[DOMAIN_NAME]/ectcpaulvalery" at bounding box center [710, 346] width 298 height 18
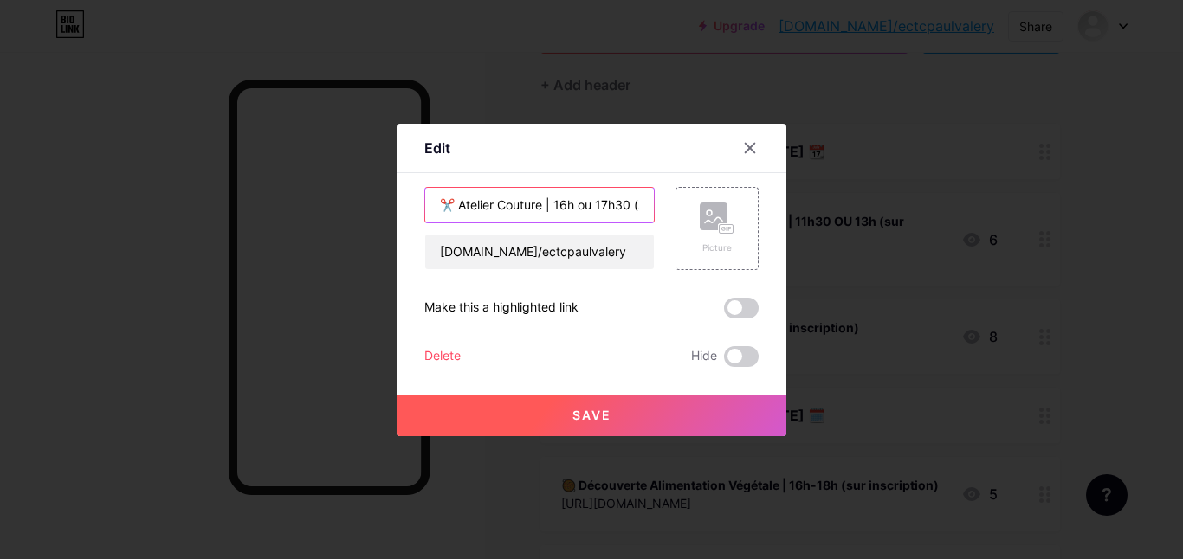
click at [565, 203] on input "✂️ Atelier Couture | 16h ou 17h30 (sur inscription)" at bounding box center [539, 205] width 229 height 35
click at [578, 203] on input "✂️ Atelier Couture | 15h OU 17h30 (sur inscription)" at bounding box center [539, 205] width 229 height 35
type input "✂️ Atelier Couture | 15h OU 16h30 (sur inscription)"
click at [618, 417] on button "Save" at bounding box center [592, 416] width 390 height 42
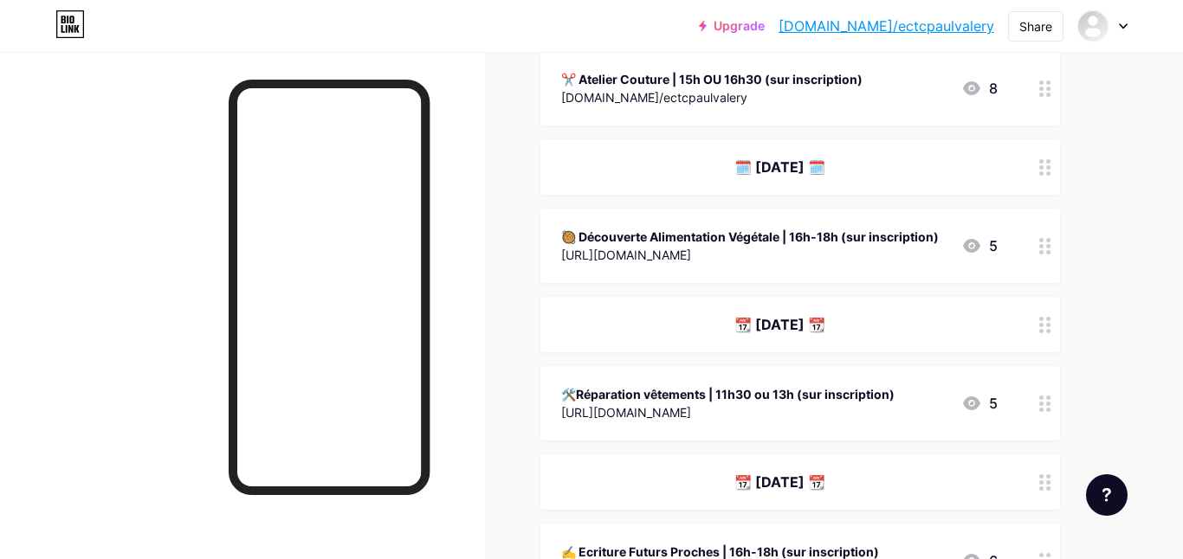
scroll to position [404, 0]
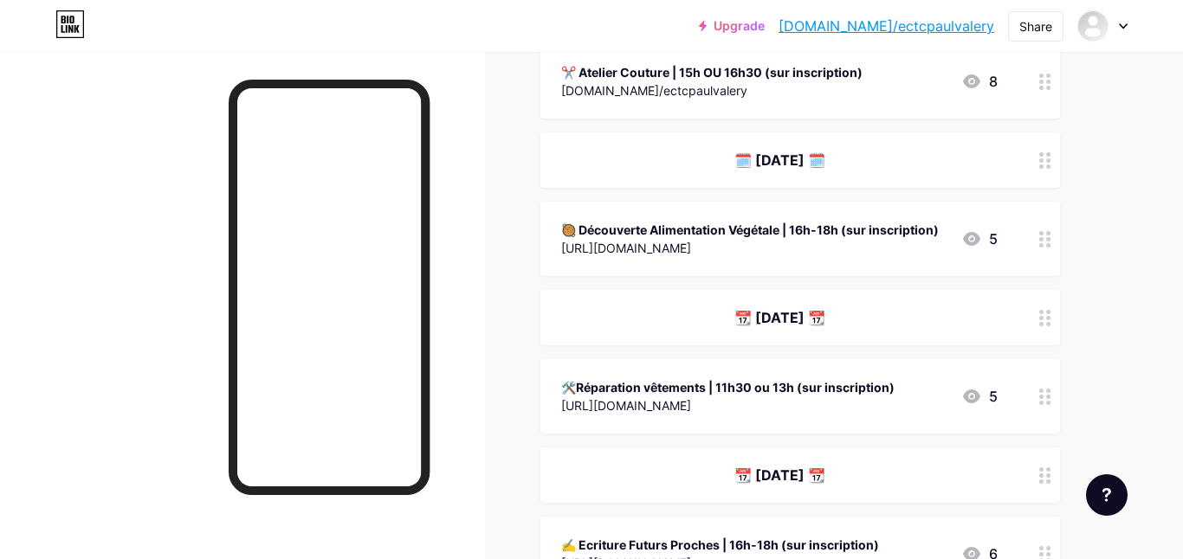
click at [669, 248] on div "[URL][DOMAIN_NAME]" at bounding box center [750, 248] width 378 height 18
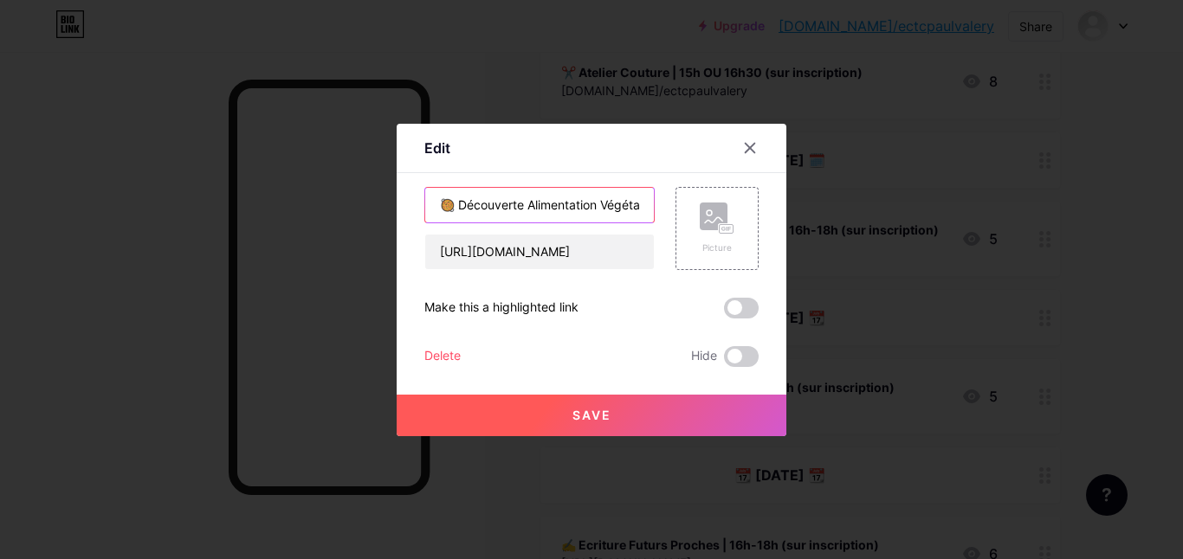
drag, startPoint x: 601, startPoint y: 203, endPoint x: 527, endPoint y: 202, distance: 73.6
click at [527, 202] on input "🥘 Découverte Alimentation Végétale | 16h-18h (sur inscription)" at bounding box center [539, 205] width 229 height 35
click at [635, 203] on input "🥘 Découverte Recettes Végétale | 16h-18h (sur inscription)" at bounding box center [539, 205] width 229 height 35
drag, startPoint x: 546, startPoint y: 203, endPoint x: 507, endPoint y: 207, distance: 40.0
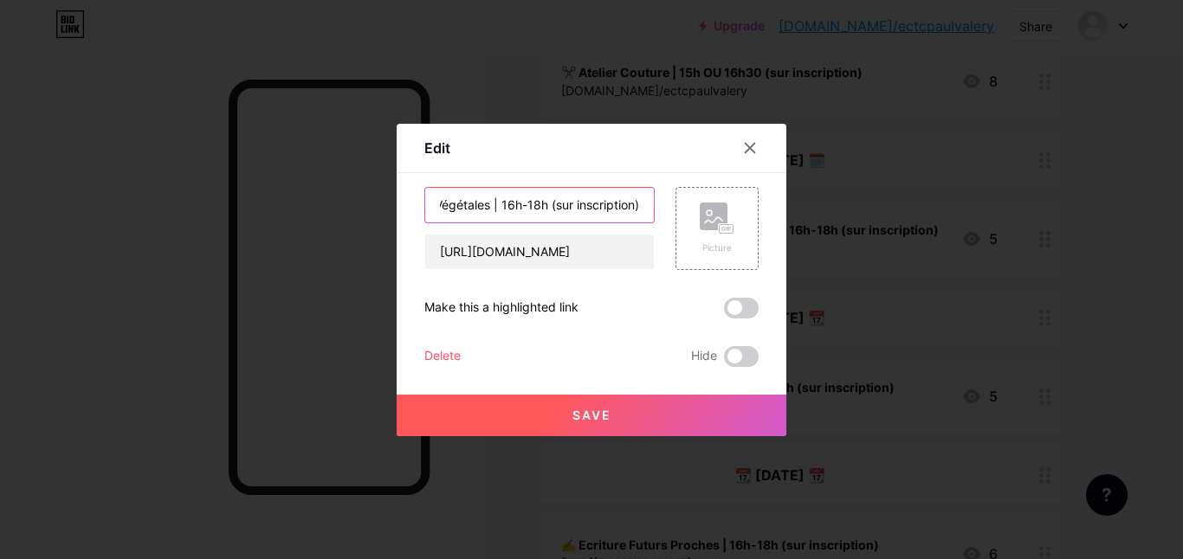
click at [507, 207] on input "🥘 Découverte Recettes Végétales | 16h-18h (sur inscription)" at bounding box center [539, 205] width 229 height 35
type input "🥘 Découverte Recettes Végétales | 12h30 (sur inscription)"
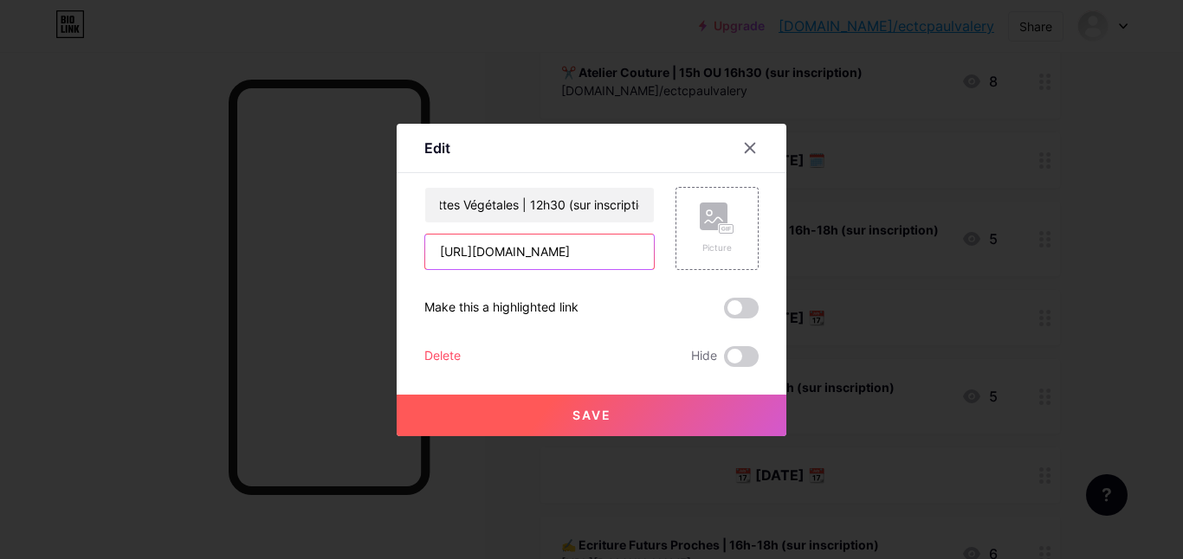
click at [526, 247] on input "[URL][DOMAIN_NAME]" at bounding box center [539, 252] width 229 height 35
paste input "[DOMAIN_NAME]/ectcpaulvalery"
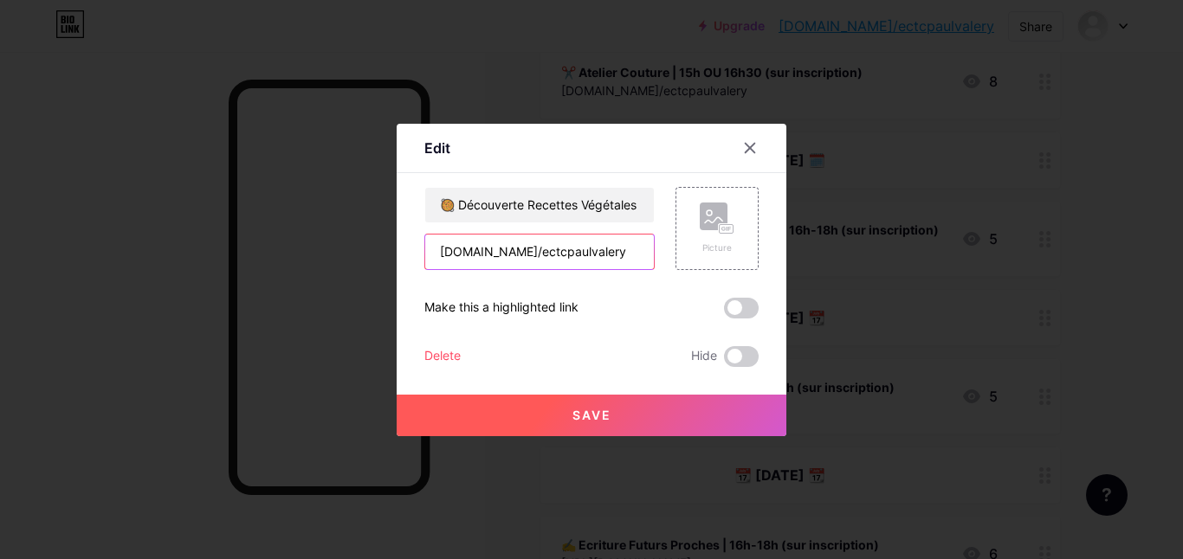
type input "[DOMAIN_NAME]/ectcpaulvalery"
click at [536, 416] on button "Save" at bounding box center [592, 416] width 390 height 42
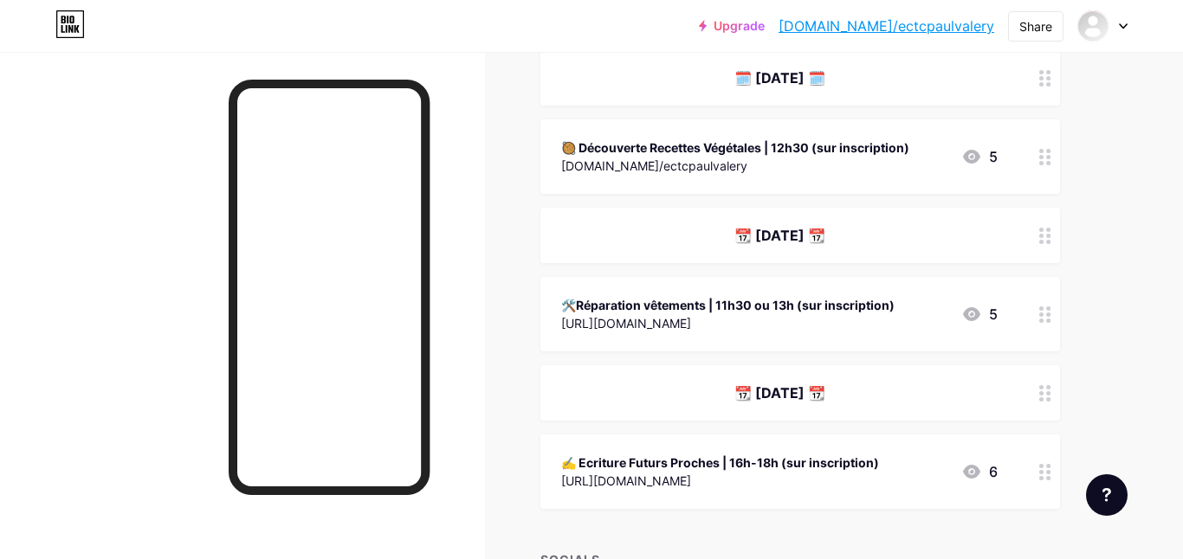
scroll to position [481, 0]
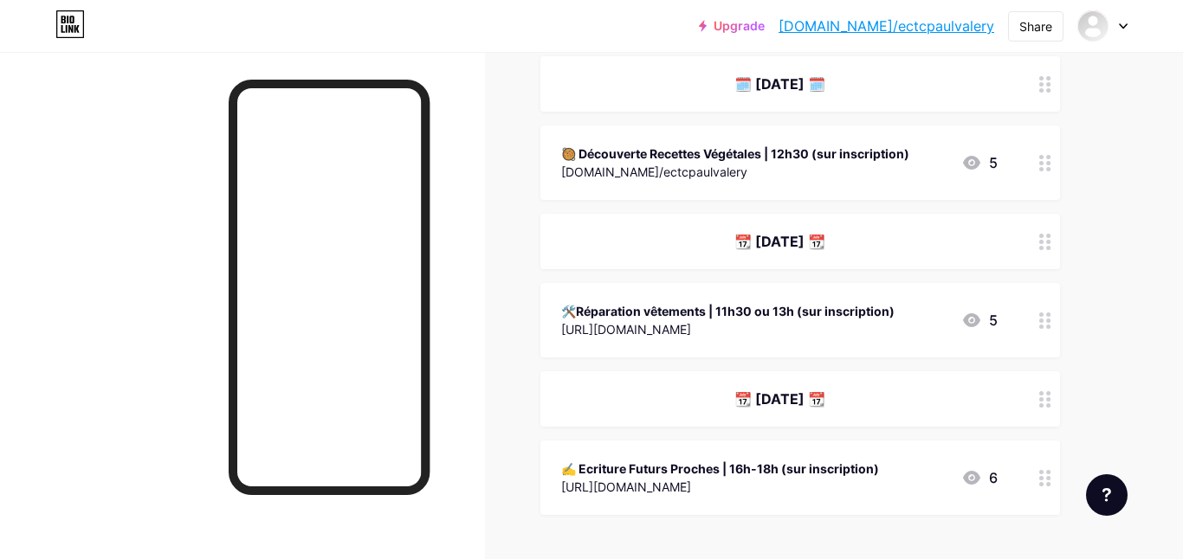
click at [741, 326] on div "[URL][DOMAIN_NAME]" at bounding box center [727, 329] width 333 height 18
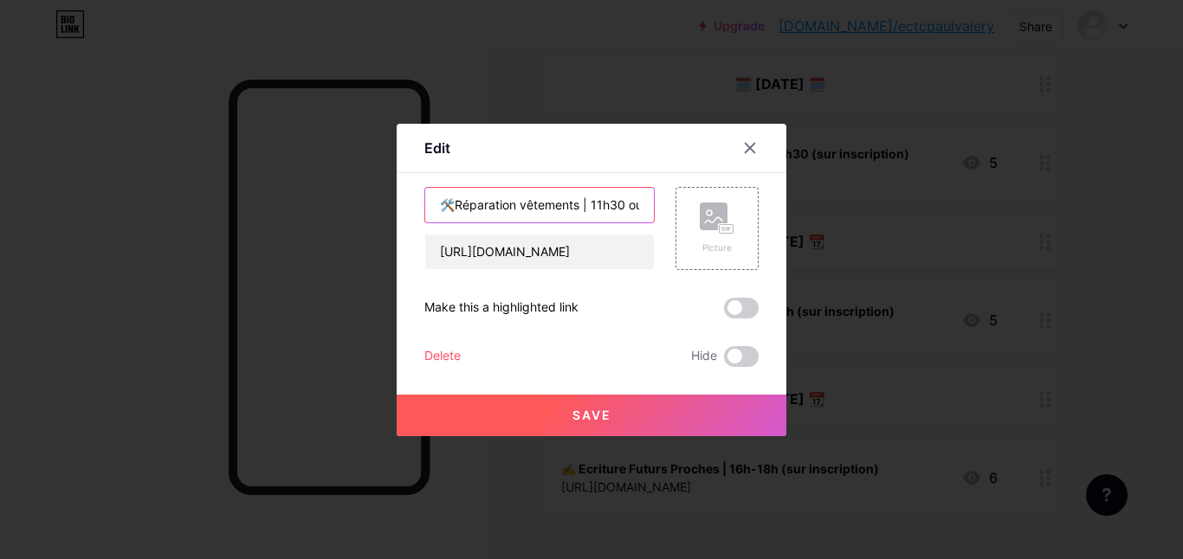
click at [460, 207] on input "🛠️Réparation vêtements | 11h30 ou 13h (sur inscription)" at bounding box center [539, 205] width 229 height 35
click at [552, 210] on input "🛠️ Auto-réparation vêtements | 11h30 ou 13h (sur inscription)" at bounding box center [539, 205] width 229 height 35
click at [564, 204] on input "🛠️ Auto-réparation de vêtements | 11h30 ou 13h (sur inscription)" at bounding box center [539, 205] width 229 height 35
click at [566, 200] on input "🛠️ Auto-réparation de vêtements | 14h ou 15h30 (sur inscription)" at bounding box center [539, 205] width 229 height 35
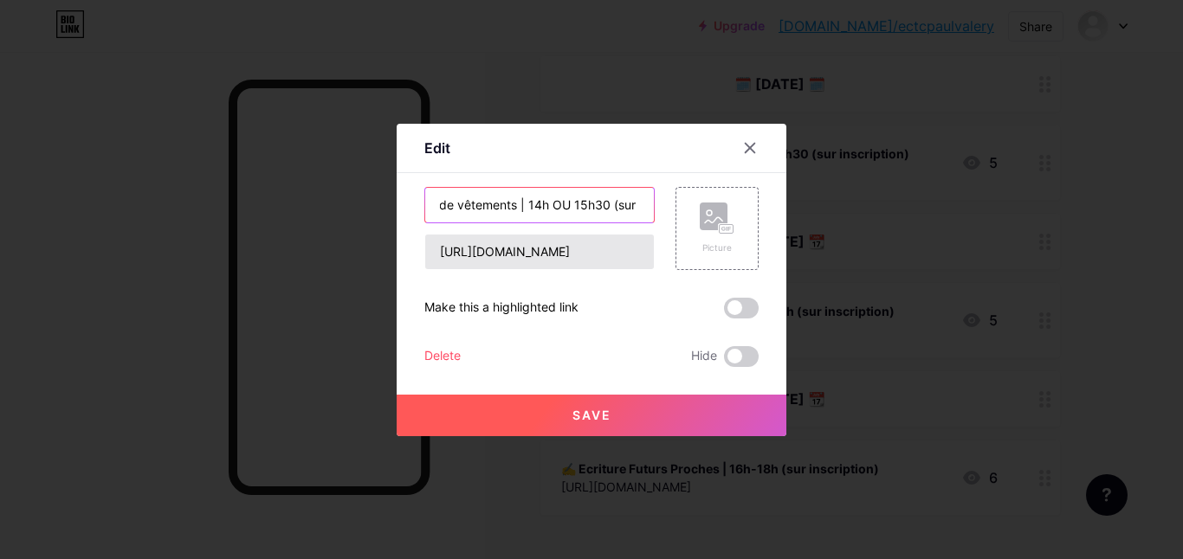
type input "🛠️ Auto-réparation de vêtements | 14h OU 15h30 (sur inscription)"
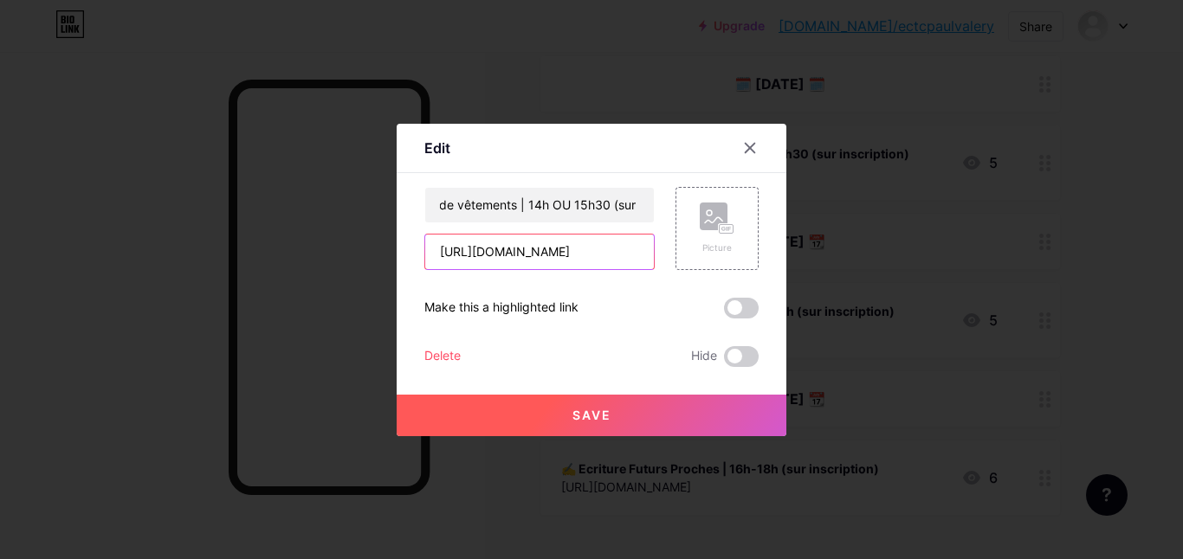
click at [564, 246] on input "[URL][DOMAIN_NAME]" at bounding box center [539, 252] width 229 height 35
paste input "[DOMAIN_NAME]/ectcpaulvalery"
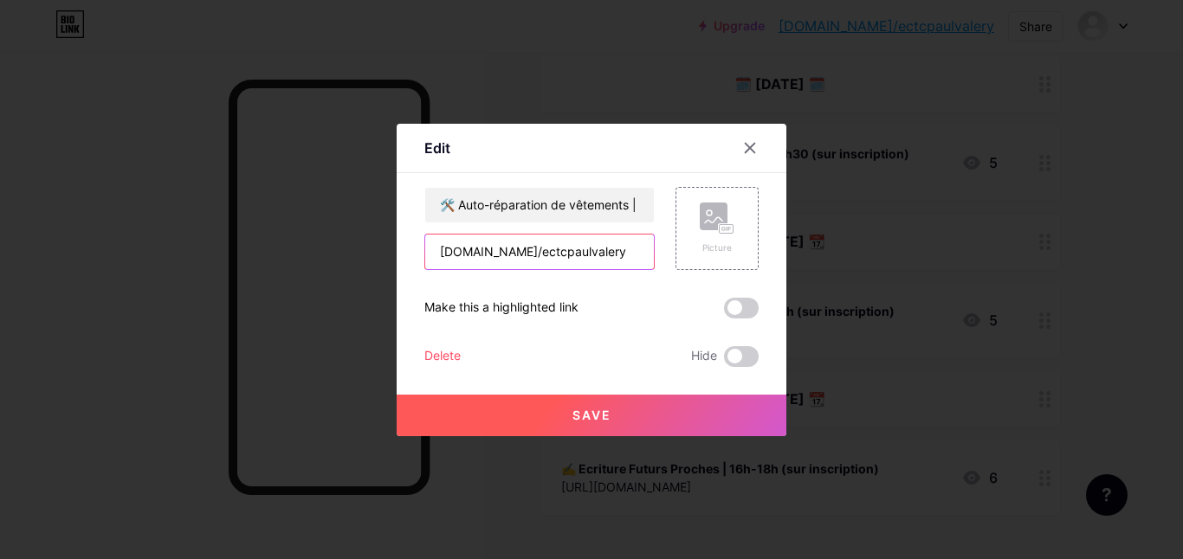
type input "[DOMAIN_NAME]/ectcpaulvalery"
click at [622, 428] on button "Save" at bounding box center [592, 416] width 390 height 42
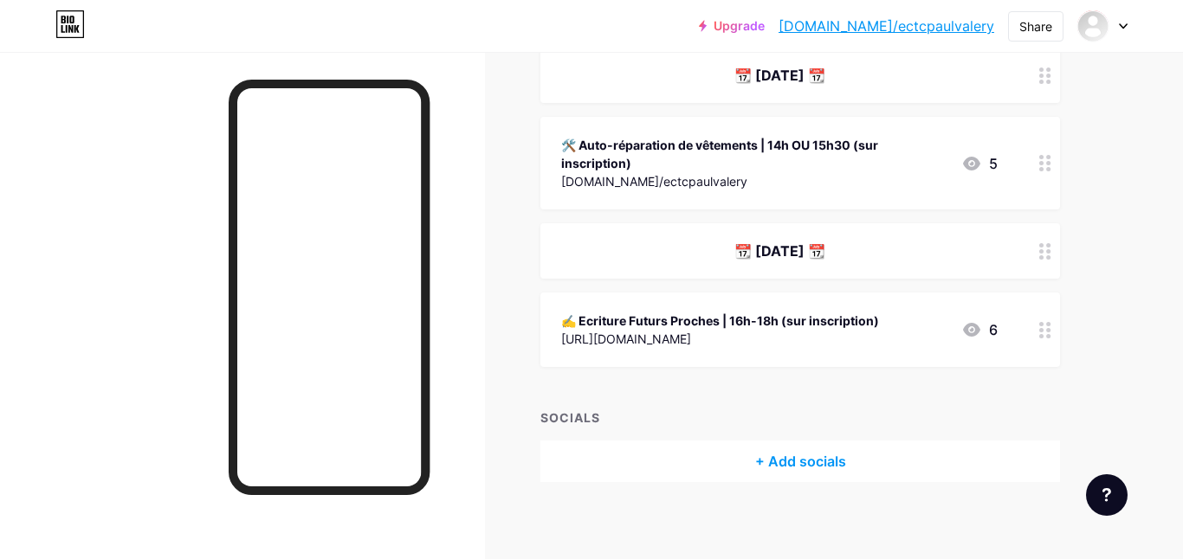
scroll to position [651, 0]
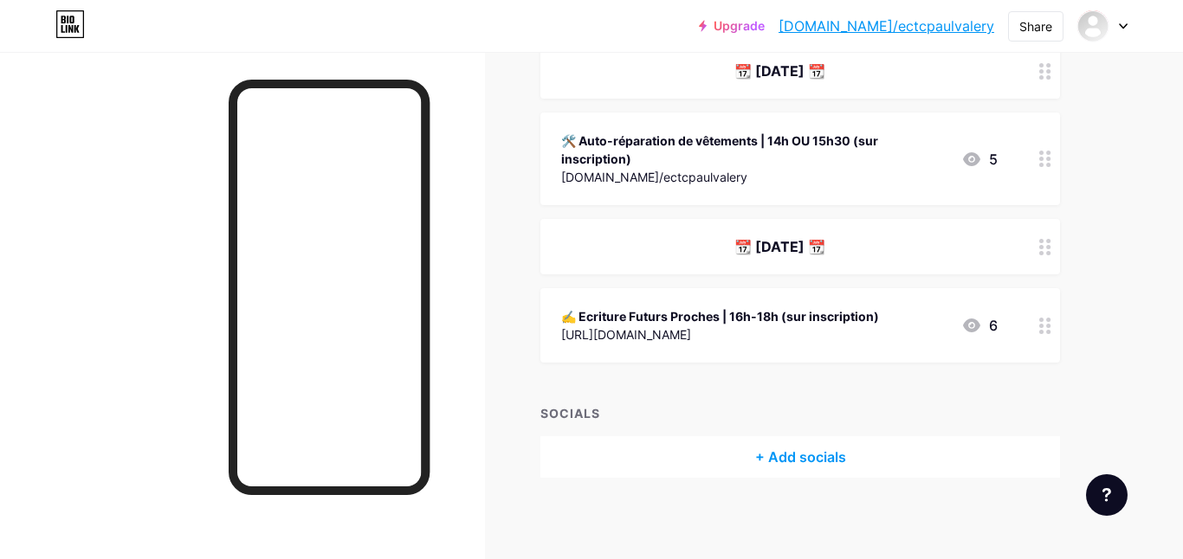
click at [625, 303] on div "✍️ Ecriture Futurs Proches | 16h-18h (sur inscription) [URL][DOMAIN_NAME] 6" at bounding box center [799, 325] width 519 height 74
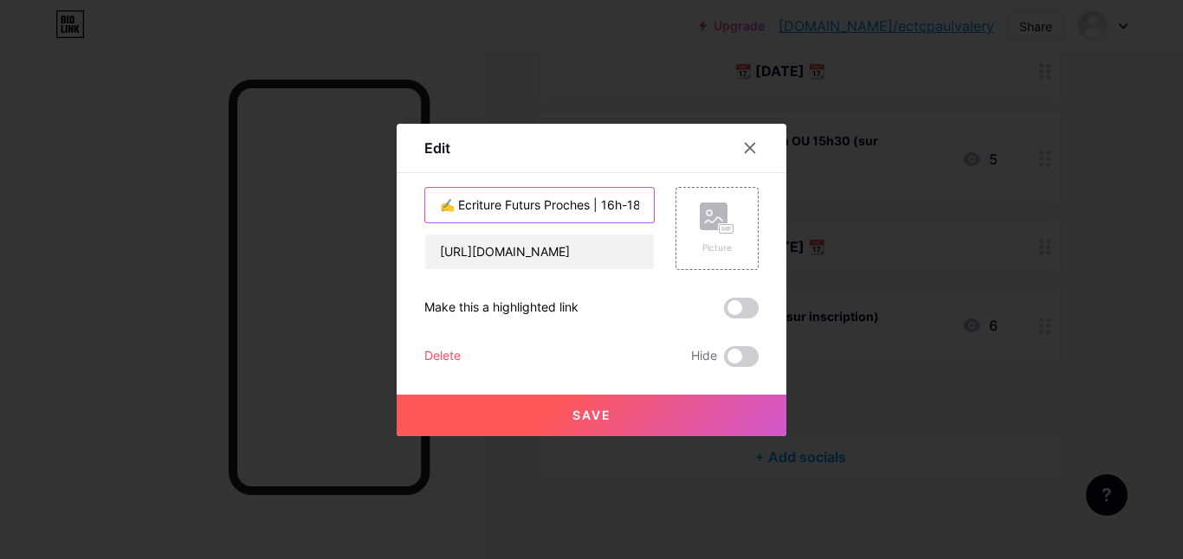
drag, startPoint x: 503, startPoint y: 204, endPoint x: 464, endPoint y: 204, distance: 39.0
click at [464, 204] on input "✍️ Ecriture Futurs Proches | 16h-18h (sur inscription)" at bounding box center [539, 205] width 229 height 35
click at [607, 204] on input "✍️ Atelier Futurs Proches | 16h-18h (sur inscription)" at bounding box center [539, 205] width 229 height 35
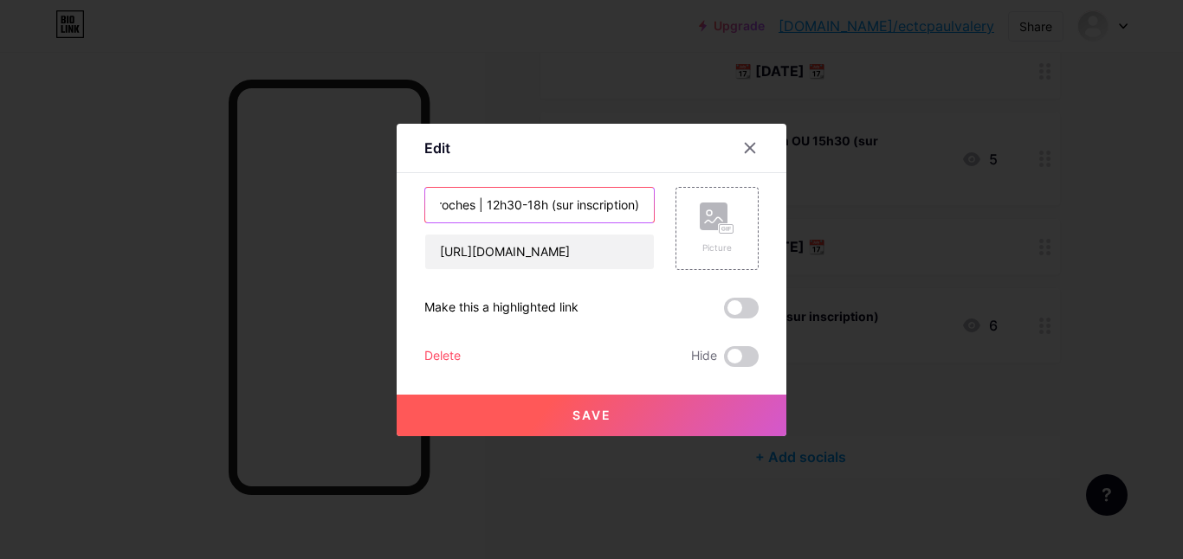
click at [536, 206] on input "✍️ Atelier Futurs Proches | 12h30-18h (sur inscription)" at bounding box center [539, 205] width 229 height 35
drag, startPoint x: 646, startPoint y: 207, endPoint x: 522, endPoint y: 204, distance: 123.8
click at [522, 204] on input "✍️ Atelier Futurs Proches | 12h30-18h (sur inscription)" at bounding box center [539, 205] width 229 height 35
type input "✍️ Atelier Futurs Proches | 12h30"
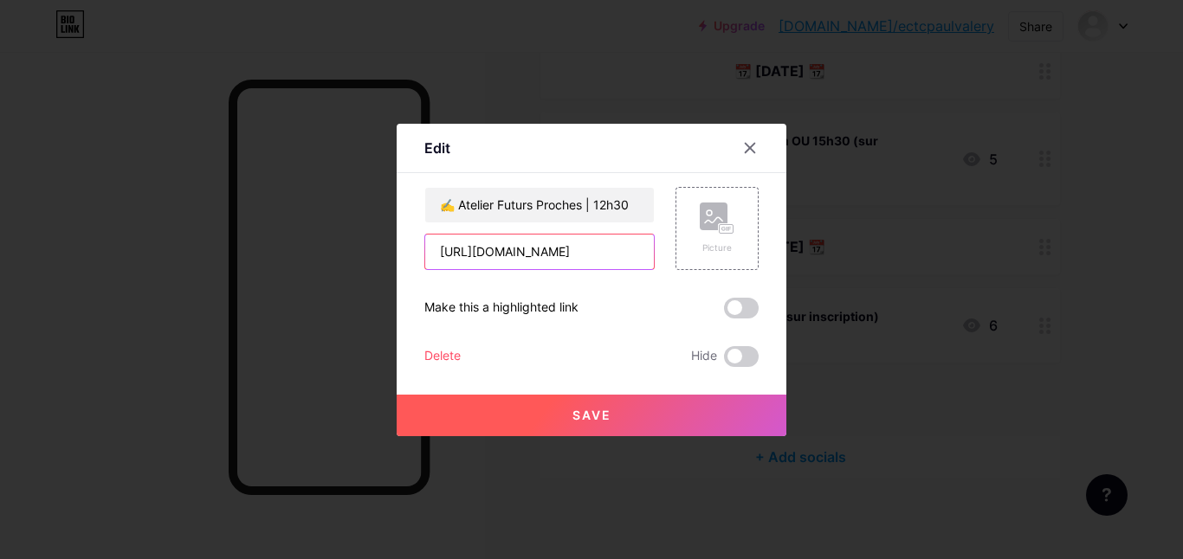
click at [565, 250] on input "[URL][DOMAIN_NAME]" at bounding box center [539, 252] width 229 height 35
paste input "[DOMAIN_NAME]/ectcpaulvalery"
type input "[DOMAIN_NAME]/ectcpaulvalery"
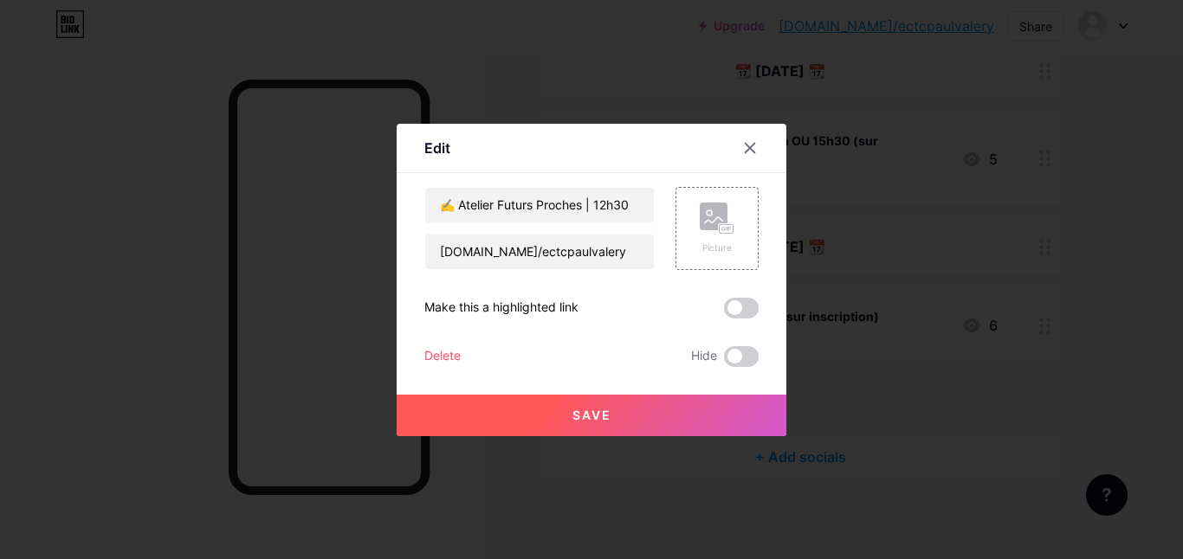
click at [568, 416] on button "Save" at bounding box center [592, 416] width 390 height 42
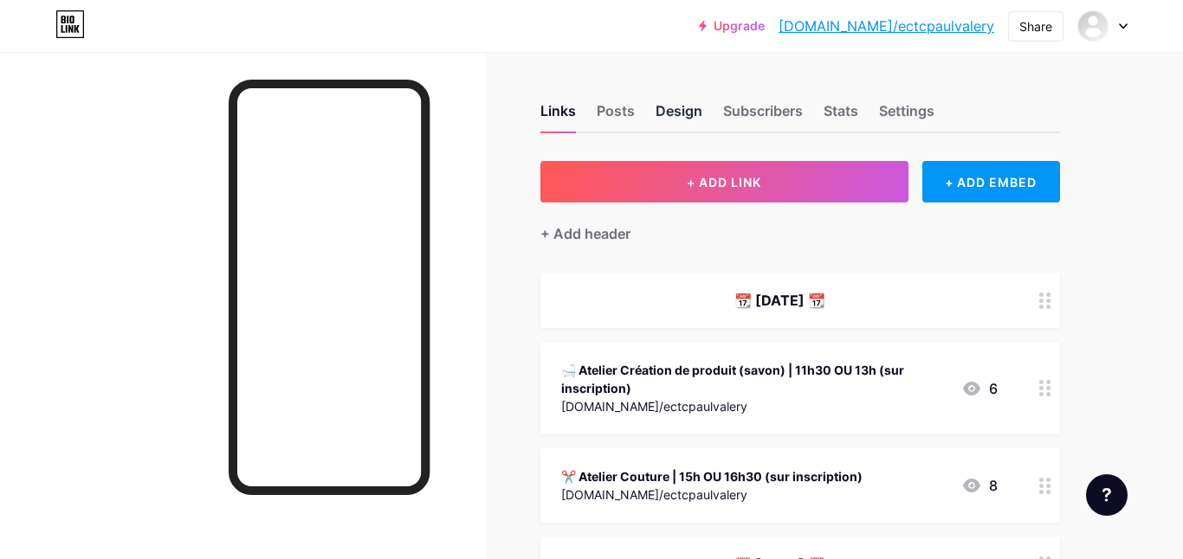
click at [687, 104] on div "Design" at bounding box center [678, 115] width 47 height 31
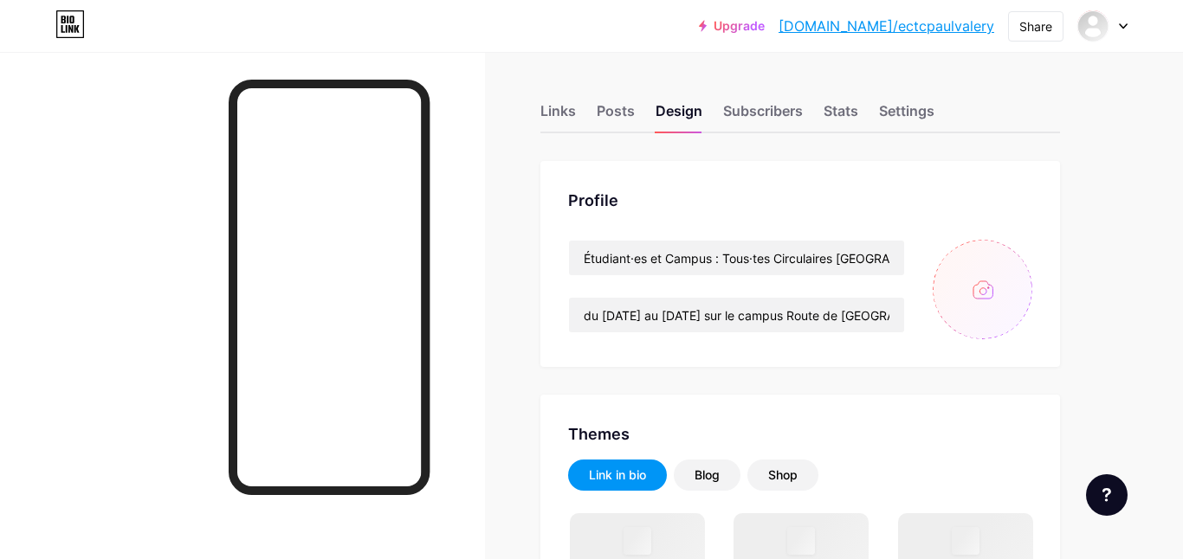
click at [981, 285] on input "file" at bounding box center [982, 290] width 100 height 100
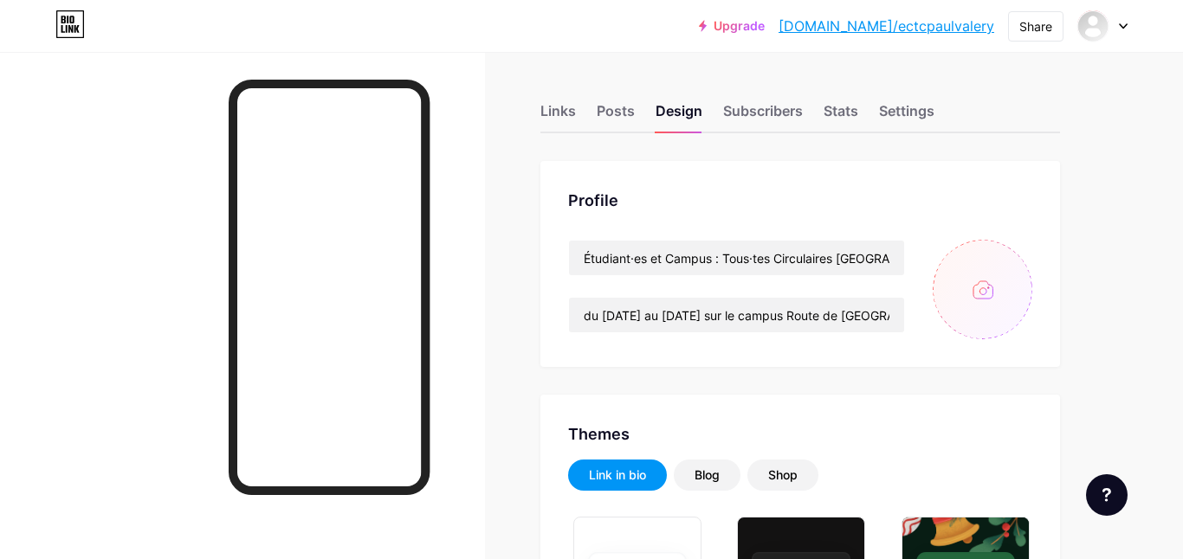
type input "C:\fakepath\universite-[PERSON_NAME]-[GEOGRAPHIC_DATA]-3.png"
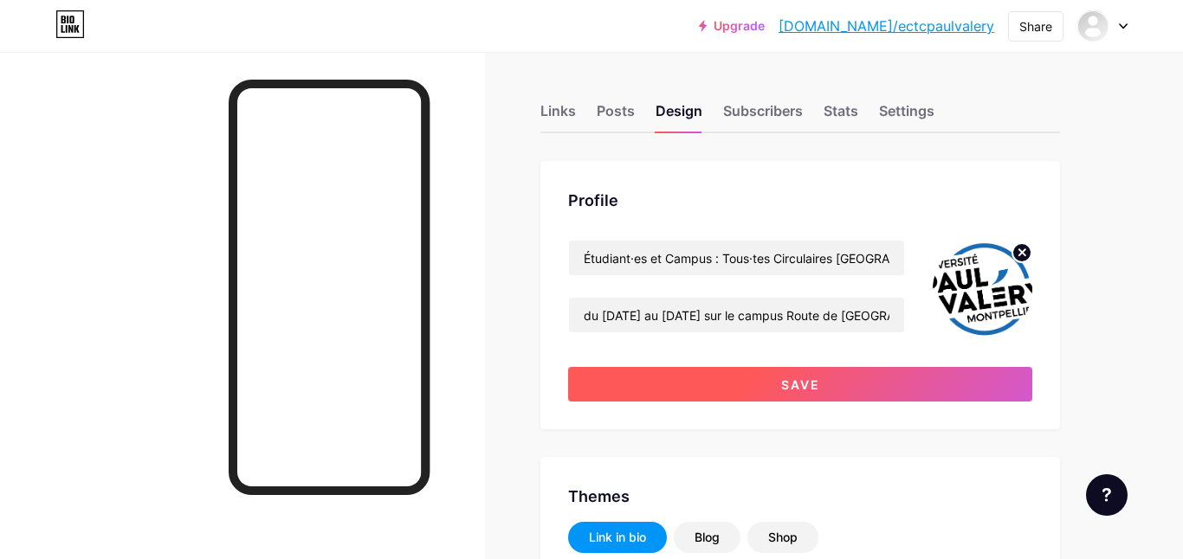
click at [917, 371] on button "Save" at bounding box center [800, 384] width 464 height 35
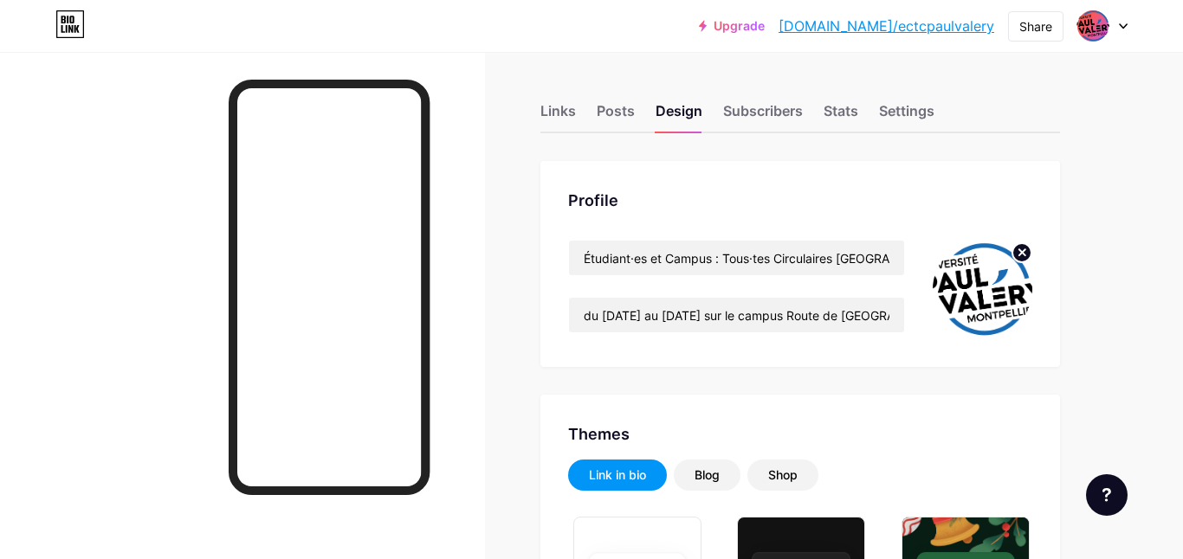
click at [942, 33] on link "[DOMAIN_NAME]/ectcpaulvalery" at bounding box center [886, 26] width 216 height 21
click at [1020, 21] on div "Share" at bounding box center [1035, 26] width 33 height 18
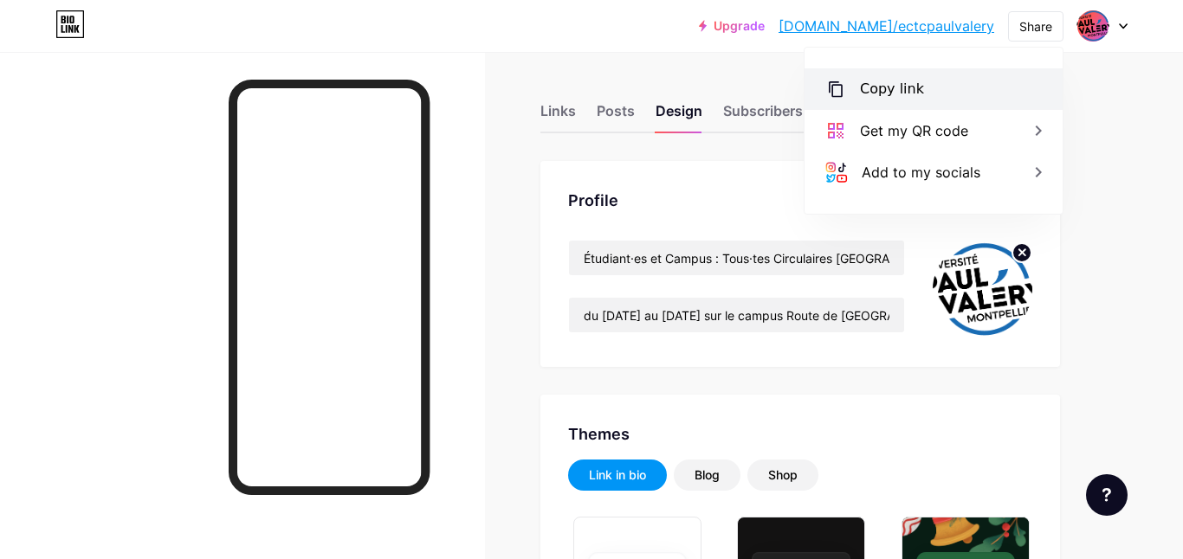
click at [920, 92] on div "Copy link" at bounding box center [933, 89] width 258 height 42
